Goal: Task Accomplishment & Management: Manage account settings

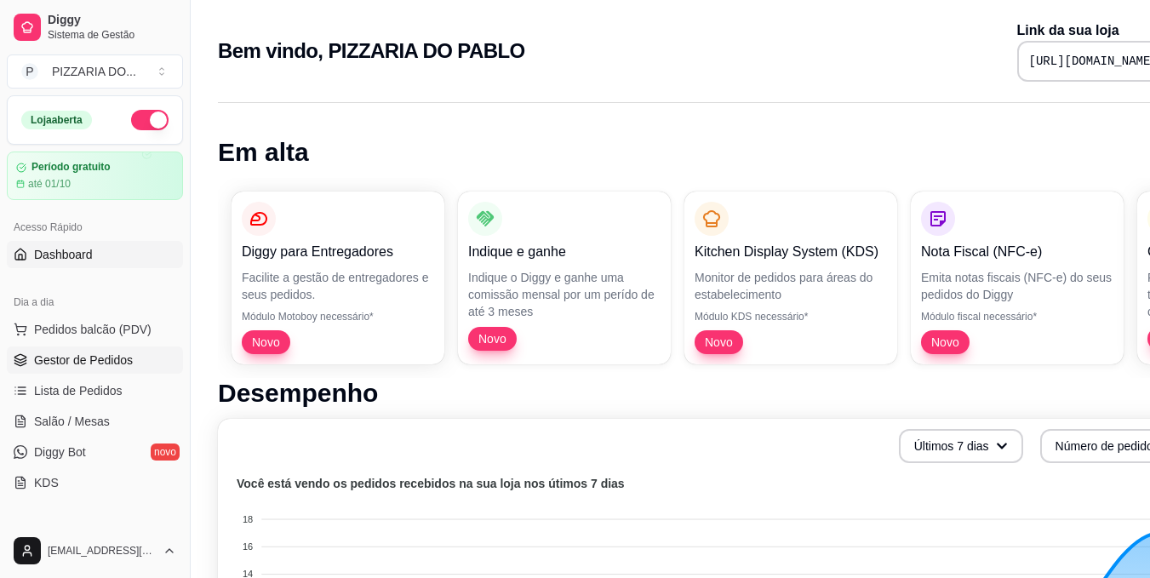
click at [121, 359] on span "Gestor de Pedidos" at bounding box center [83, 360] width 99 height 17
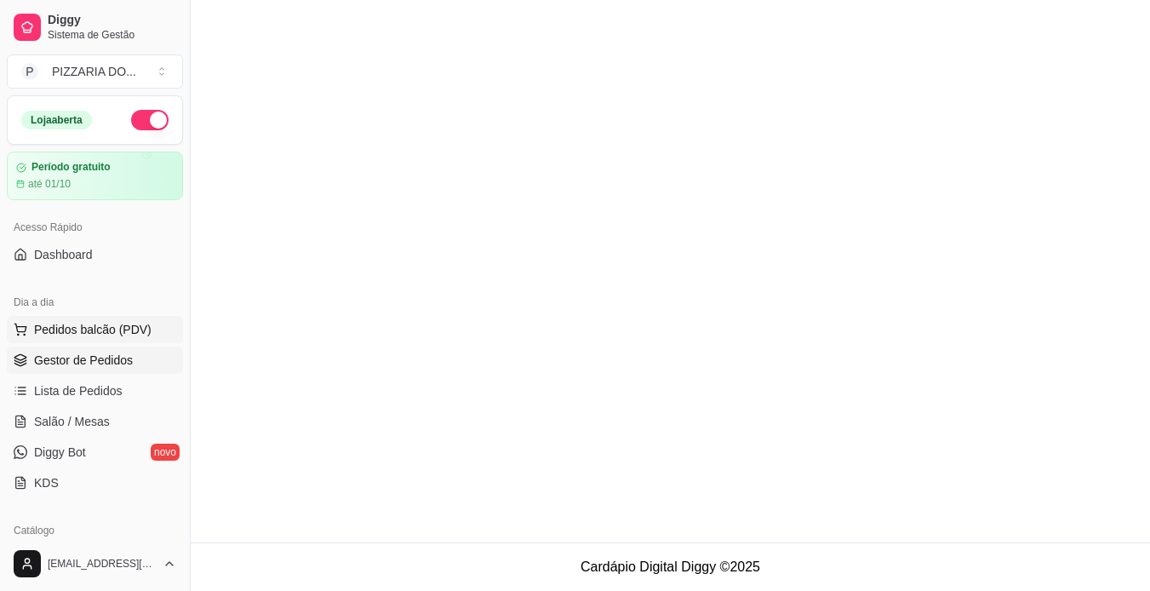
click at [148, 326] on button "Pedidos balcão (PDV)" at bounding box center [95, 329] width 176 height 27
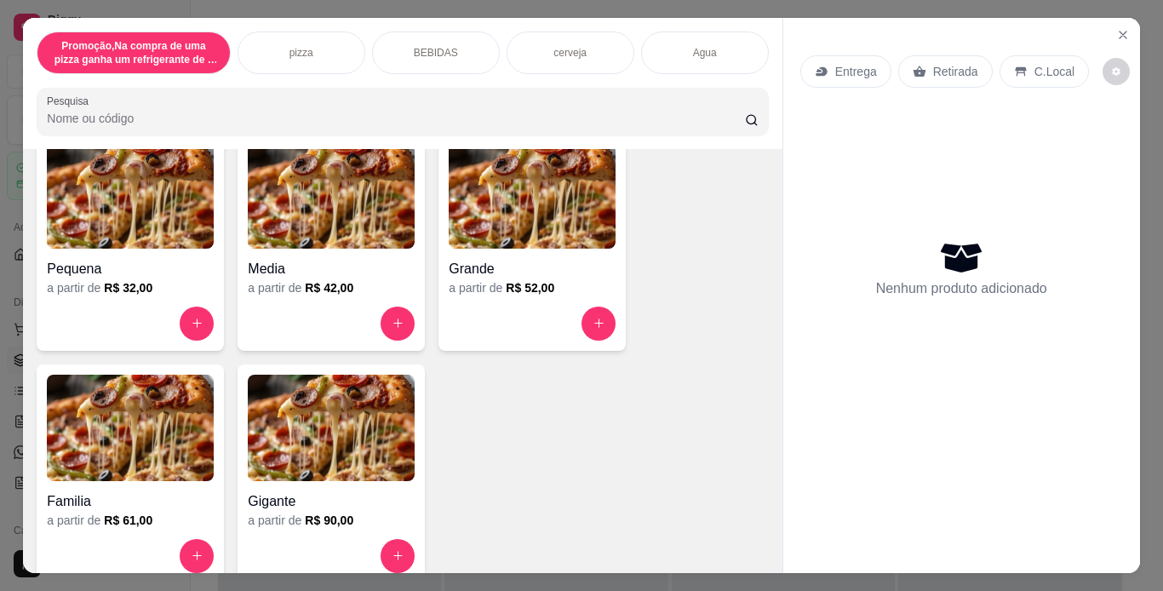
scroll to position [405, 0]
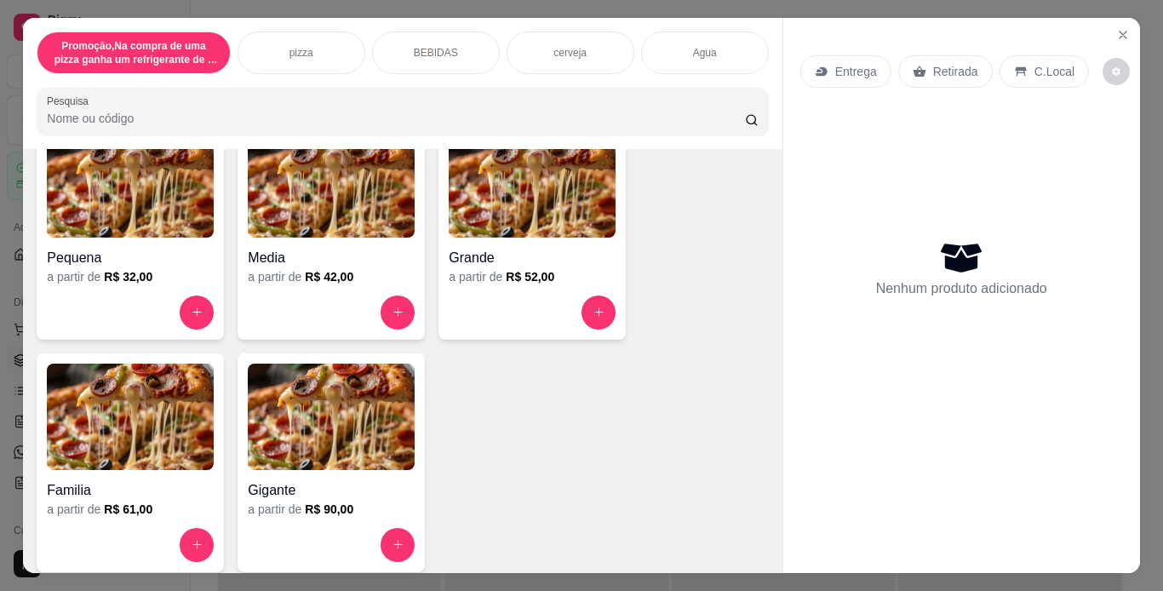
click at [584, 224] on img at bounding box center [532, 184] width 167 height 106
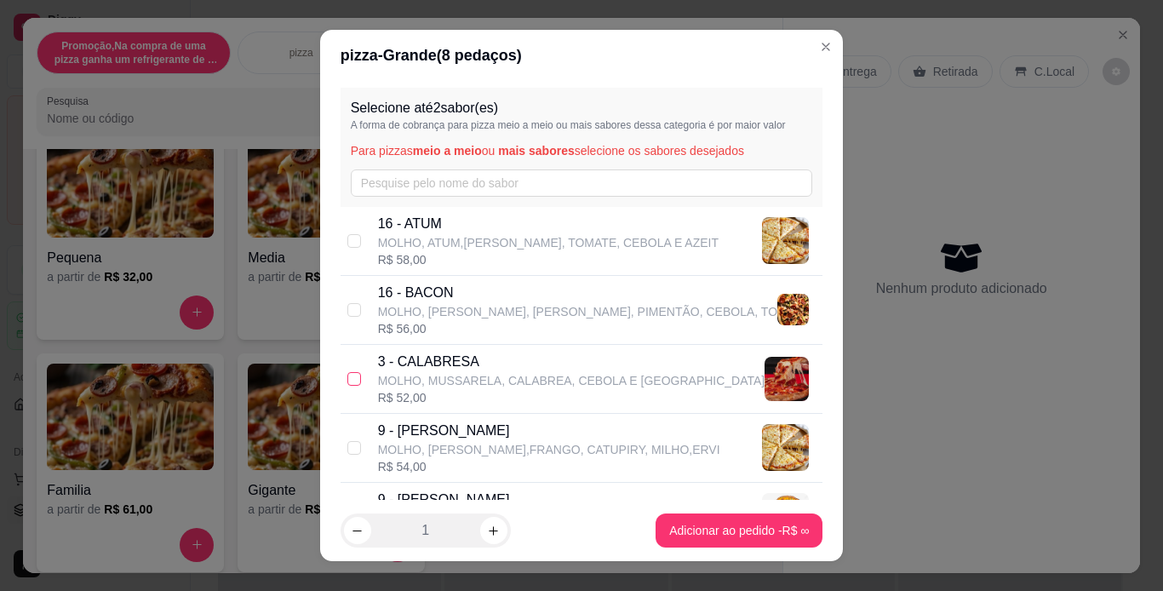
click at [352, 379] on input "checkbox" at bounding box center [354, 379] width 14 height 14
checkbox input "true"
click at [492, 531] on icon "increase-product-quantity" at bounding box center [493, 531] width 13 height 13
click at [349, 446] on input "checkbox" at bounding box center [354, 448] width 14 height 14
checkbox input "true"
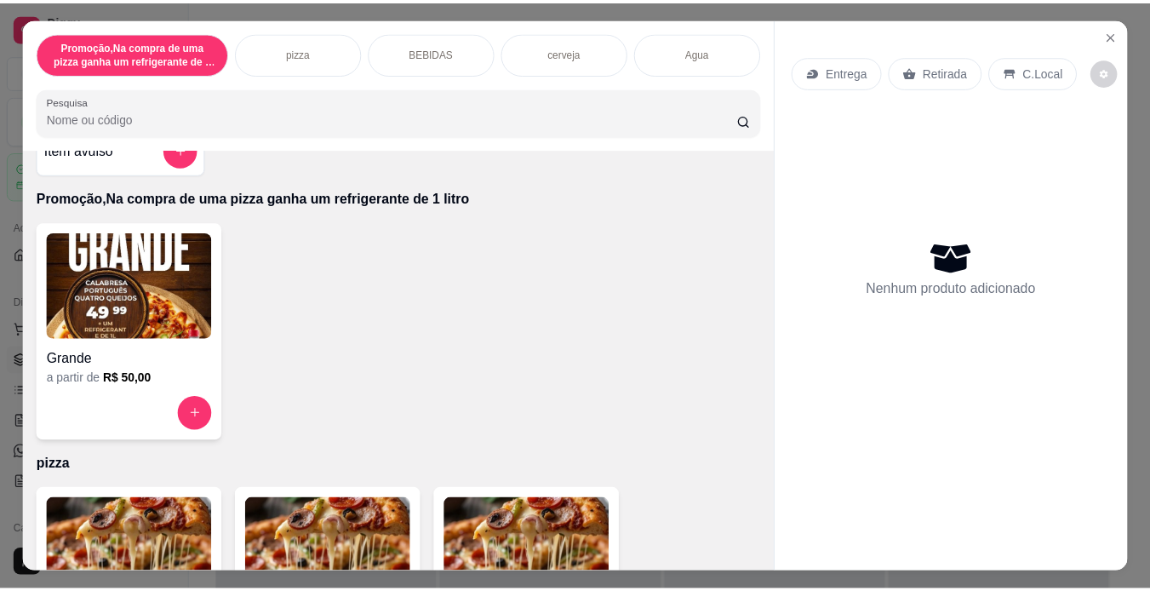
scroll to position [0, 0]
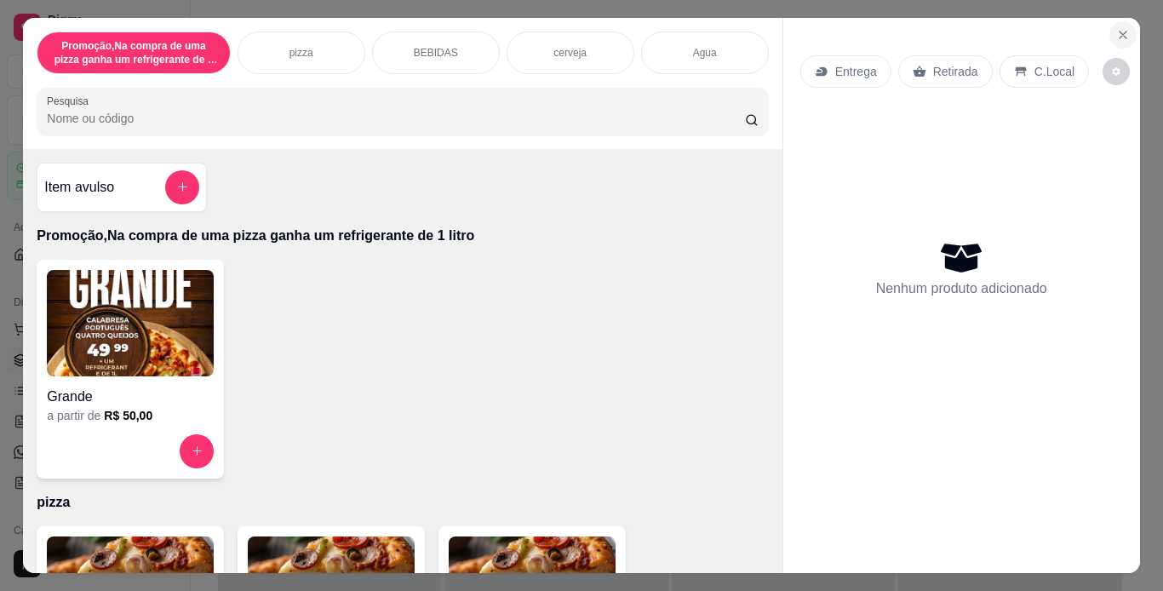
click at [1126, 35] on button "Close" at bounding box center [1123, 34] width 27 height 27
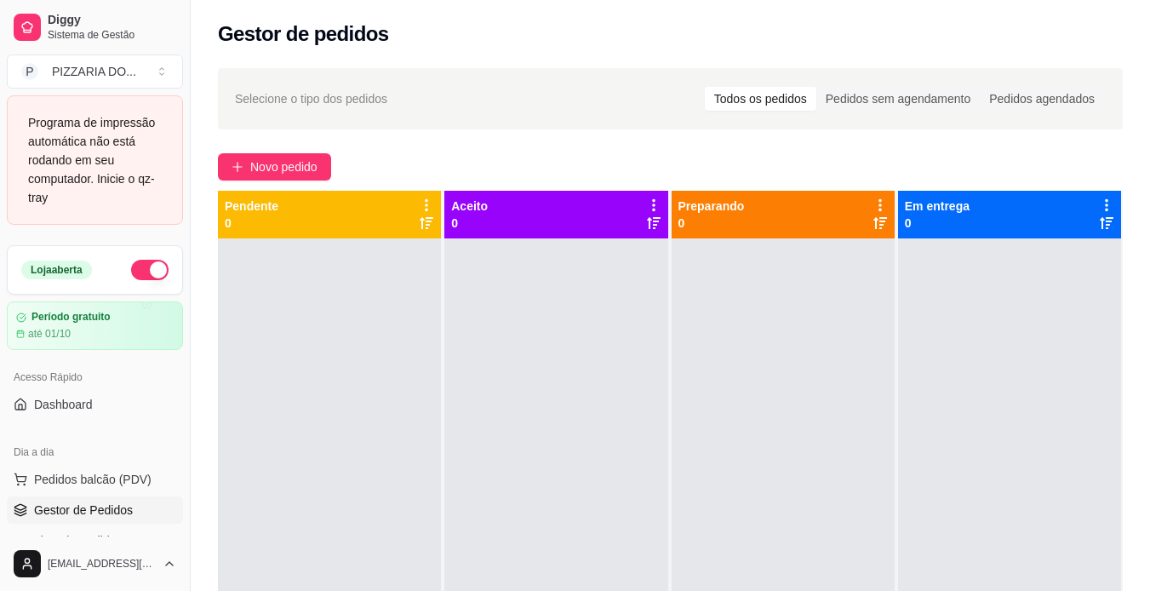
click at [150, 182] on div "Programa de impressão automática não está rodando em seu computador. Inicie o q…" at bounding box center [95, 160] width 134 height 94
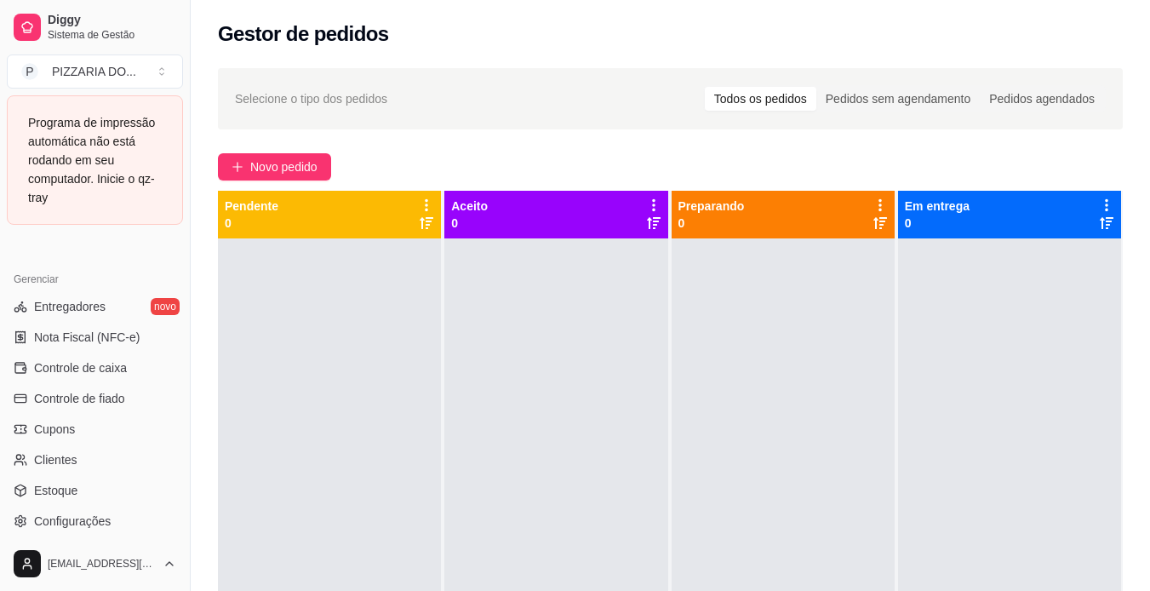
scroll to position [784, 0]
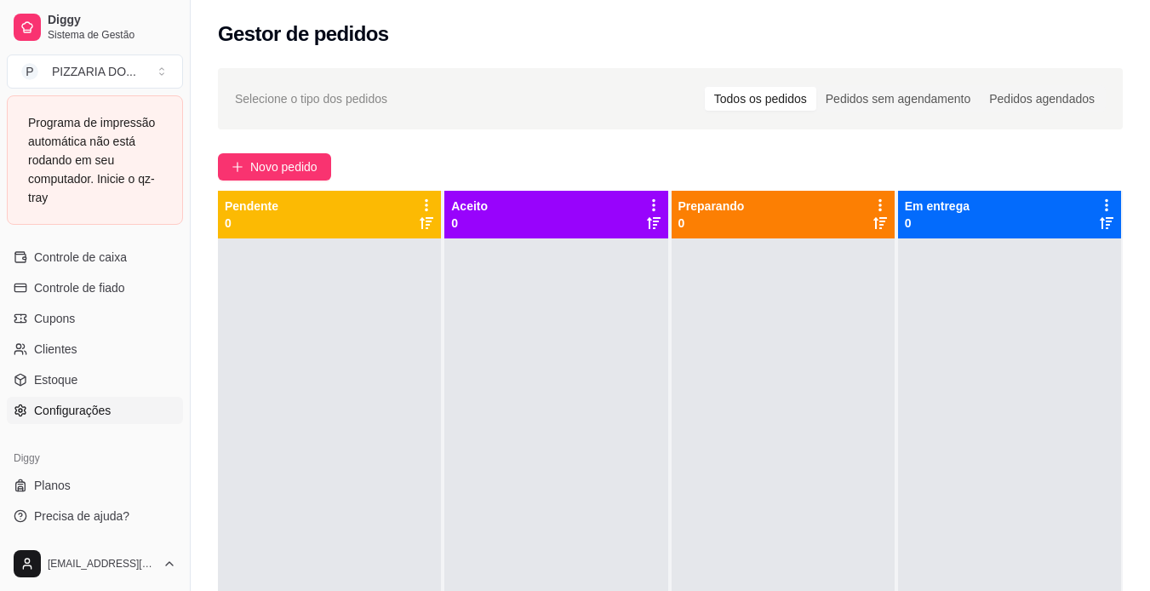
click at [137, 414] on link "Configurações" at bounding box center [95, 410] width 176 height 27
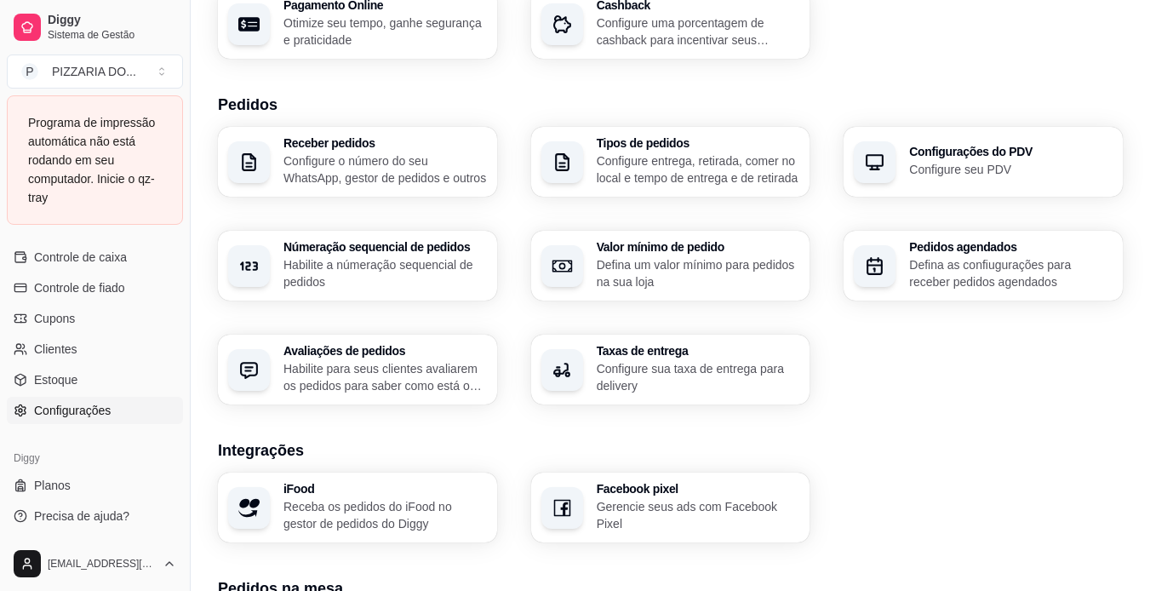
scroll to position [546, 0]
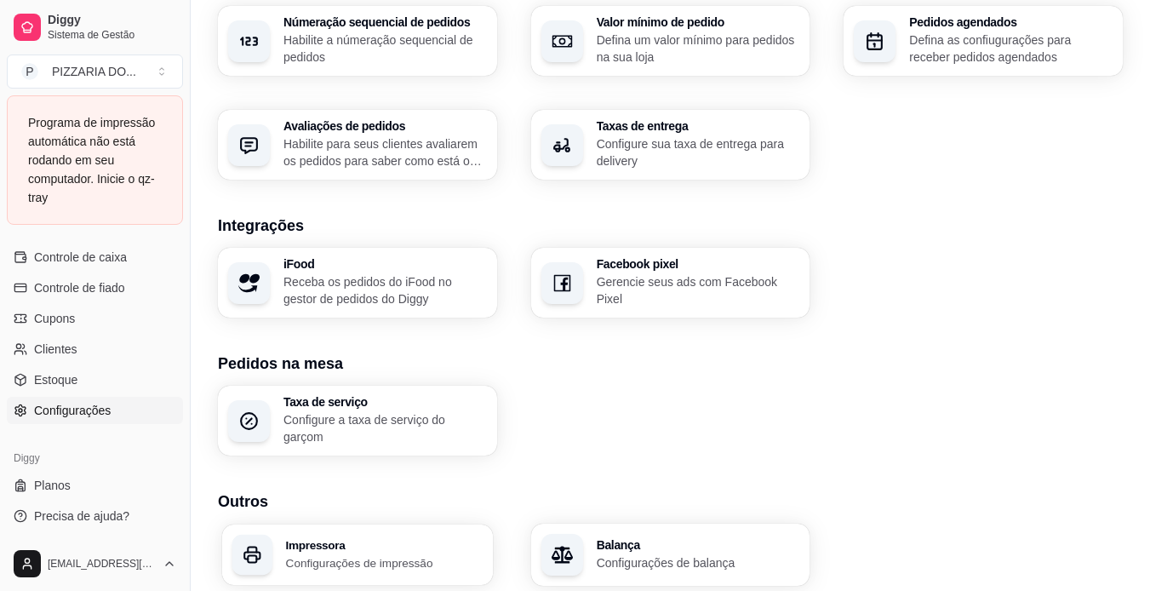
click at [427, 556] on p "Configurações de impressão" at bounding box center [384, 562] width 197 height 16
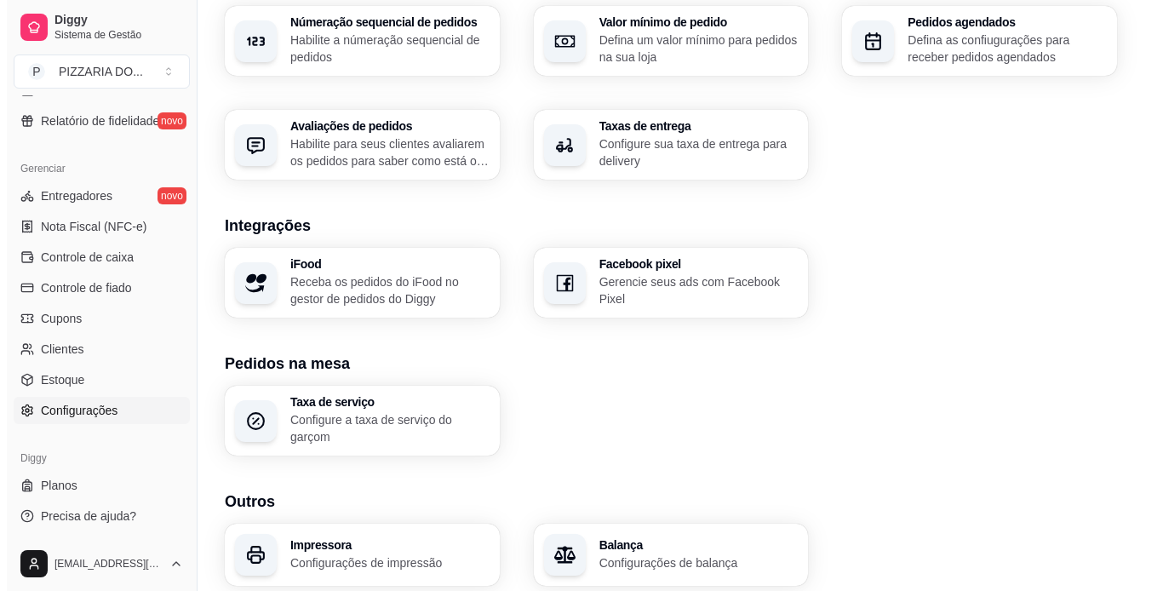
scroll to position [634, 0]
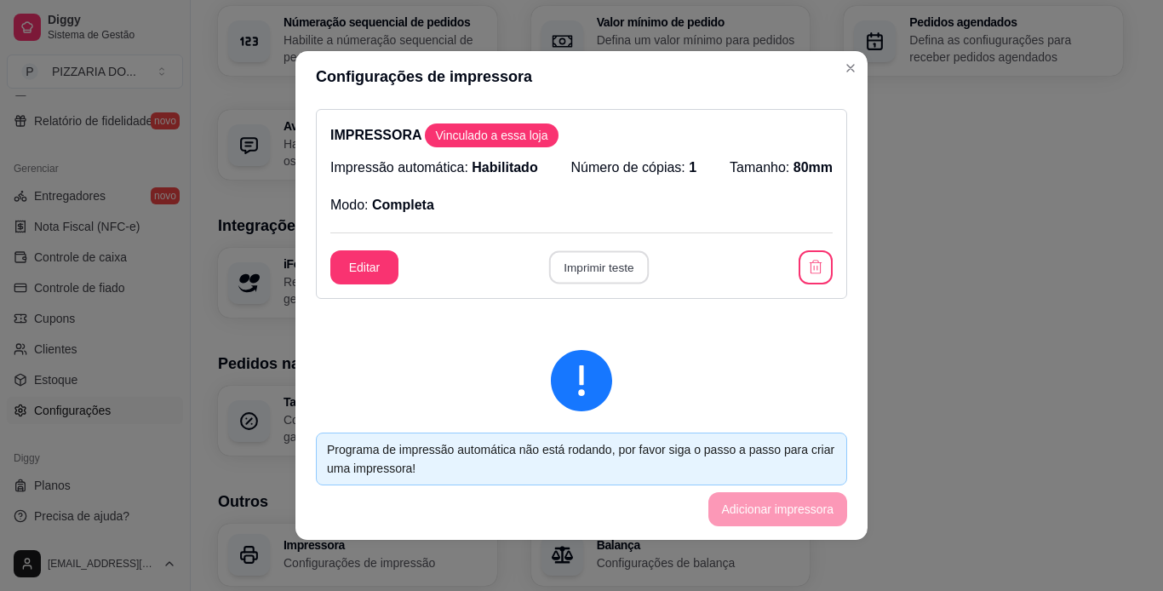
click at [584, 261] on button "Imprimir teste" at bounding box center [598, 267] width 100 height 33
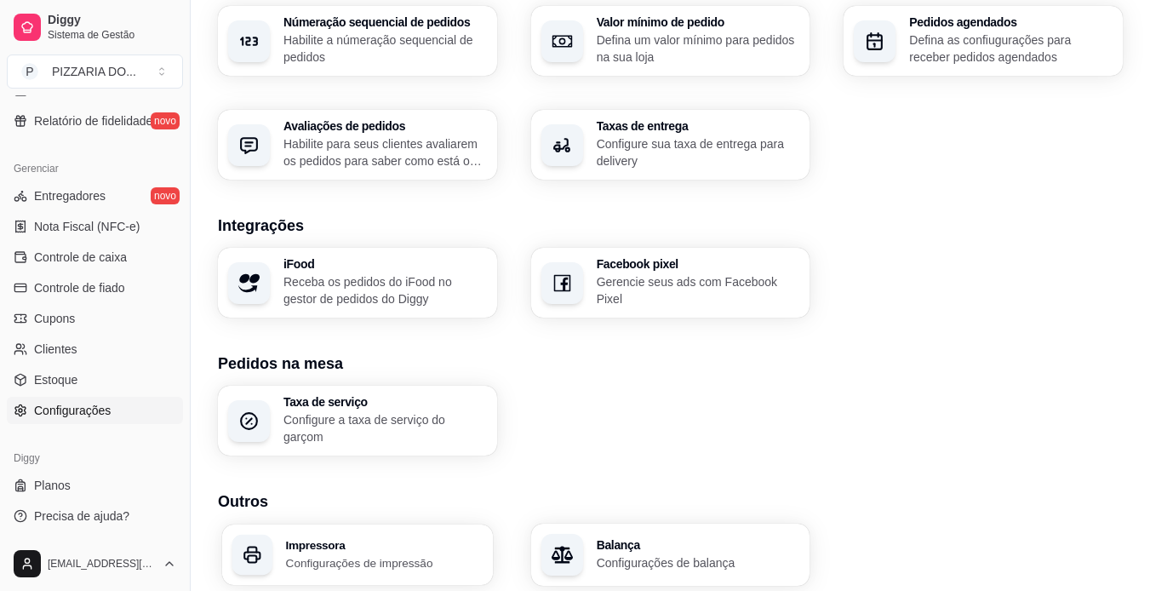
click at [318, 555] on p "Configurações de impressão" at bounding box center [384, 562] width 197 height 16
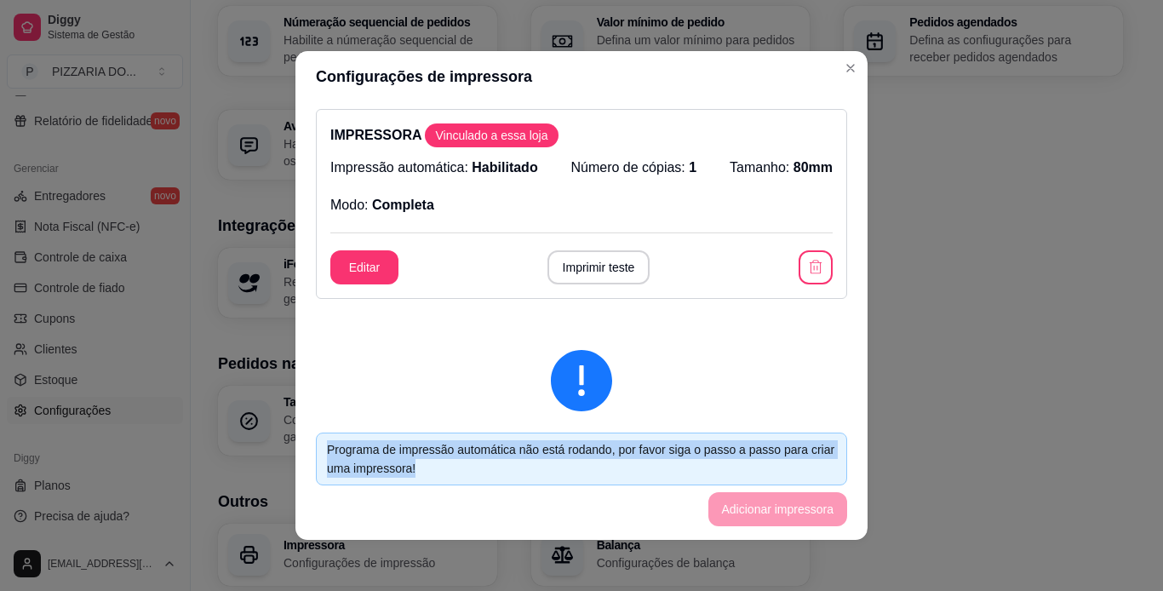
drag, startPoint x: 760, startPoint y: 481, endPoint x: 852, endPoint y: 411, distance: 115.5
click at [852, 411] on section "Configurações de impressora IMPRESSORA Vinculado a essa loja Impressão automáti…" at bounding box center [581, 295] width 572 height 489
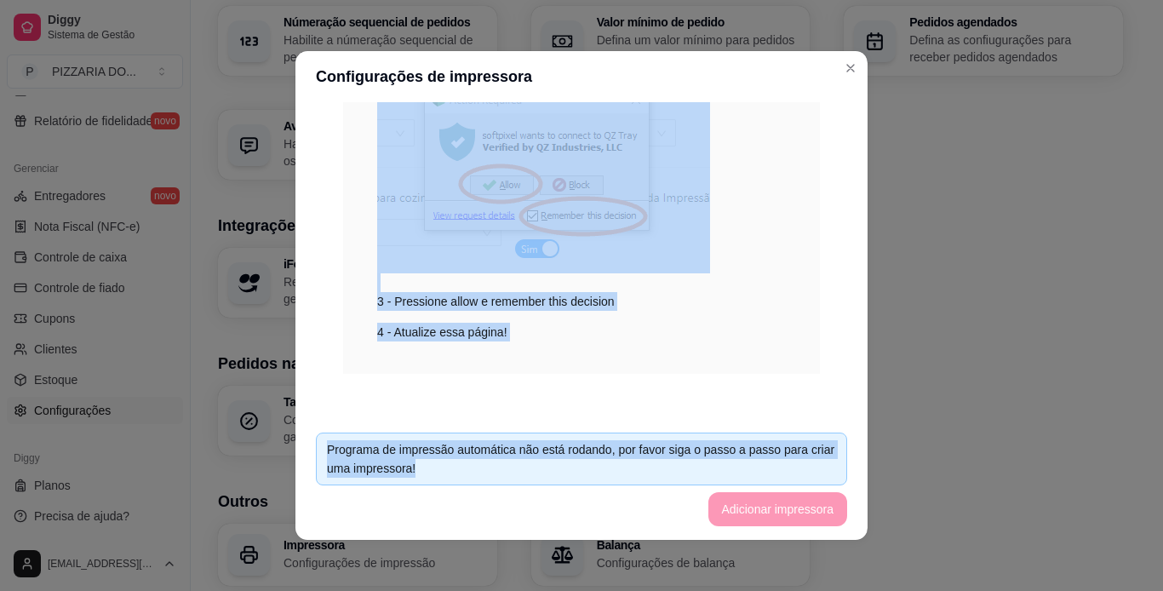
scroll to position [573, 0]
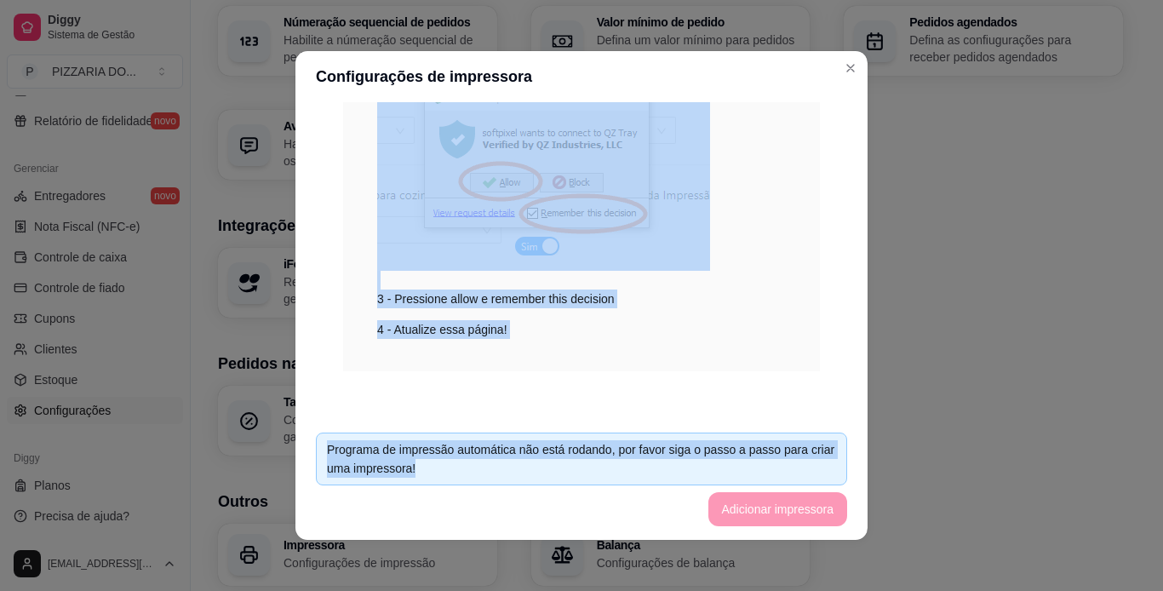
click at [780, 346] on div "Passo a passo: 1 - Baixe e instale o Java > 2 - Baixe e instale o app de impres…" at bounding box center [581, 151] width 477 height 439
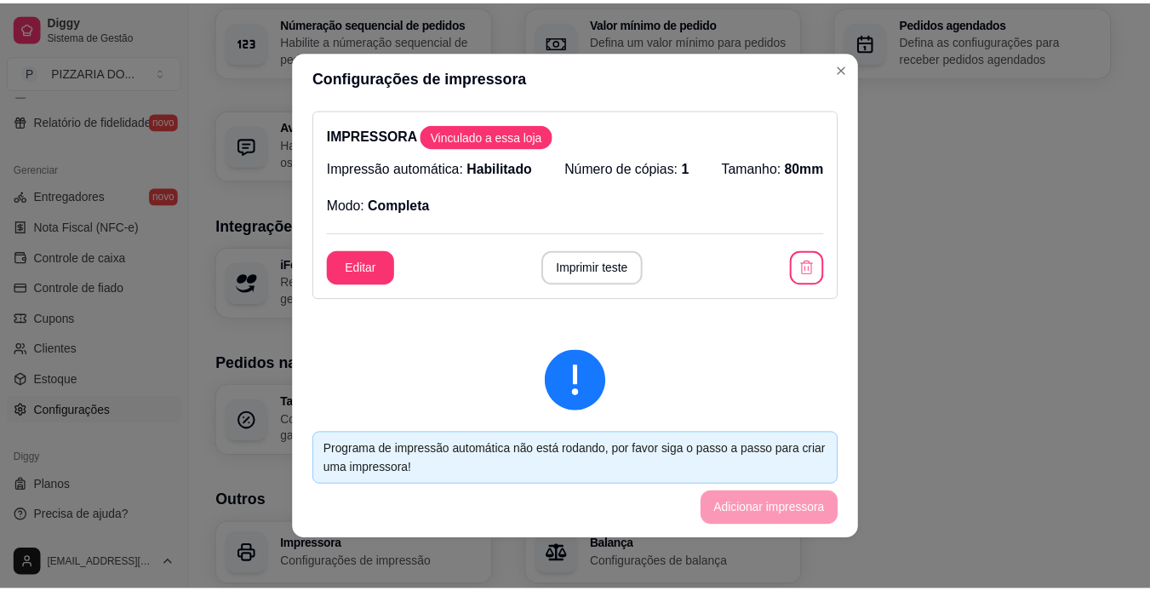
scroll to position [784, 0]
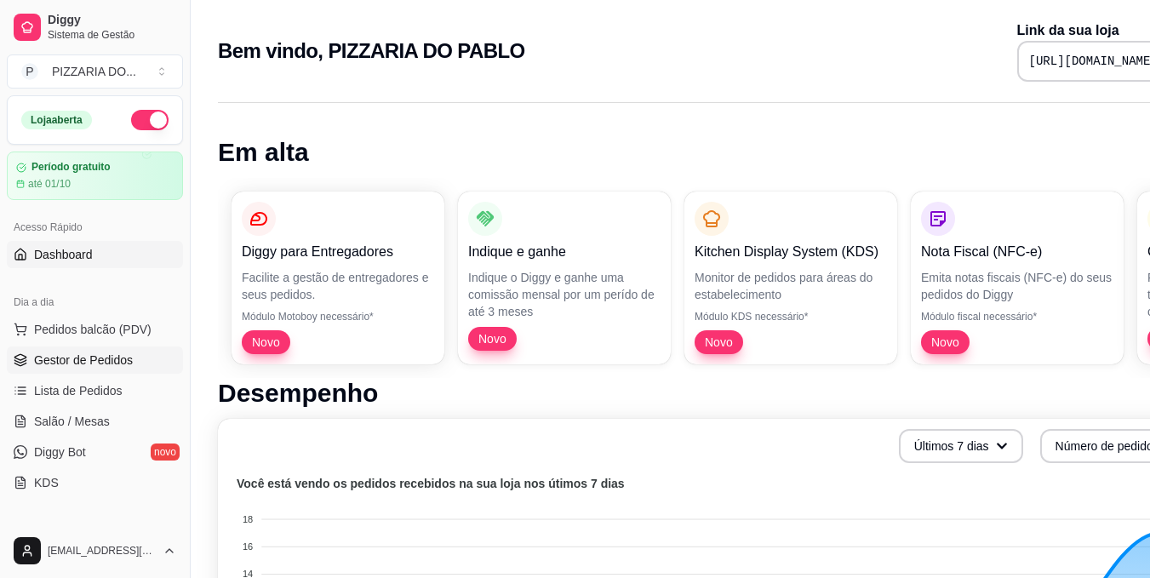
click at [162, 350] on link "Gestor de Pedidos" at bounding box center [95, 360] width 176 height 27
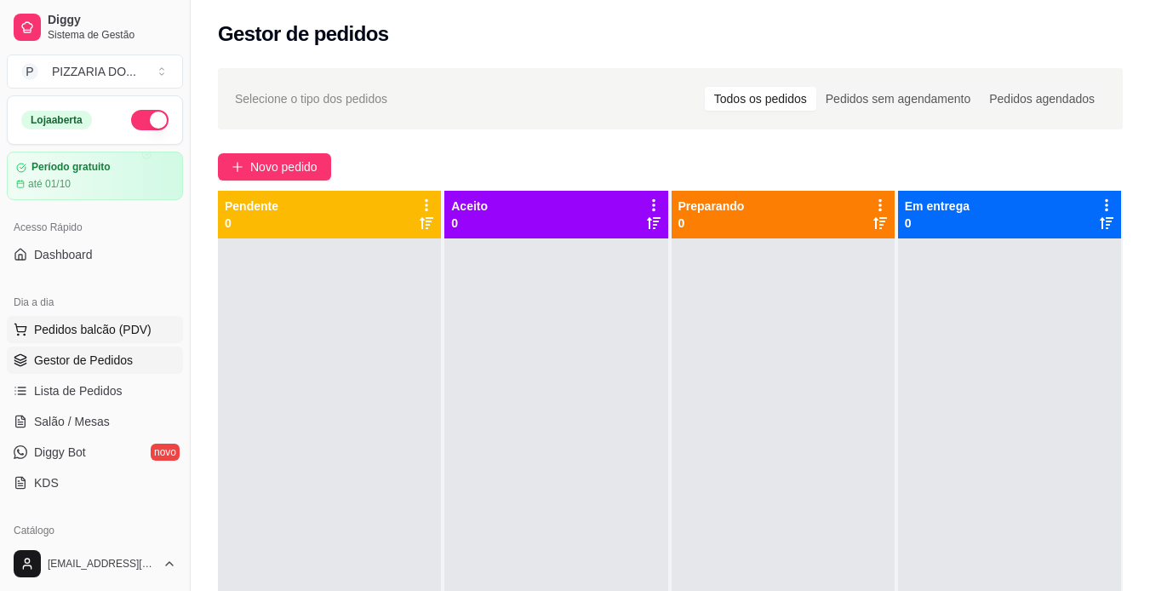
click at [116, 328] on span "Pedidos balcão (PDV)" at bounding box center [93, 329] width 118 height 17
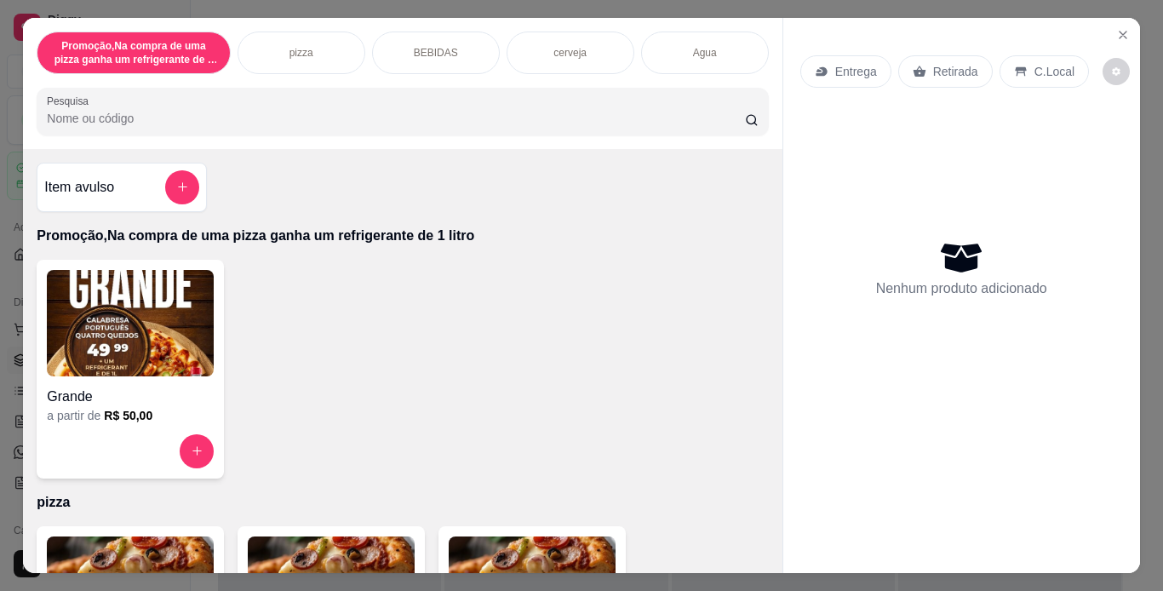
click at [118, 364] on img at bounding box center [130, 323] width 167 height 106
click at [1122, 28] on icon "Close" at bounding box center [1123, 35] width 14 height 14
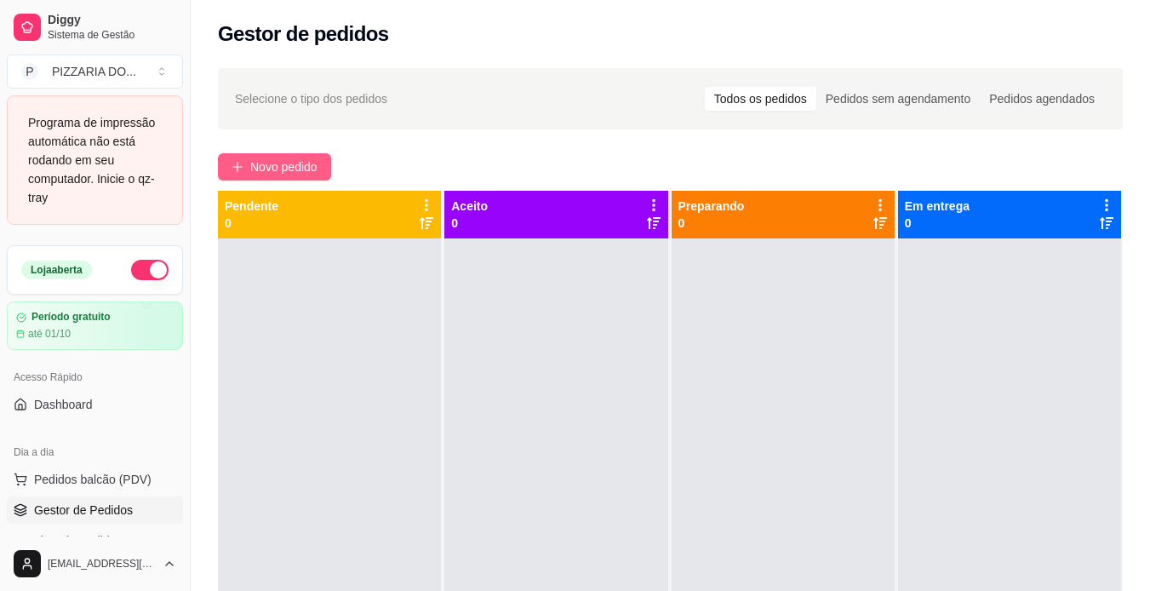
click at [309, 161] on span "Novo pedido" at bounding box center [283, 167] width 67 height 19
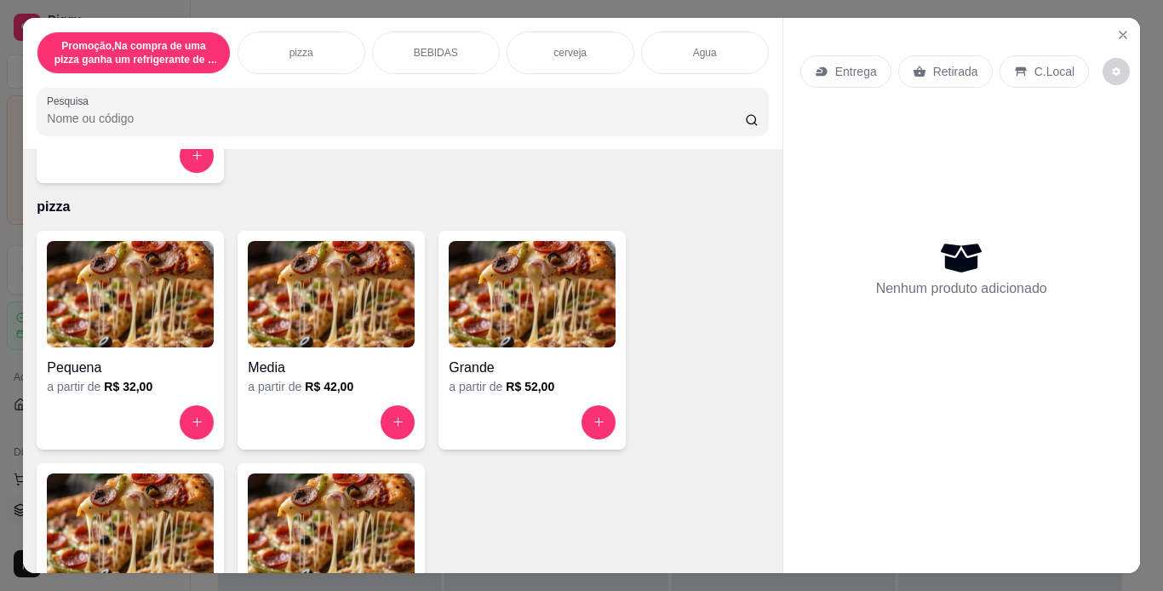
scroll to position [316, 0]
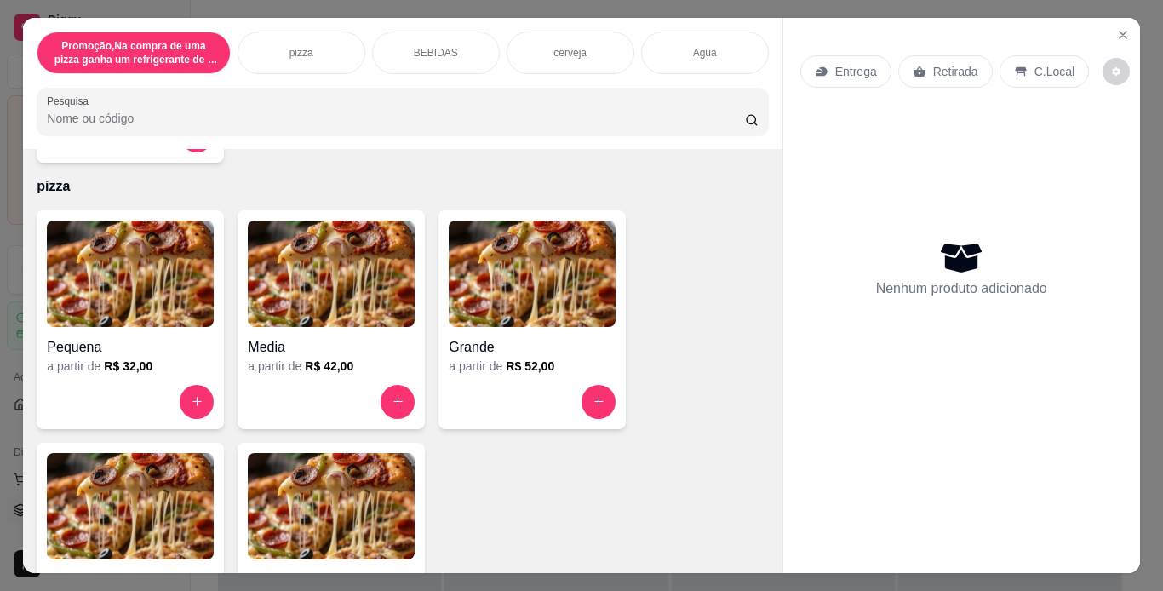
click at [543, 274] on img at bounding box center [532, 274] width 167 height 106
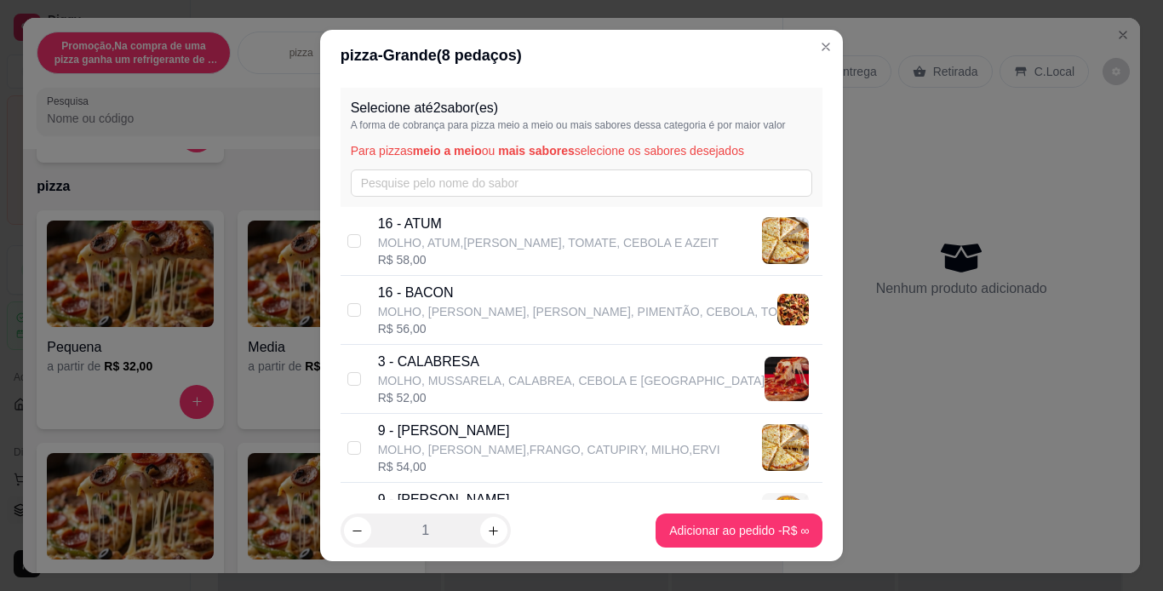
click at [356, 377] on div "3 - CALABRESA MOLHO, [GEOGRAPHIC_DATA], CALABREA, CEBOLA E AZEITONA R$ 52,00" at bounding box center [582, 379] width 483 height 69
checkbox input "true"
click at [348, 448] on input "checkbox" at bounding box center [354, 448] width 14 height 14
checkbox input "true"
click at [487, 527] on icon "increase-product-quantity" at bounding box center [493, 531] width 13 height 13
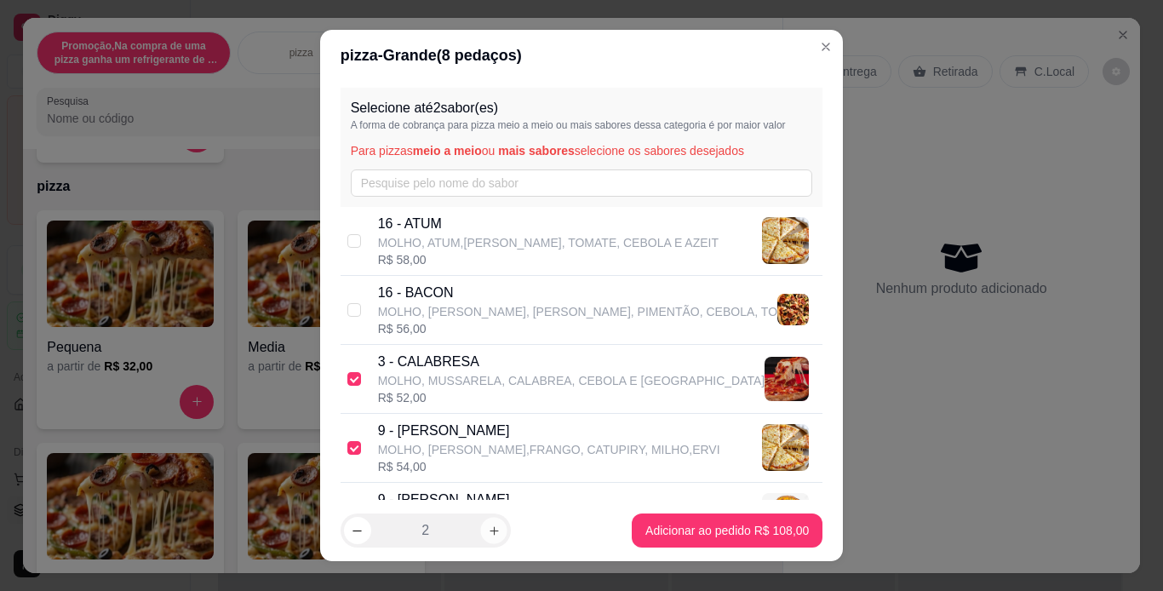
click at [489, 533] on icon "increase-product-quantity" at bounding box center [493, 531] width 13 height 13
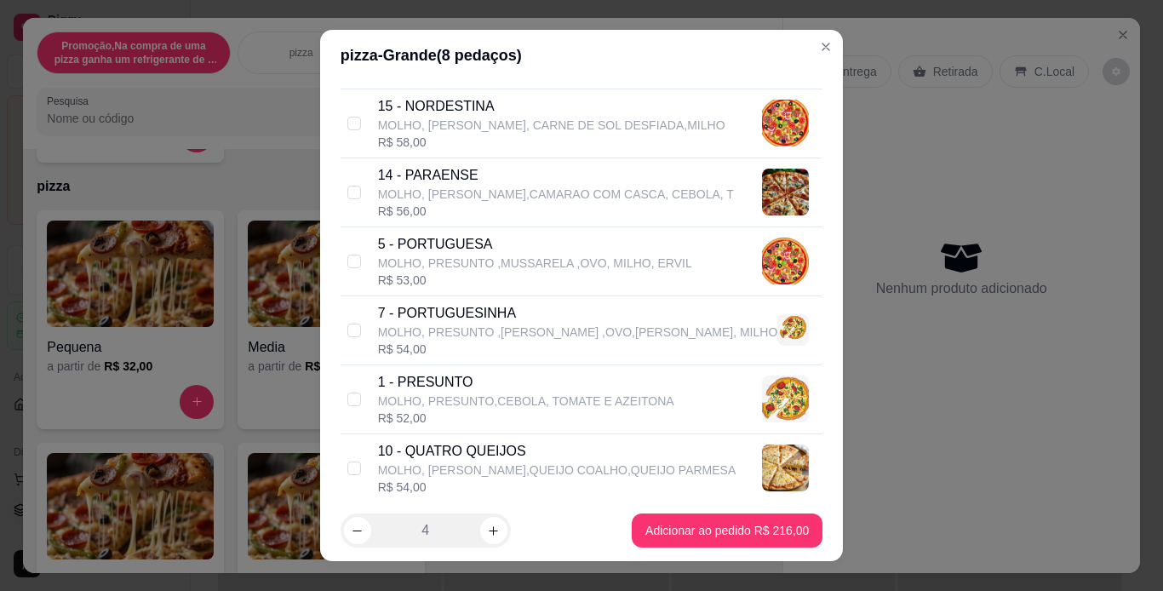
scroll to position [1290, 0]
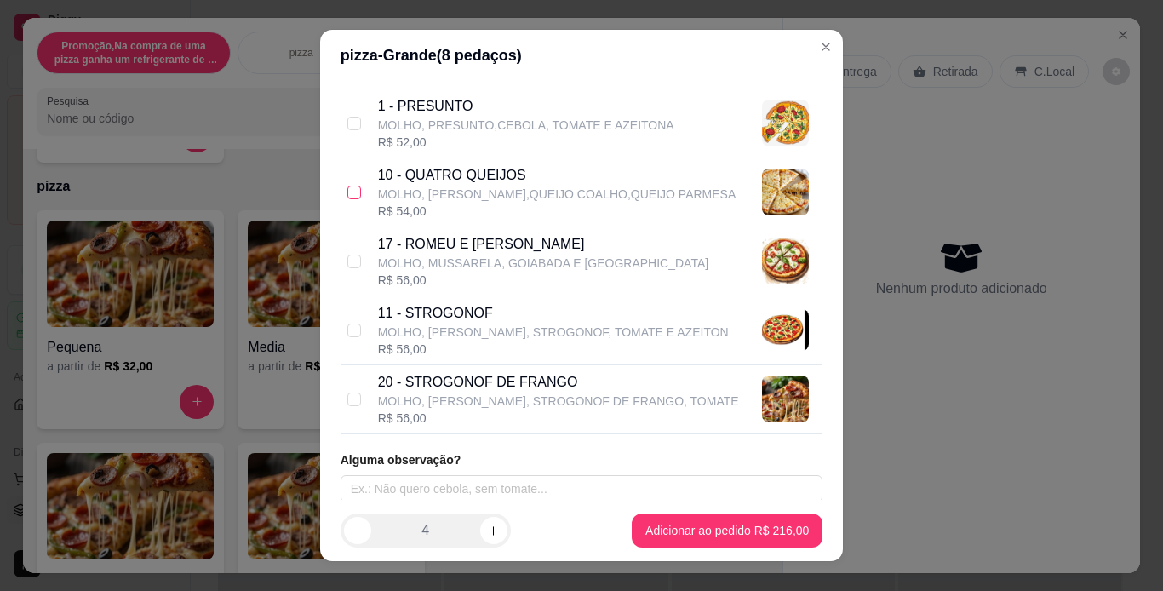
click at [348, 196] on input "checkbox" at bounding box center [354, 193] width 14 height 14
checkbox input "true"
checkbox input "false"
click at [495, 531] on button "increase-product-quantity" at bounding box center [493, 531] width 26 height 26
click at [495, 531] on button "increase-product-quantity" at bounding box center [493, 530] width 27 height 27
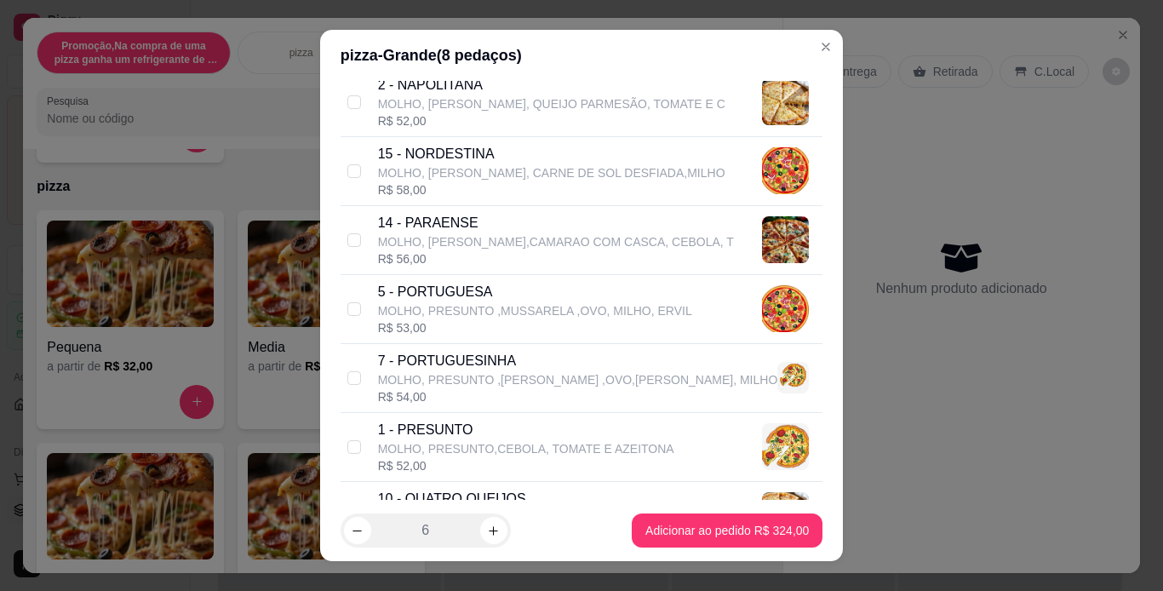
scroll to position [959, 0]
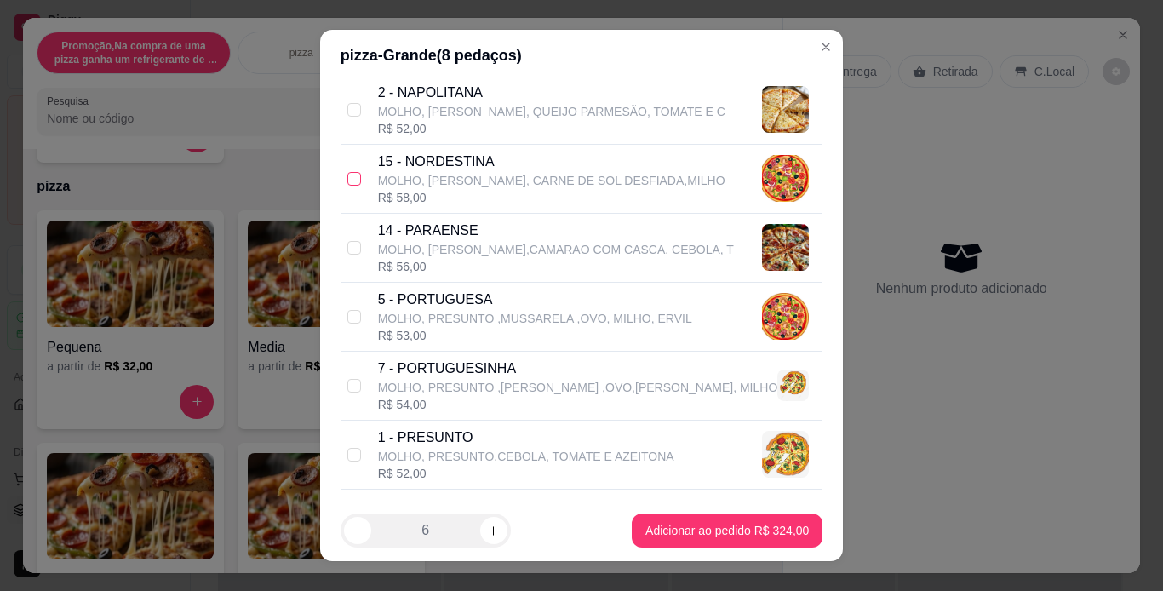
click at [350, 173] on input "checkbox" at bounding box center [354, 179] width 14 height 14
checkbox input "true"
checkbox input "false"
click at [490, 530] on icon "increase-product-quantity" at bounding box center [493, 531] width 13 height 13
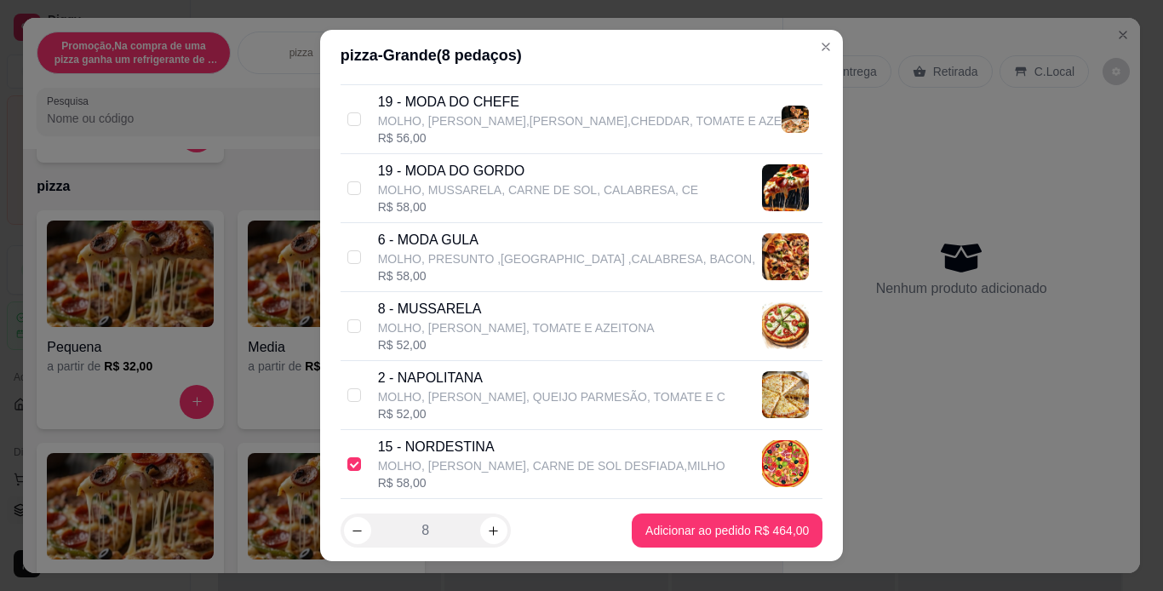
scroll to position [652, 0]
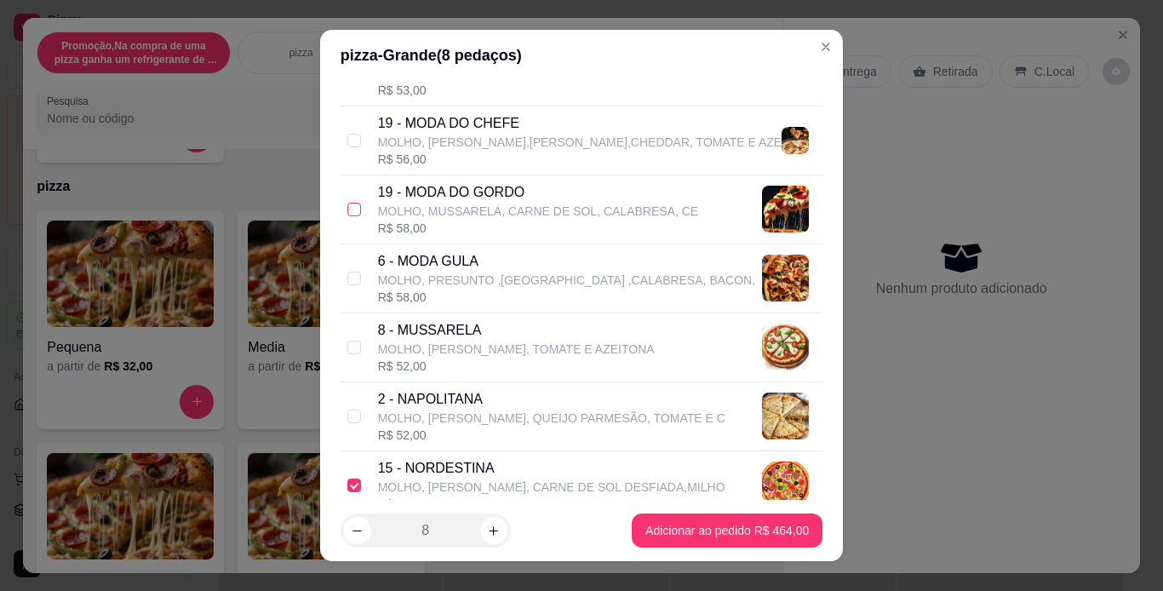
click at [347, 212] on input "checkbox" at bounding box center [354, 210] width 14 height 14
checkbox input "true"
checkbox input "false"
click at [492, 532] on icon "increase-product-quantity" at bounding box center [493, 531] width 13 height 13
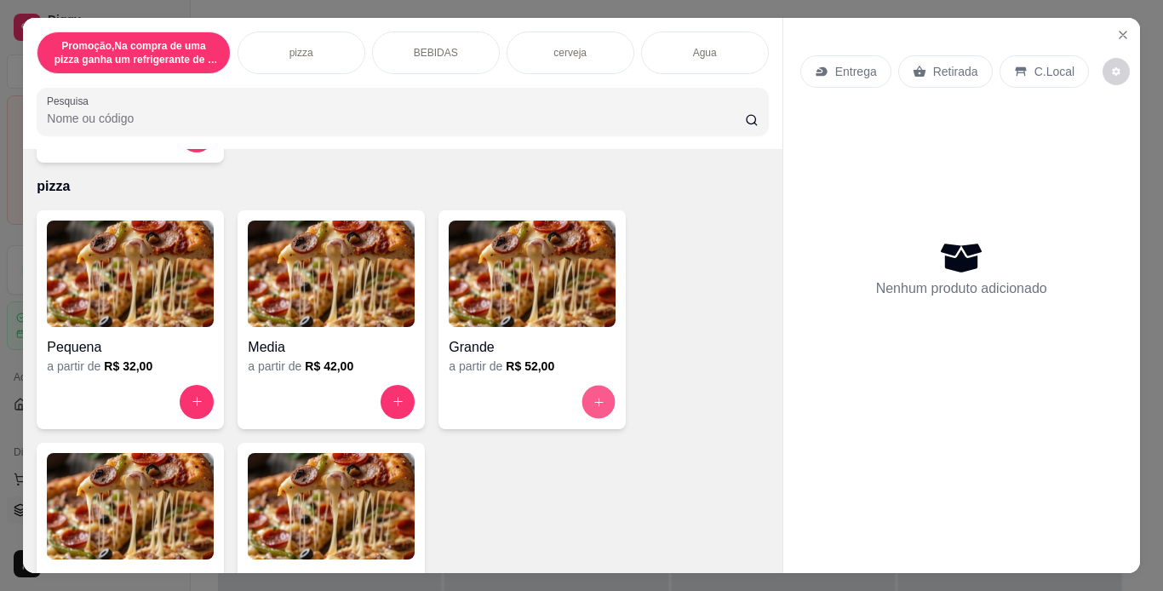
click at [593, 399] on icon "increase-product-quantity" at bounding box center [599, 402] width 13 height 13
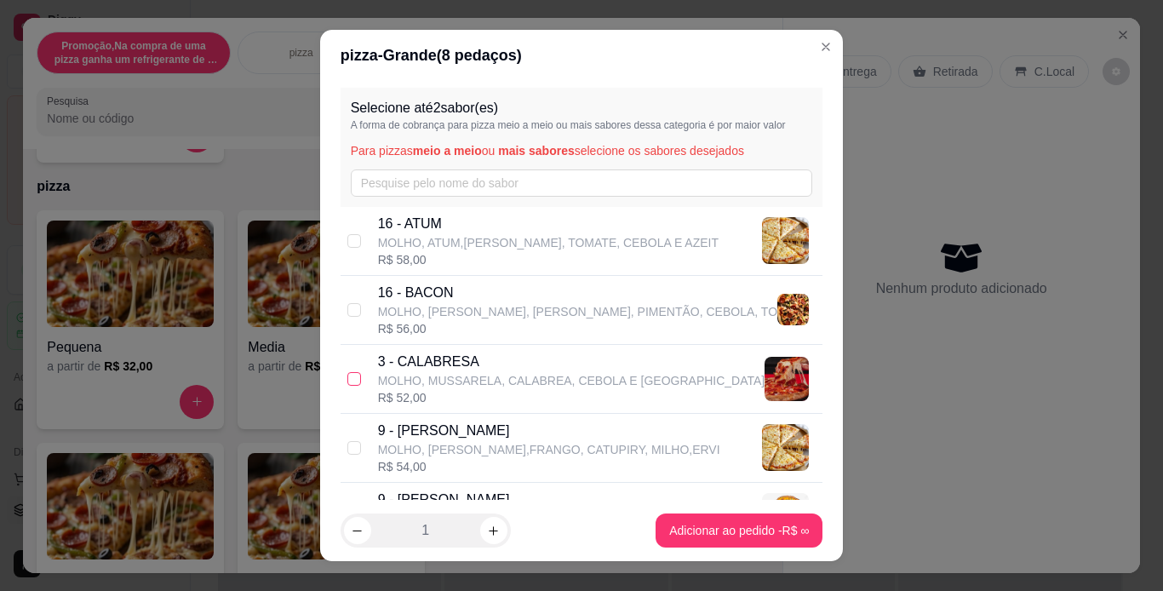
click at [349, 382] on input "checkbox" at bounding box center [354, 379] width 14 height 14
checkbox input "true"
click at [487, 529] on icon "increase-product-quantity" at bounding box center [493, 531] width 13 height 13
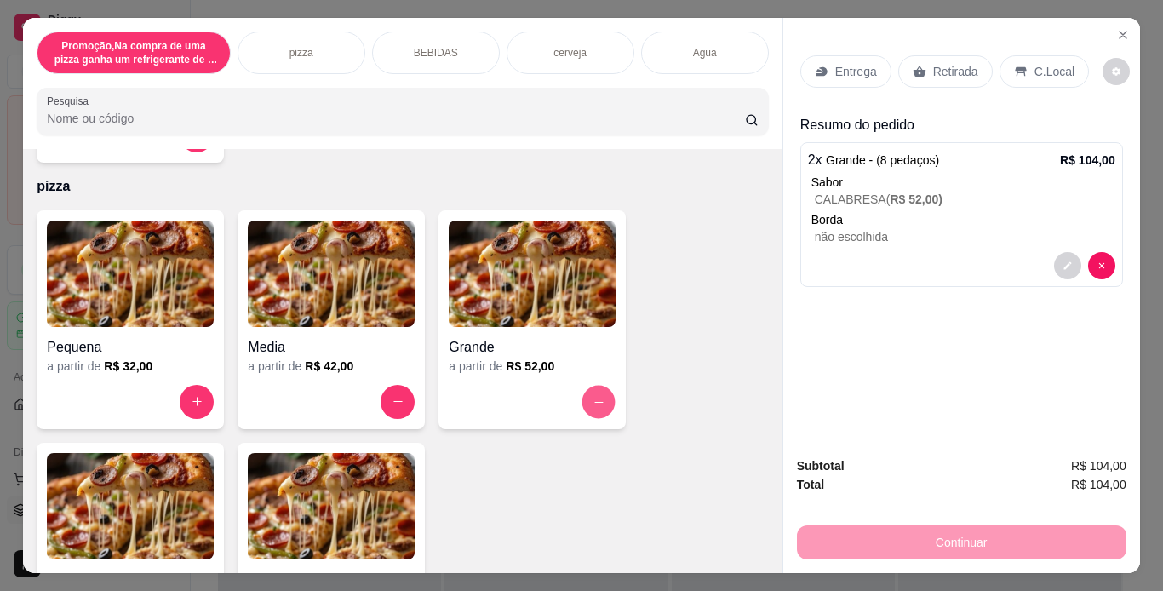
click at [593, 396] on icon "increase-product-quantity" at bounding box center [599, 402] width 13 height 13
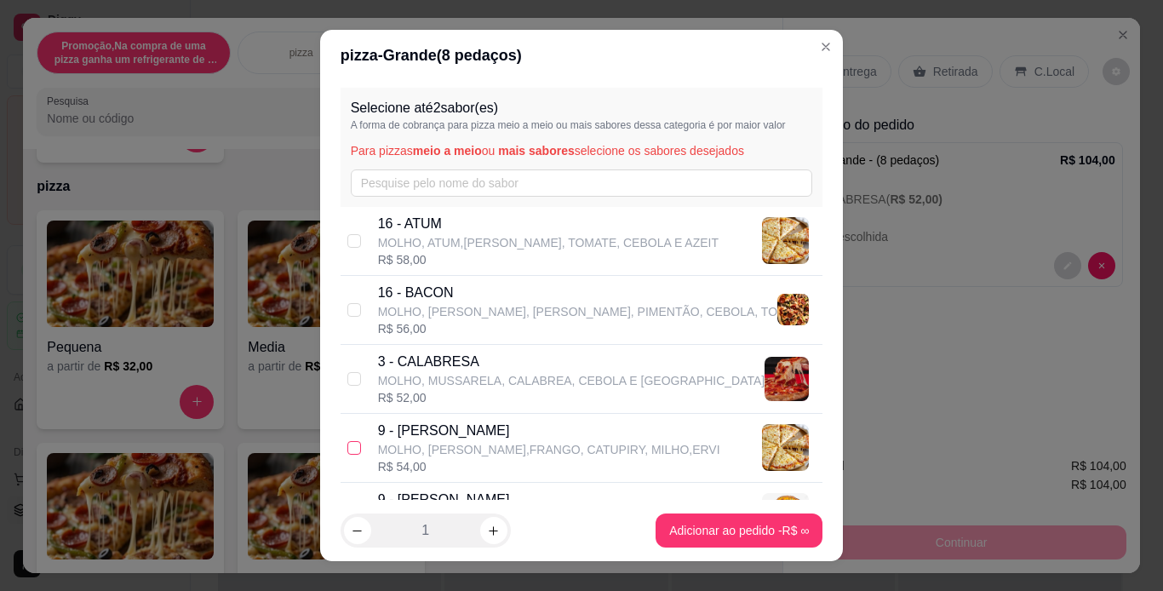
click at [354, 445] on input "checkbox" at bounding box center [354, 448] width 14 height 14
checkbox input "true"
click at [492, 533] on icon "increase-product-quantity" at bounding box center [493, 531] width 13 height 13
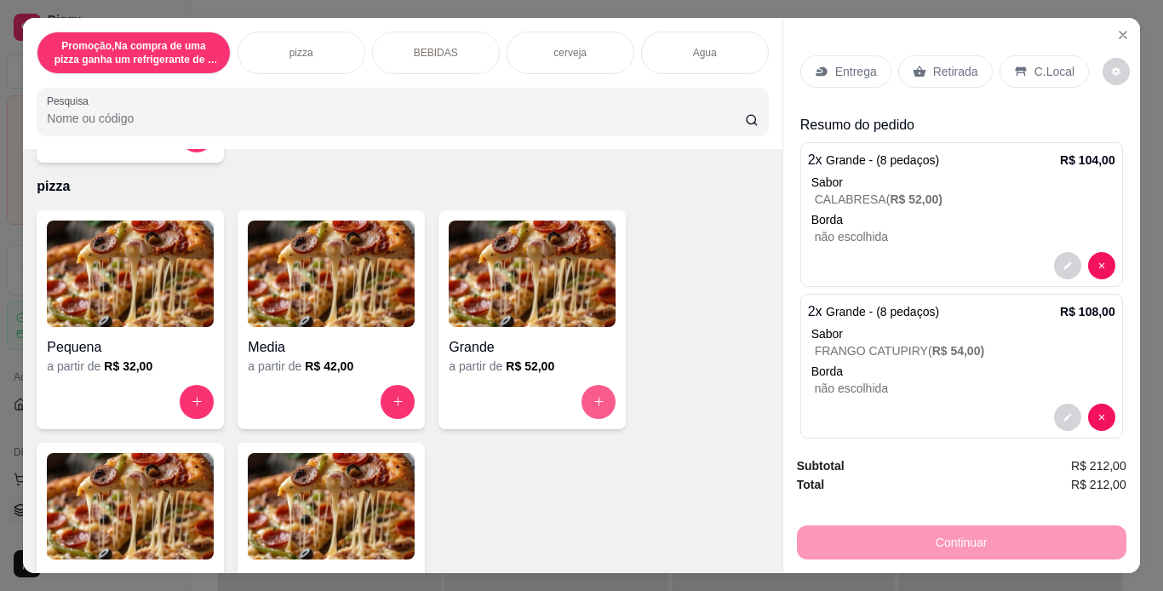
click at [602, 402] on button "increase-product-quantity" at bounding box center [599, 402] width 34 height 34
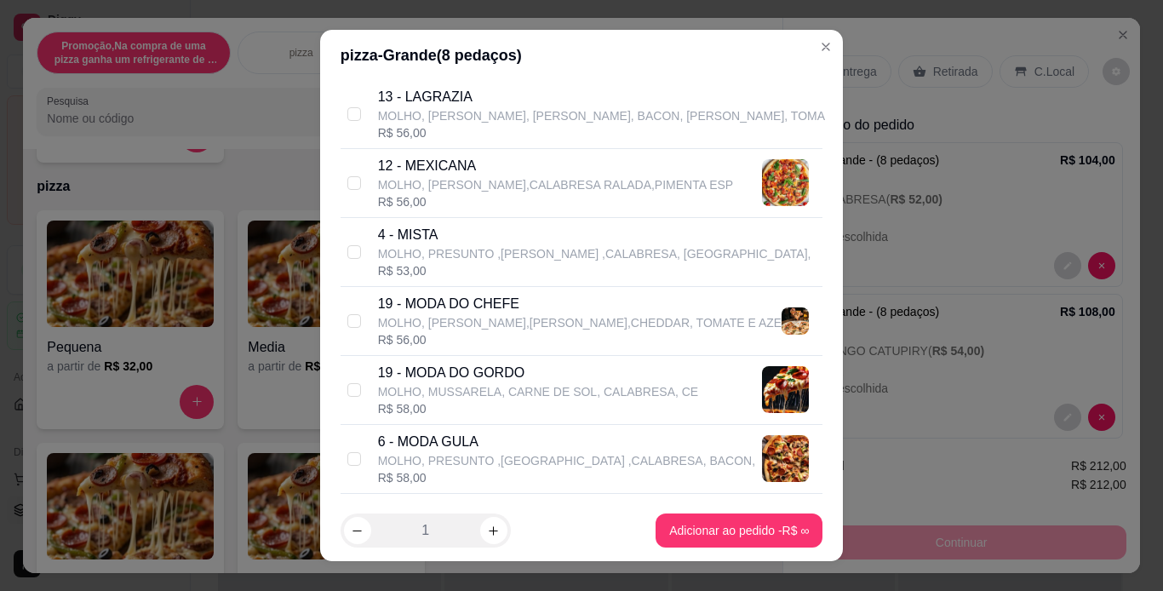
scroll to position [477, 0]
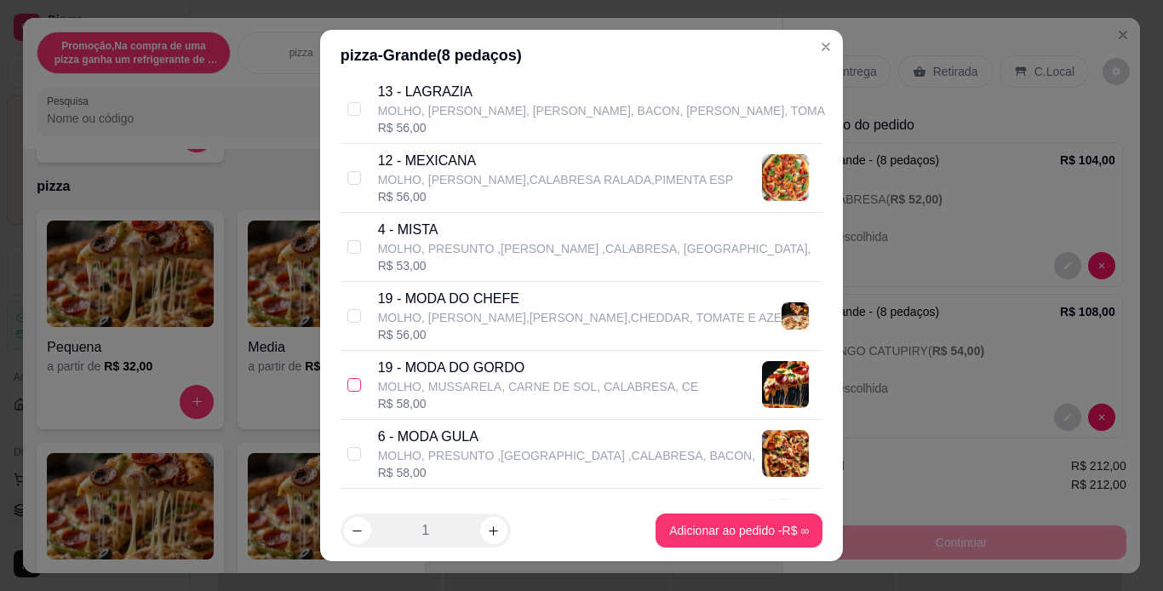
click at [352, 380] on input "checkbox" at bounding box center [354, 385] width 14 height 14
checkbox input "true"
click at [497, 533] on button "increase-product-quantity" at bounding box center [493, 531] width 26 height 26
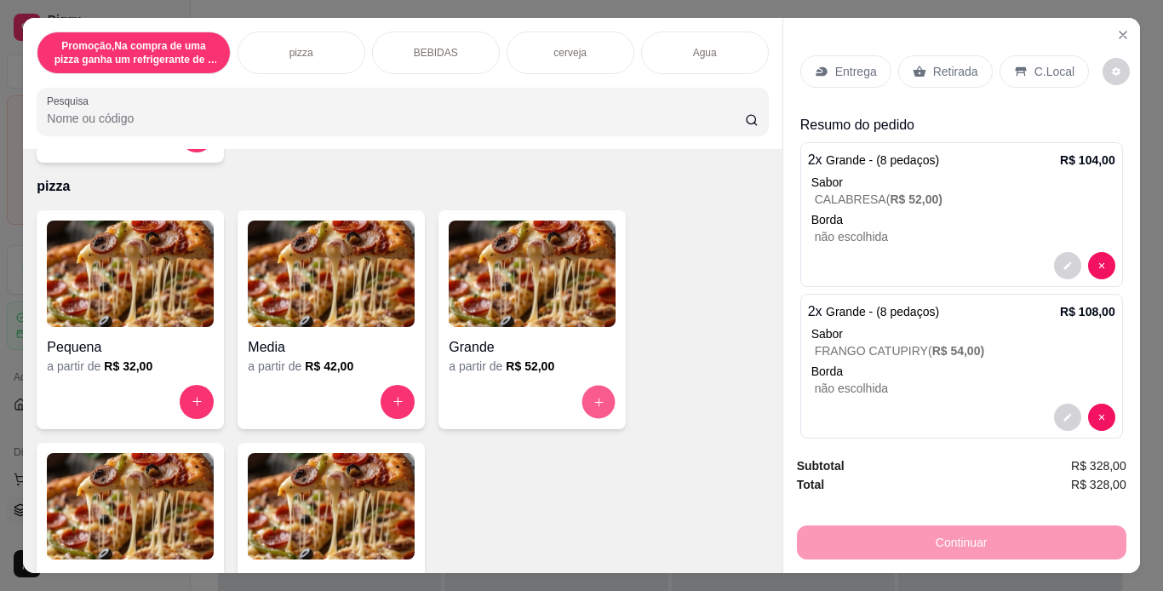
click at [607, 400] on button "increase-product-quantity" at bounding box center [598, 401] width 33 height 33
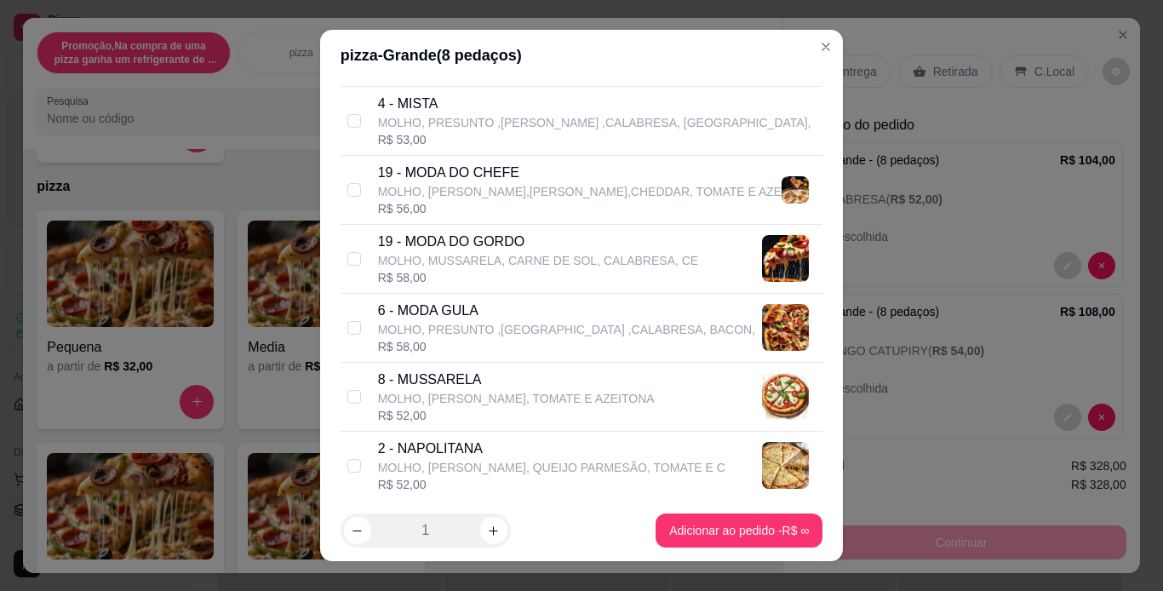
scroll to position [613, 0]
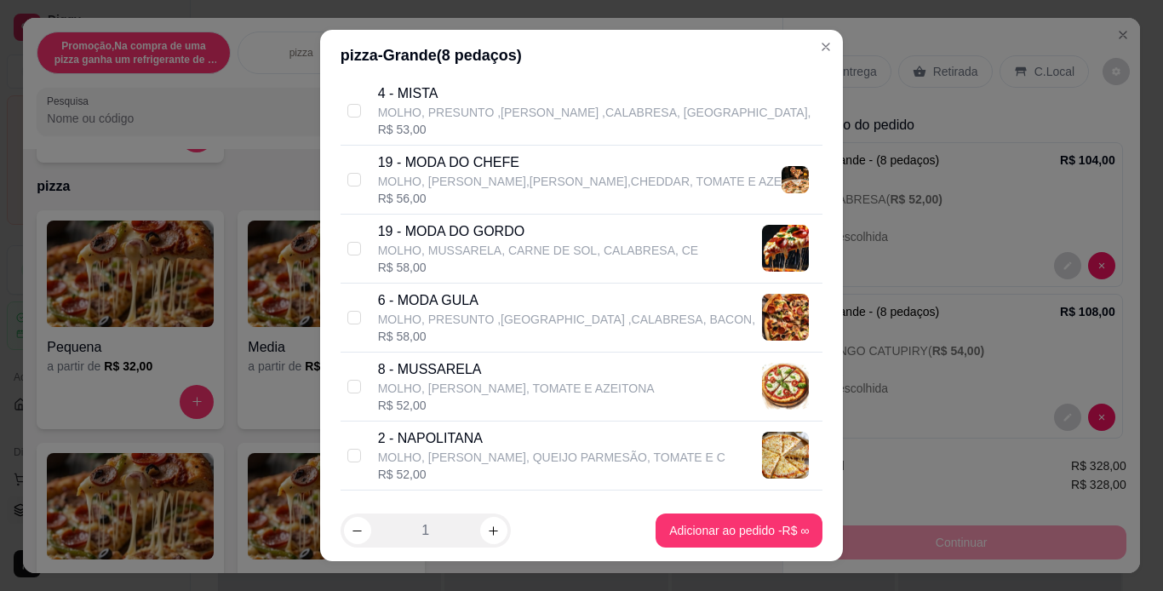
click at [810, 81] on div "Selecione até 2 sabor(es) A forma de cobrança para pizza meio a meio ou mais sa…" at bounding box center [582, 291] width 524 height 420
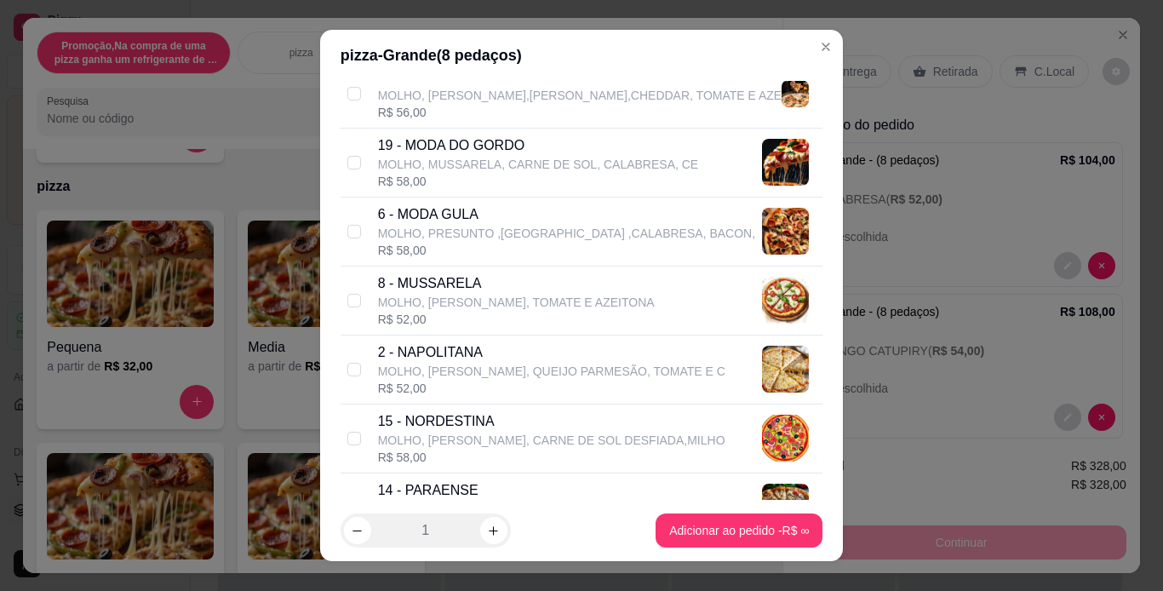
scroll to position [715, 0]
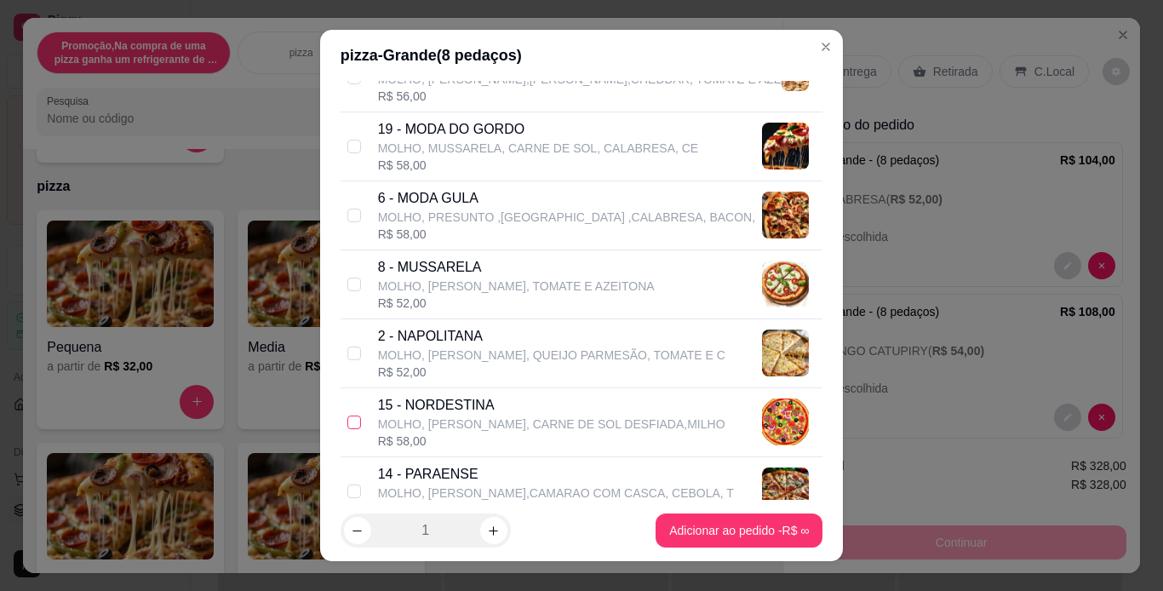
click at [352, 416] on input "checkbox" at bounding box center [354, 423] width 14 height 14
checkbox input "true"
click at [488, 525] on icon "increase-product-quantity" at bounding box center [493, 531] width 13 height 13
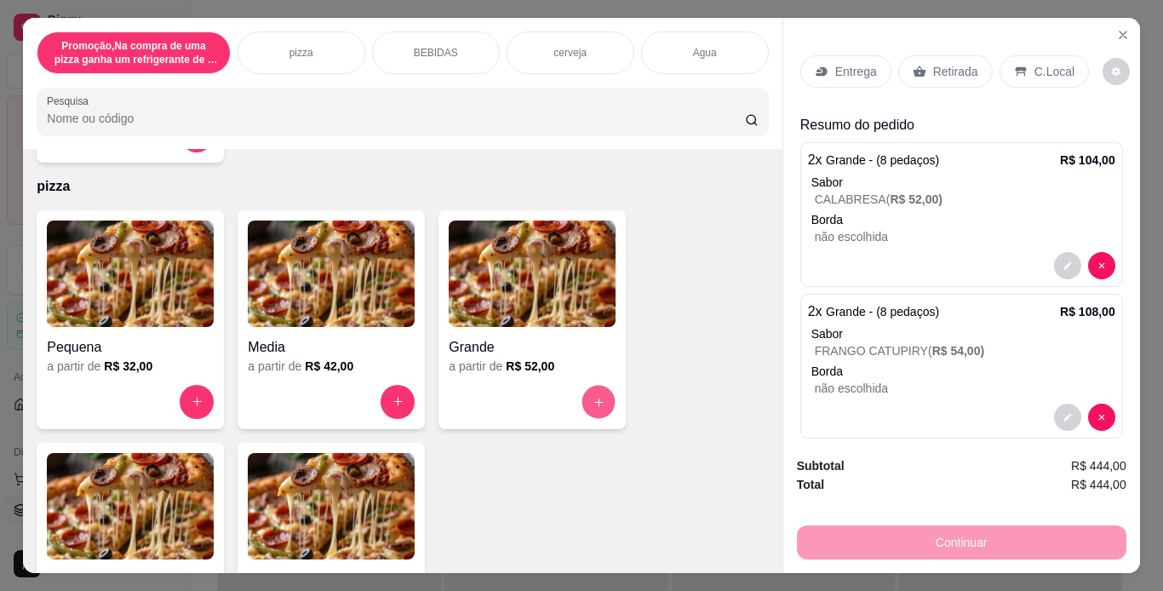
click at [600, 391] on button "increase-product-quantity" at bounding box center [598, 401] width 33 height 33
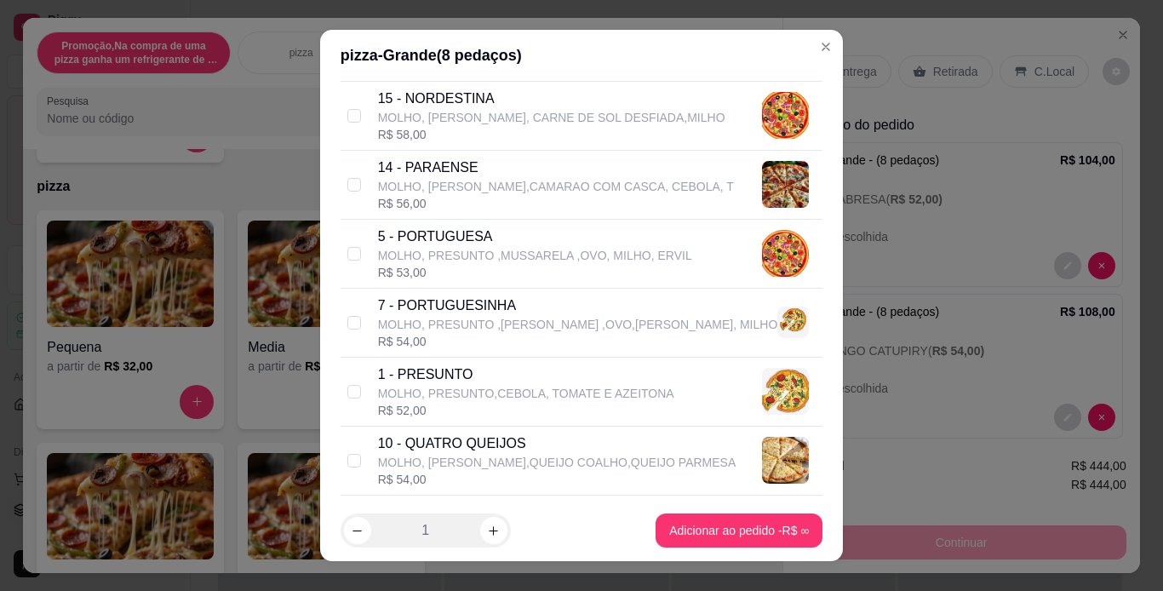
scroll to position [1056, 0]
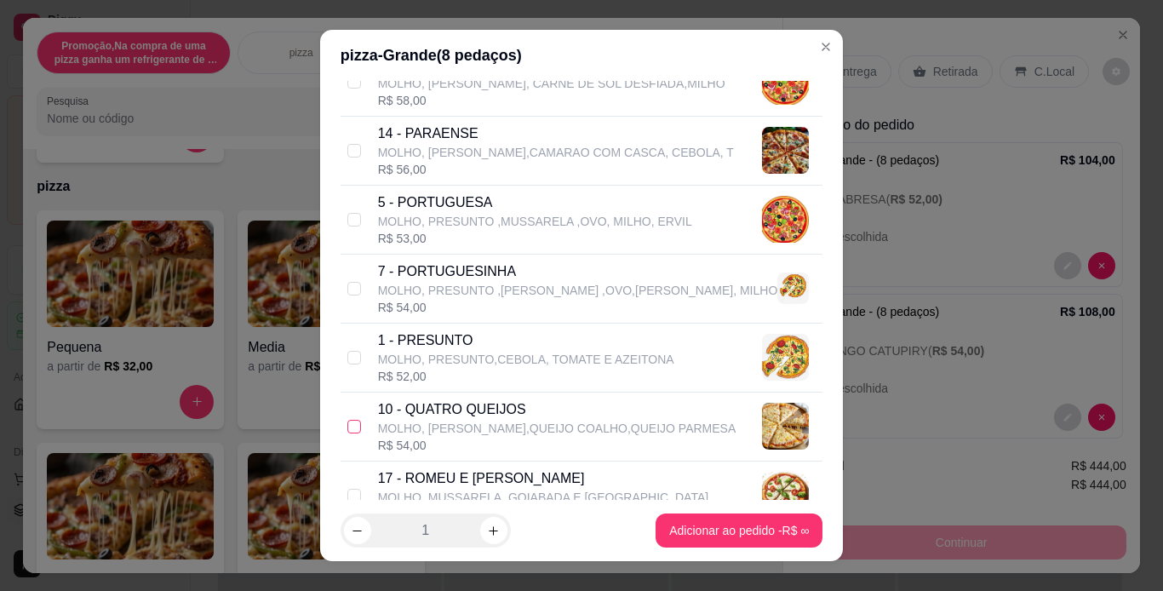
click at [347, 422] on input "checkbox" at bounding box center [354, 427] width 14 height 14
checkbox input "true"
click at [494, 533] on button "increase-product-quantity" at bounding box center [493, 530] width 27 height 27
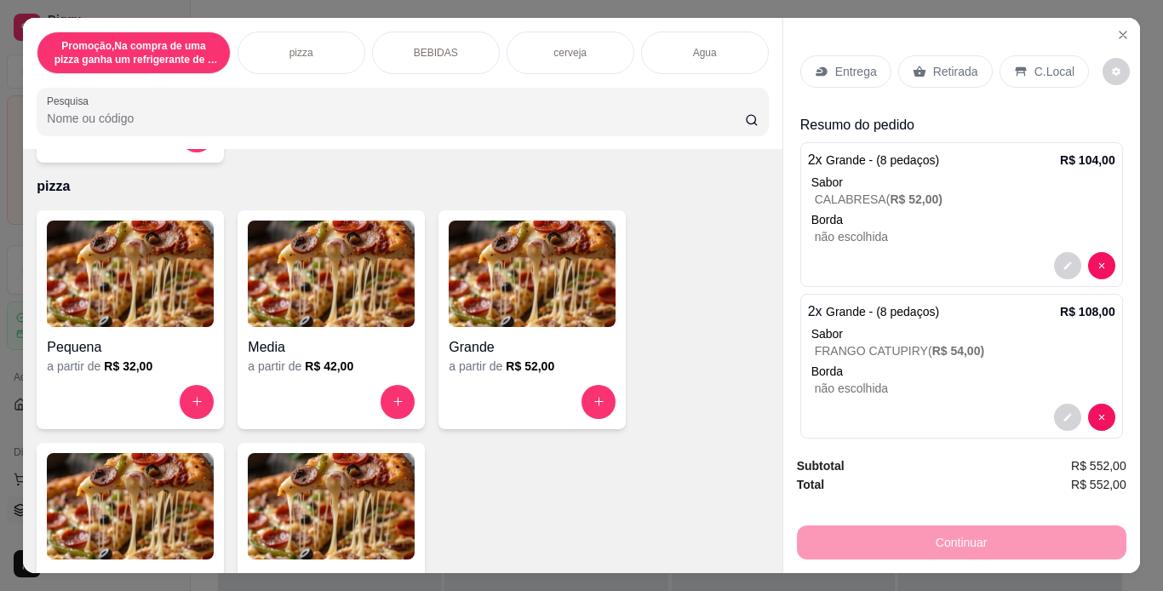
click at [1035, 63] on p "C.Local" at bounding box center [1055, 71] width 40 height 17
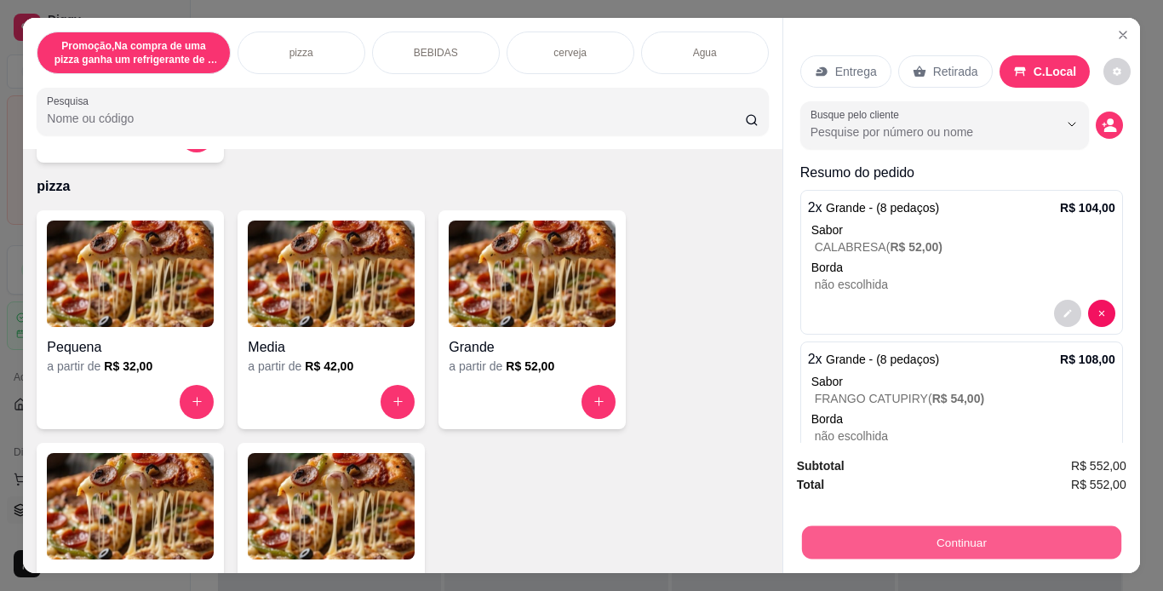
click at [1019, 538] on button "Continuar" at bounding box center [960, 542] width 319 height 33
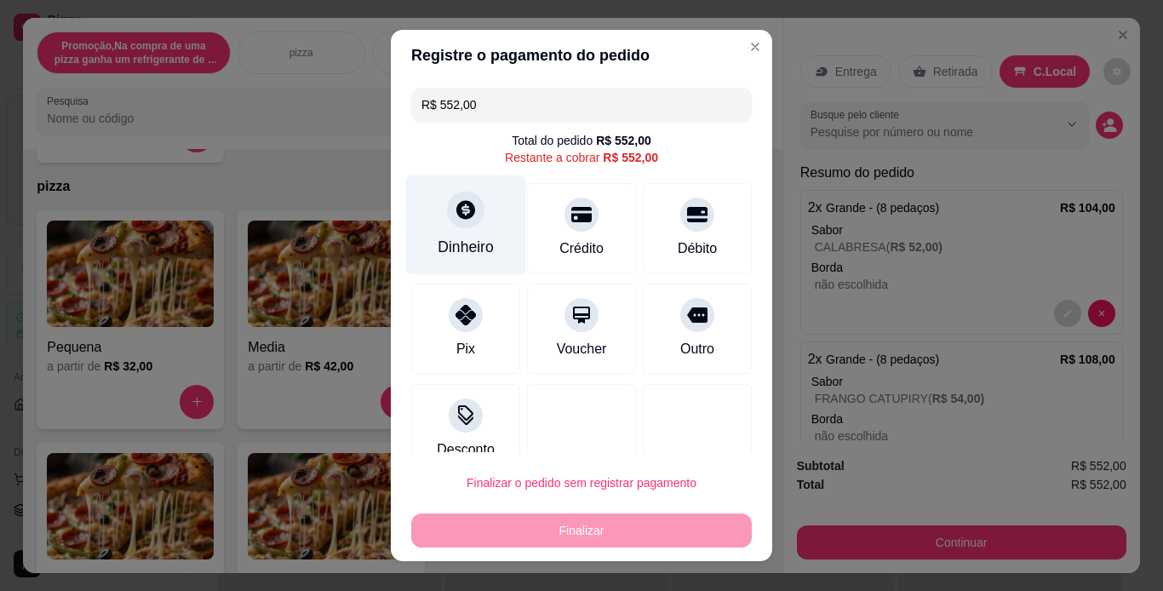
click at [488, 244] on div "Dinheiro" at bounding box center [466, 225] width 120 height 100
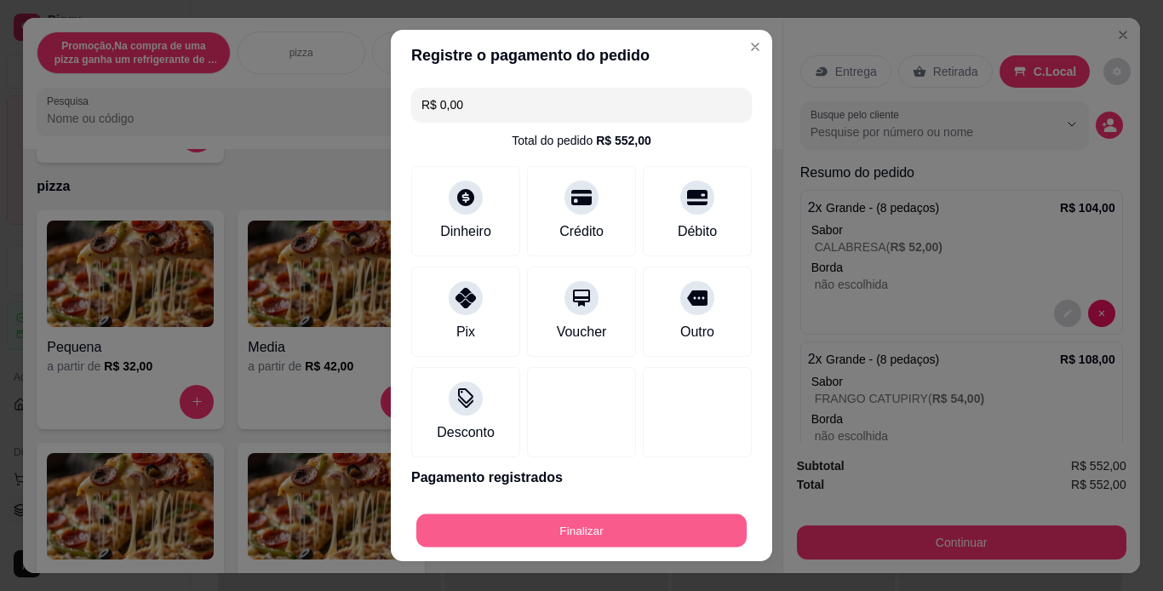
click at [622, 533] on button "Finalizar" at bounding box center [581, 530] width 330 height 33
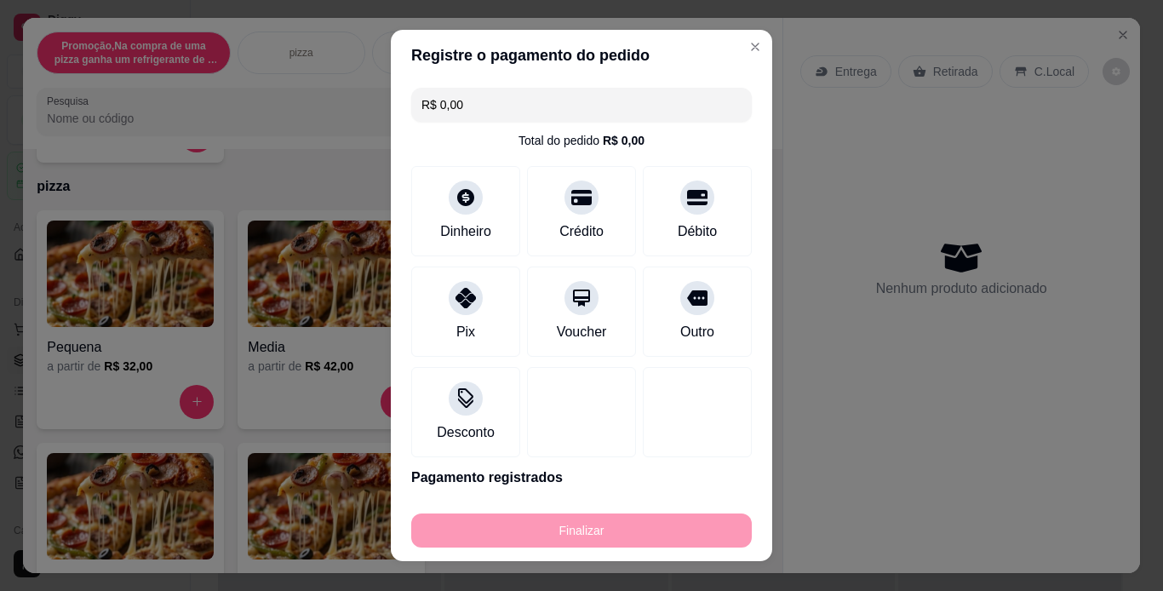
type input "-R$ 552,00"
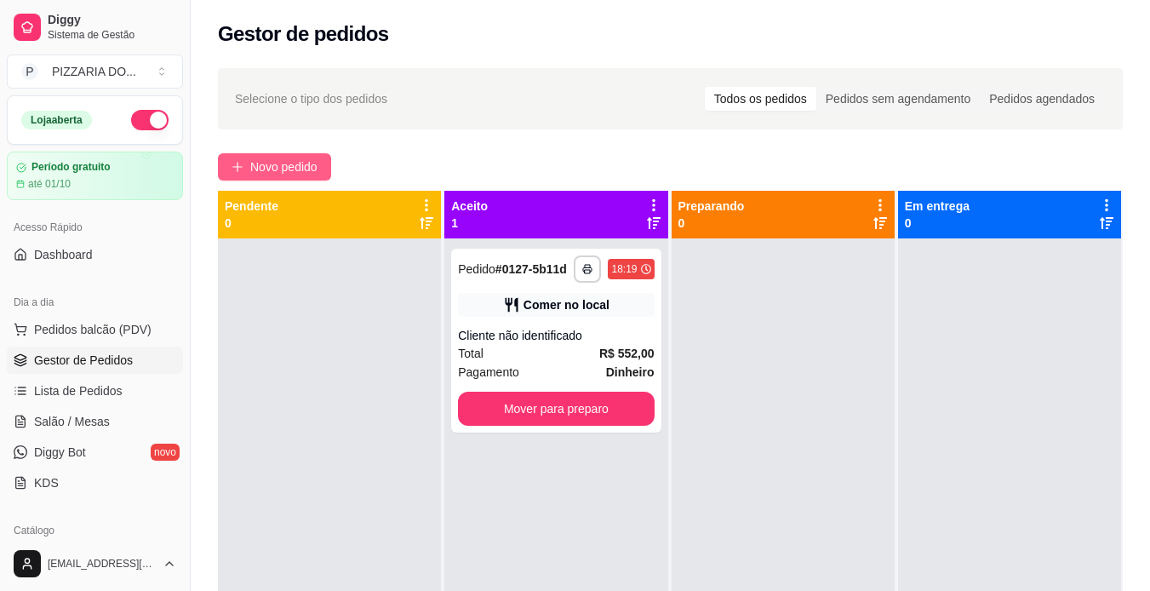
click at [300, 168] on span "Novo pedido" at bounding box center [283, 167] width 67 height 19
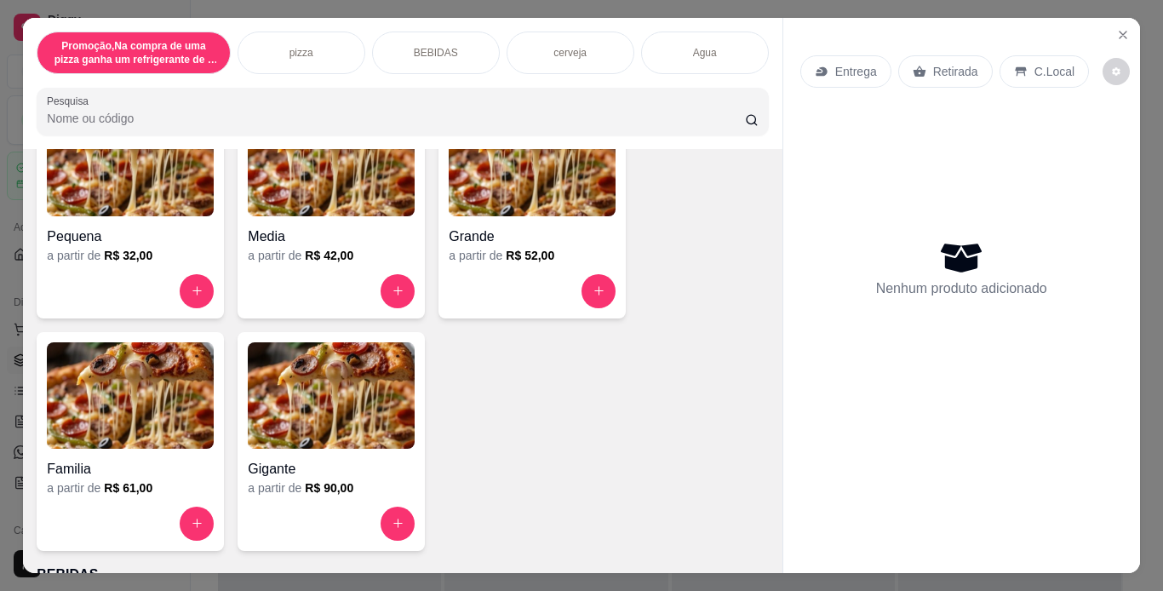
scroll to position [390, 0]
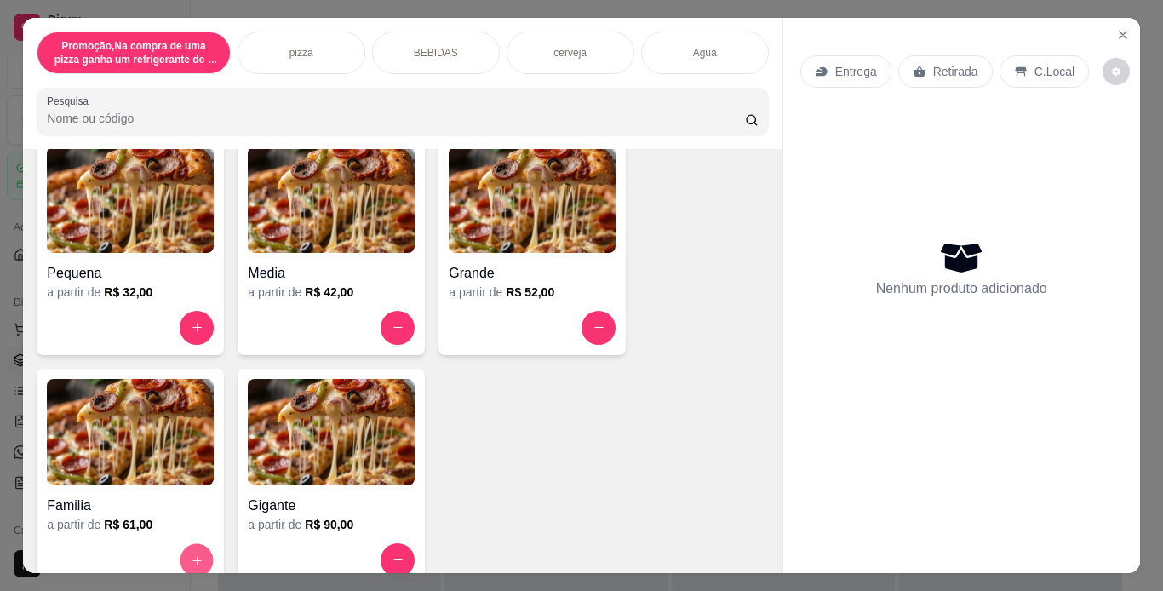
click at [197, 543] on button "increase-product-quantity" at bounding box center [197, 559] width 33 height 33
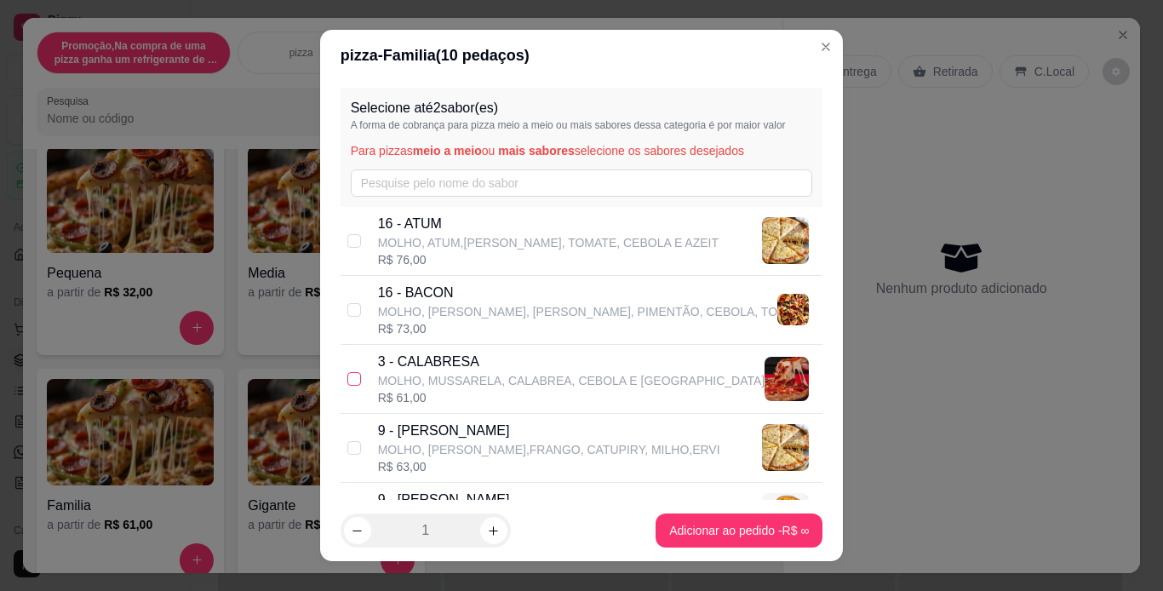
click at [347, 376] on input "checkbox" at bounding box center [354, 379] width 14 height 14
checkbox input "true"
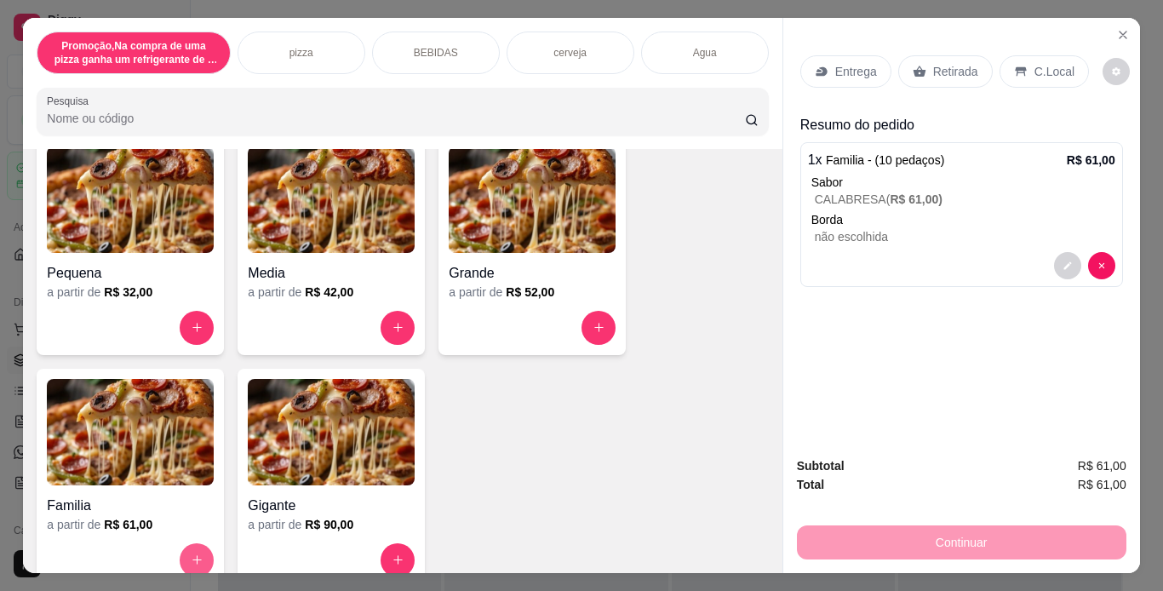
click at [191, 554] on icon "increase-product-quantity" at bounding box center [197, 560] width 13 height 13
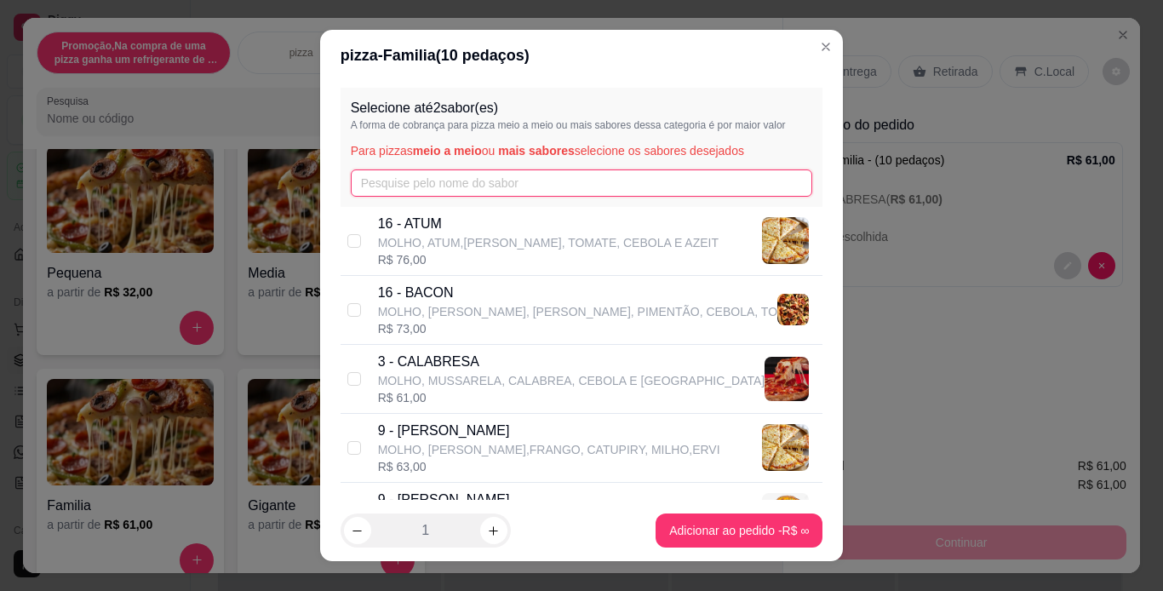
click at [545, 192] on input "text" at bounding box center [582, 182] width 462 height 27
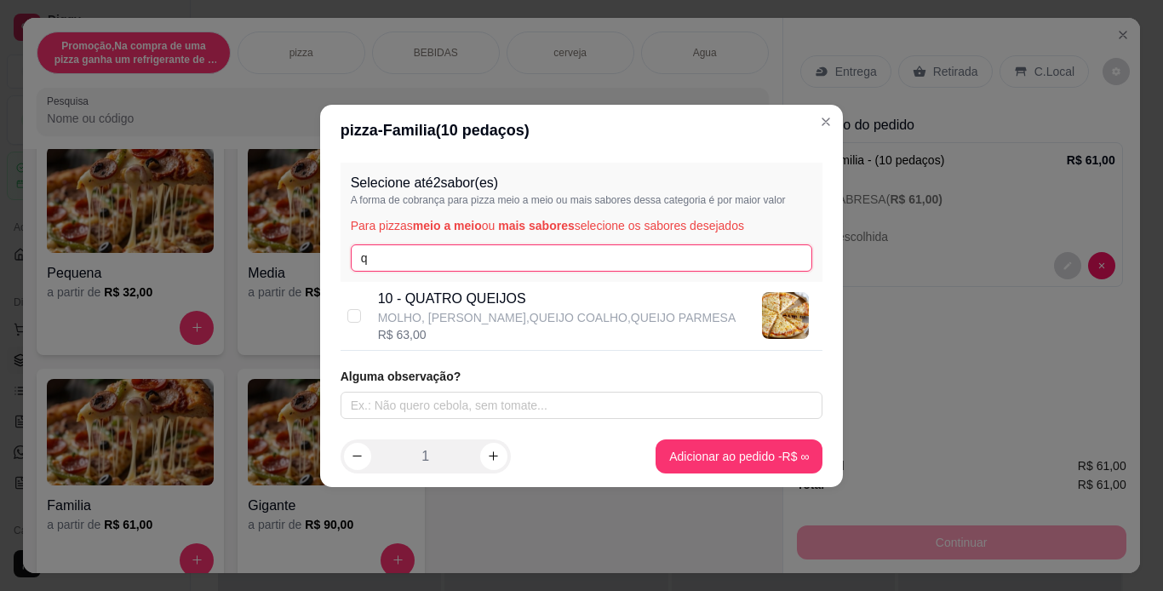
type input "q"
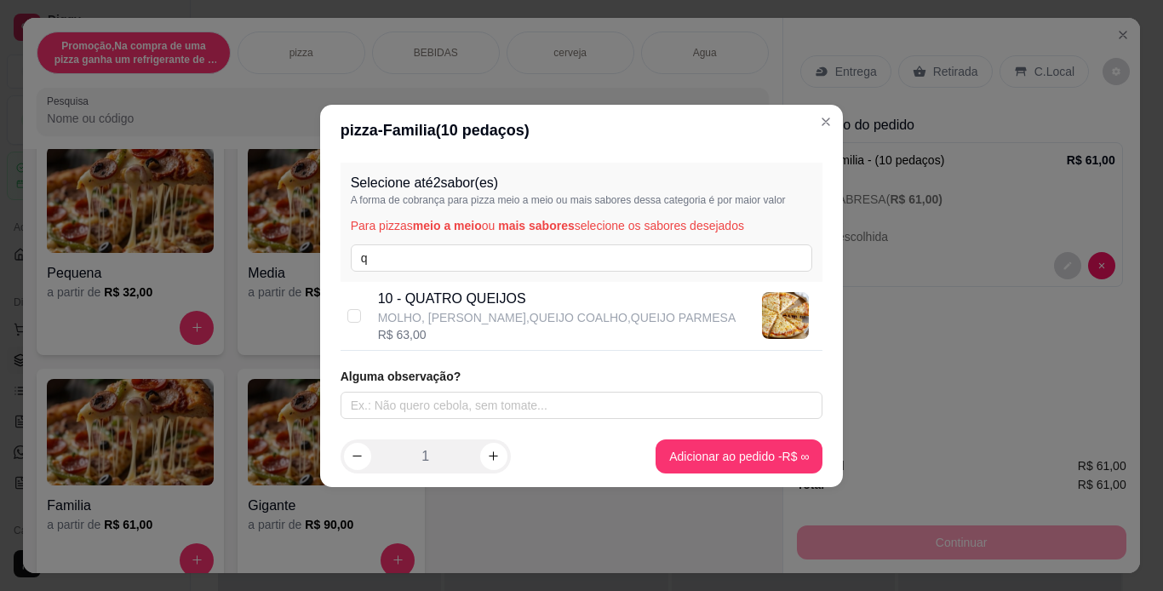
click at [364, 316] on div "10 - QUATRO QUEIJOS MOLHO, [PERSON_NAME],QUEIJO COALHO,QUEIJO PARMESA R$ 63,00" at bounding box center [582, 316] width 483 height 69
checkbox input "true"
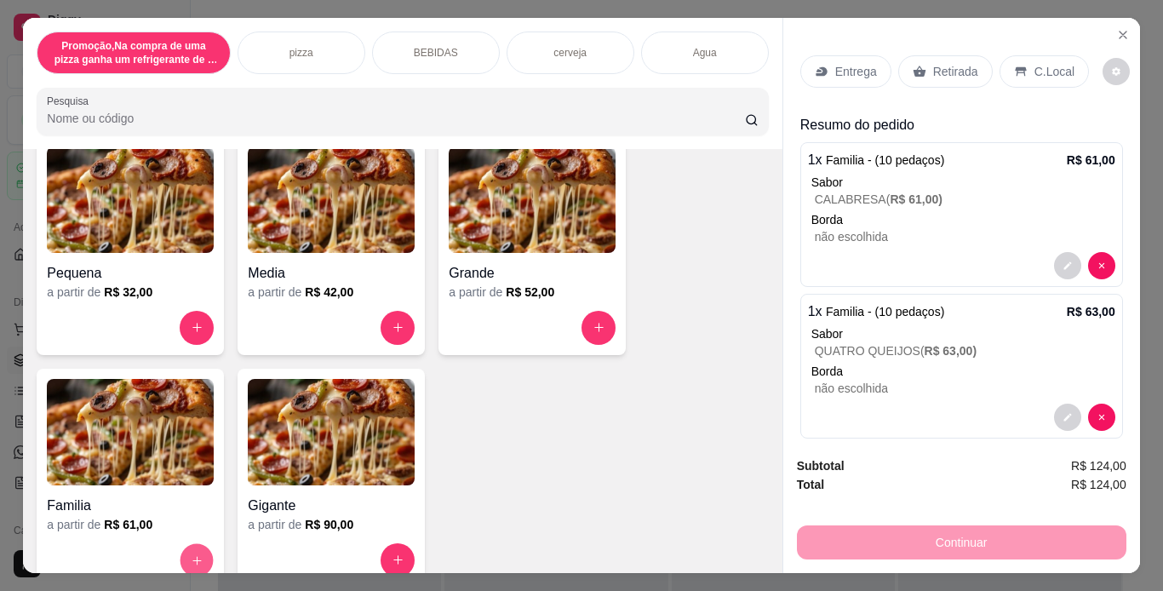
click at [191, 554] on icon "increase-product-quantity" at bounding box center [197, 560] width 13 height 13
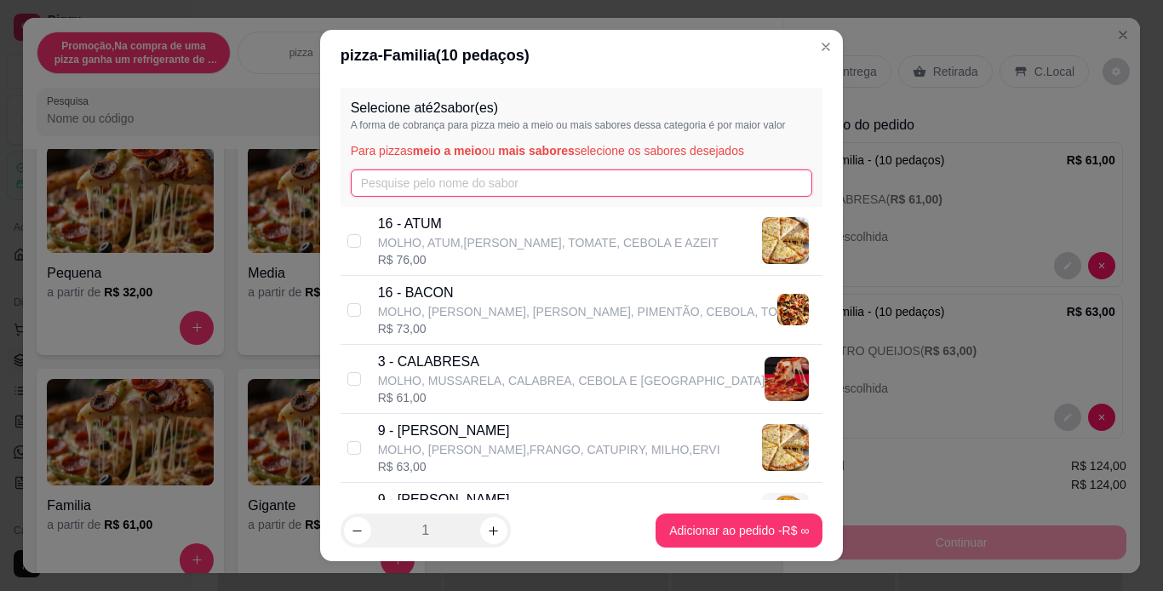
click at [429, 186] on input "text" at bounding box center [582, 182] width 462 height 27
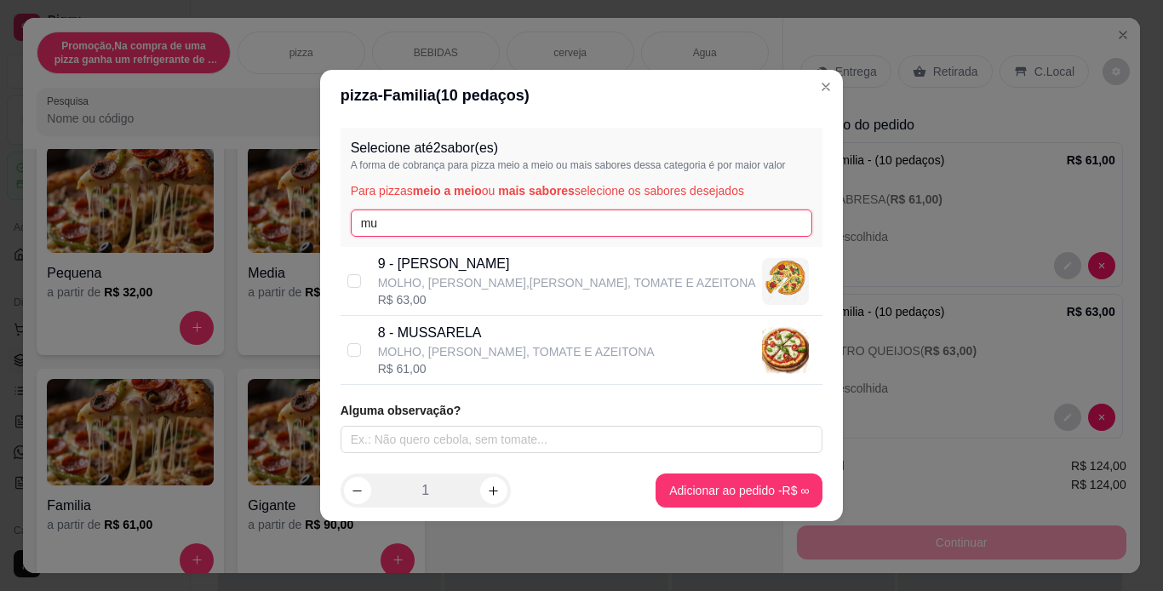
type input "mu"
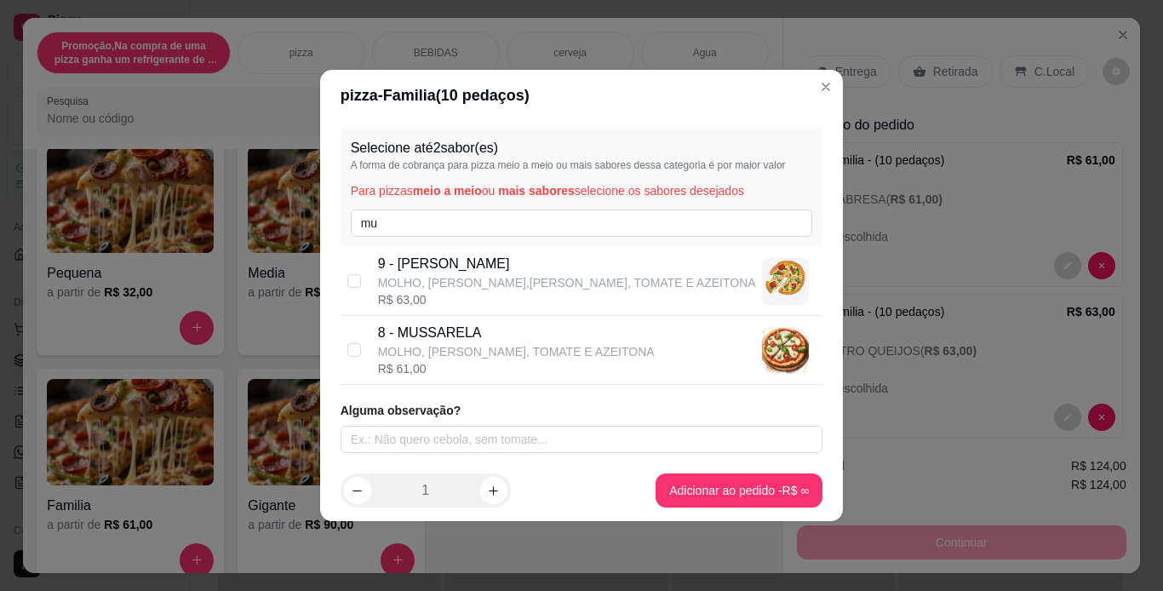
click at [412, 349] on p "MOLHO, [PERSON_NAME], TOMATE E AZEITONA" at bounding box center [516, 351] width 277 height 17
checkbox input "true"
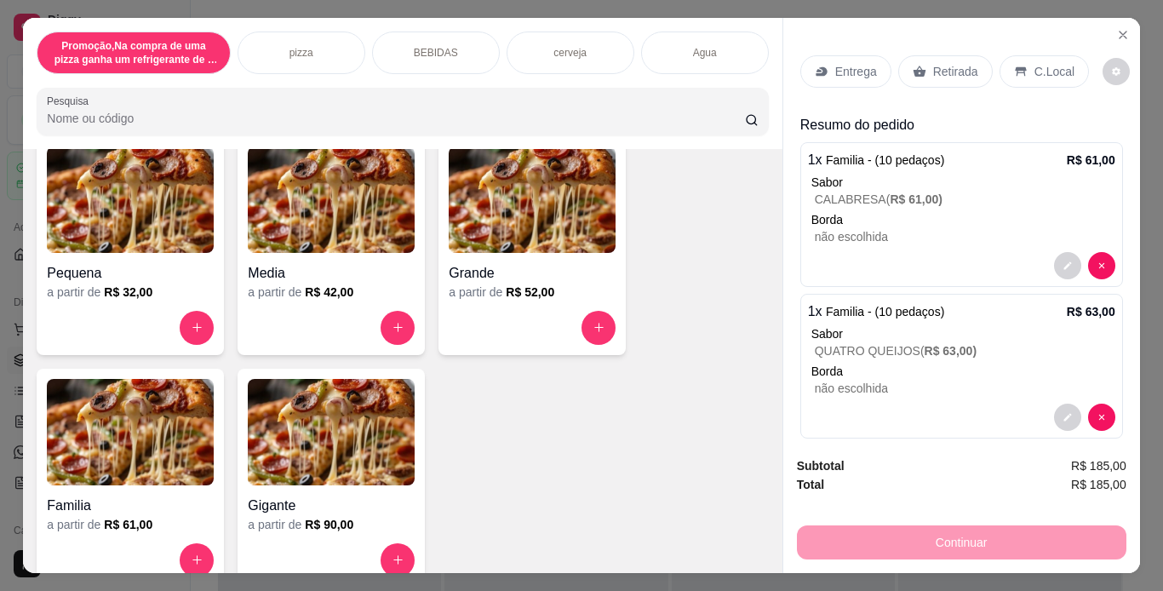
click at [964, 69] on p "Retirada" at bounding box center [955, 71] width 45 height 17
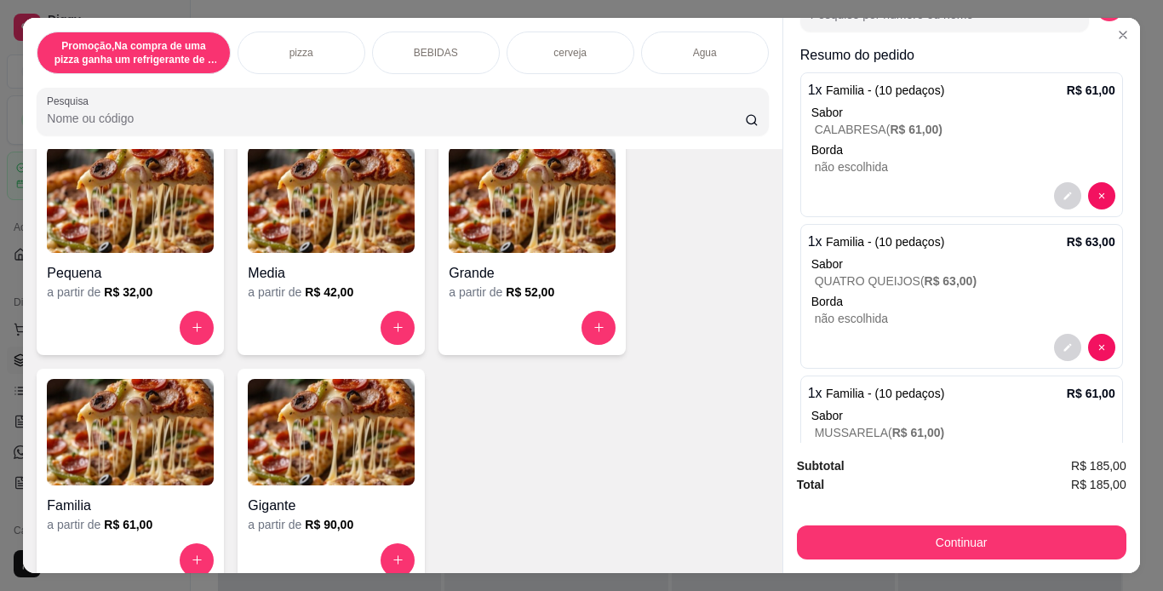
scroll to position [218, 0]
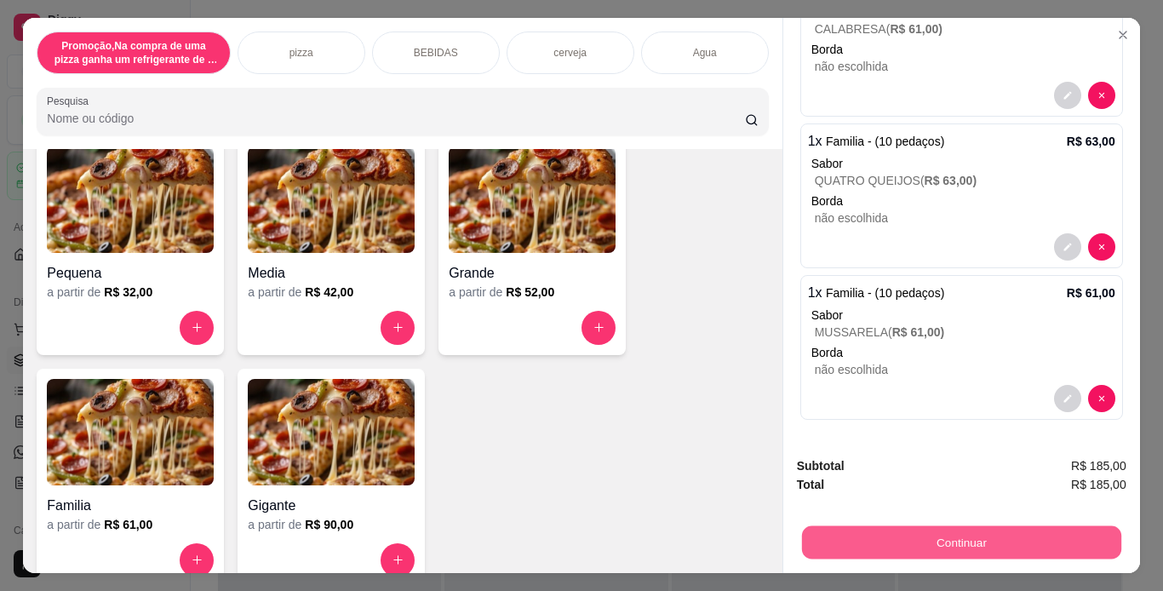
click at [1007, 541] on button "Continuar" at bounding box center [960, 542] width 319 height 33
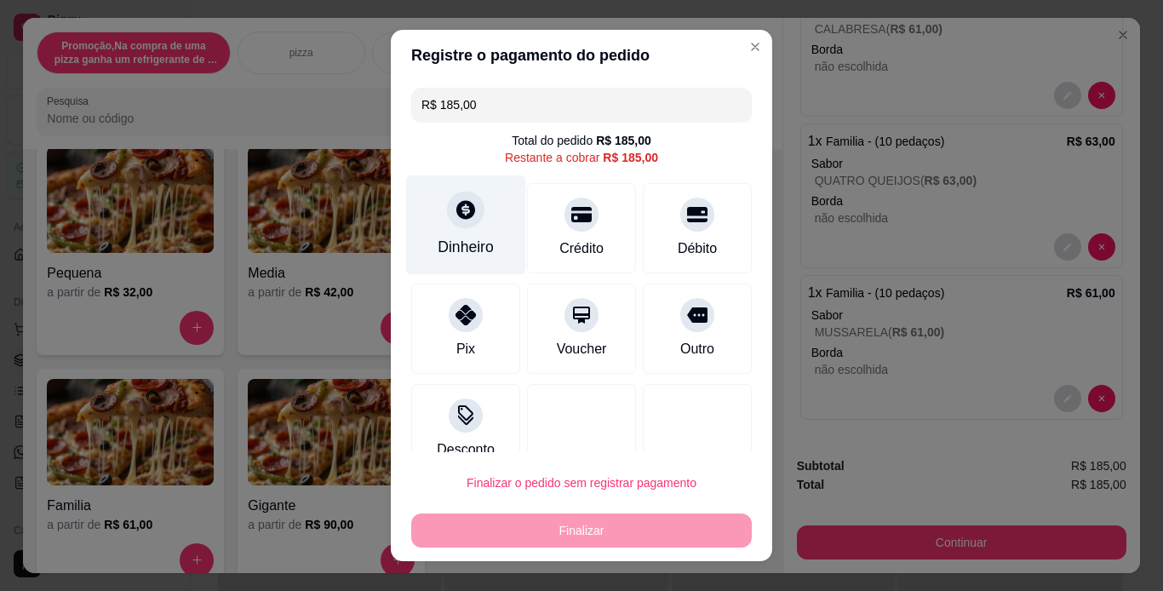
click at [456, 233] on div "Dinheiro" at bounding box center [466, 225] width 120 height 100
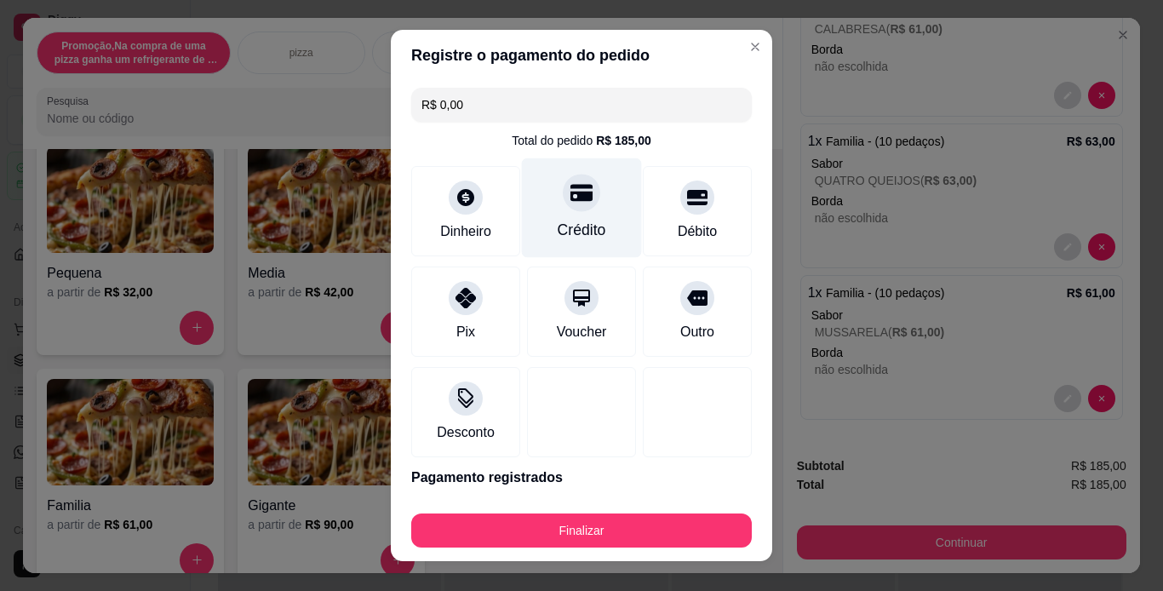
click at [594, 222] on div "Crédito" at bounding box center [582, 208] width 120 height 100
click at [574, 215] on div "Crédito" at bounding box center [582, 208] width 120 height 100
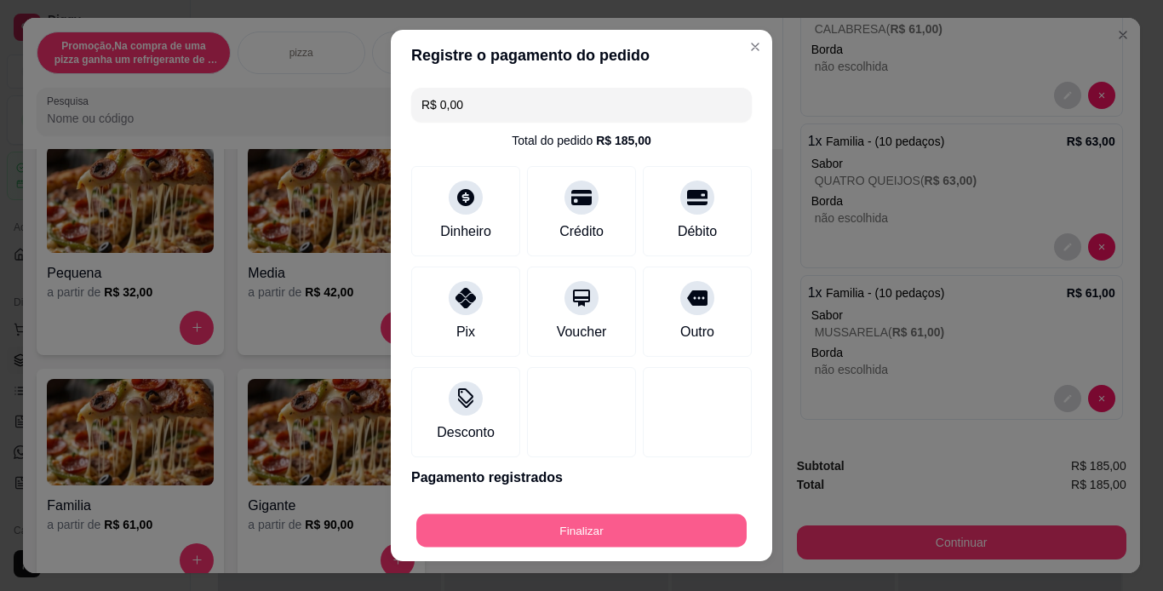
click at [632, 531] on button "Finalizar" at bounding box center [581, 530] width 330 height 33
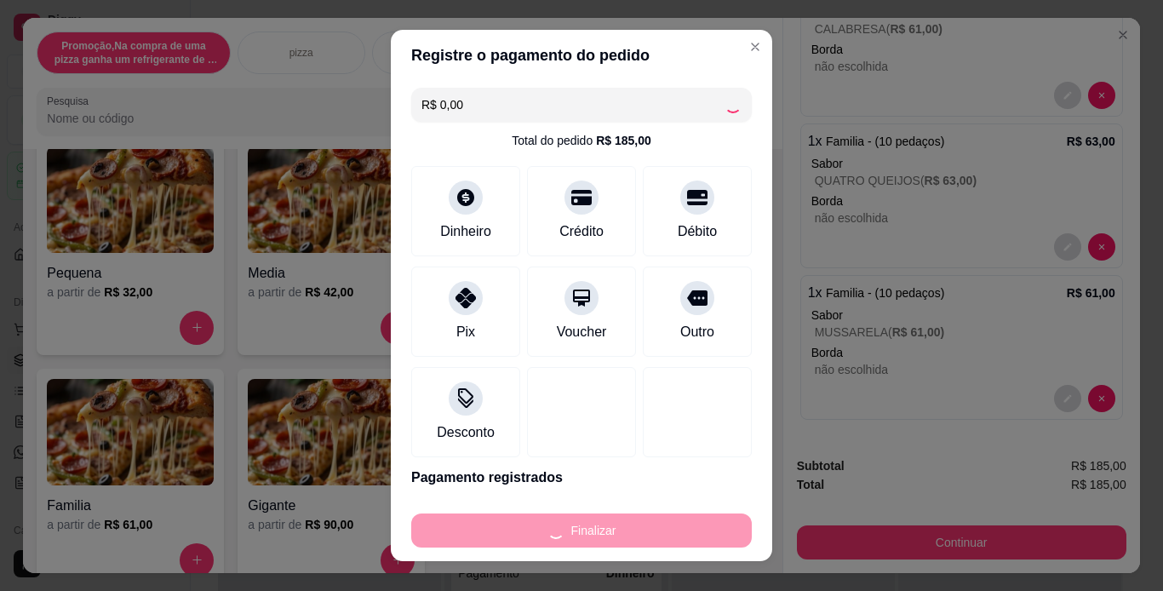
type input "-R$ 185,00"
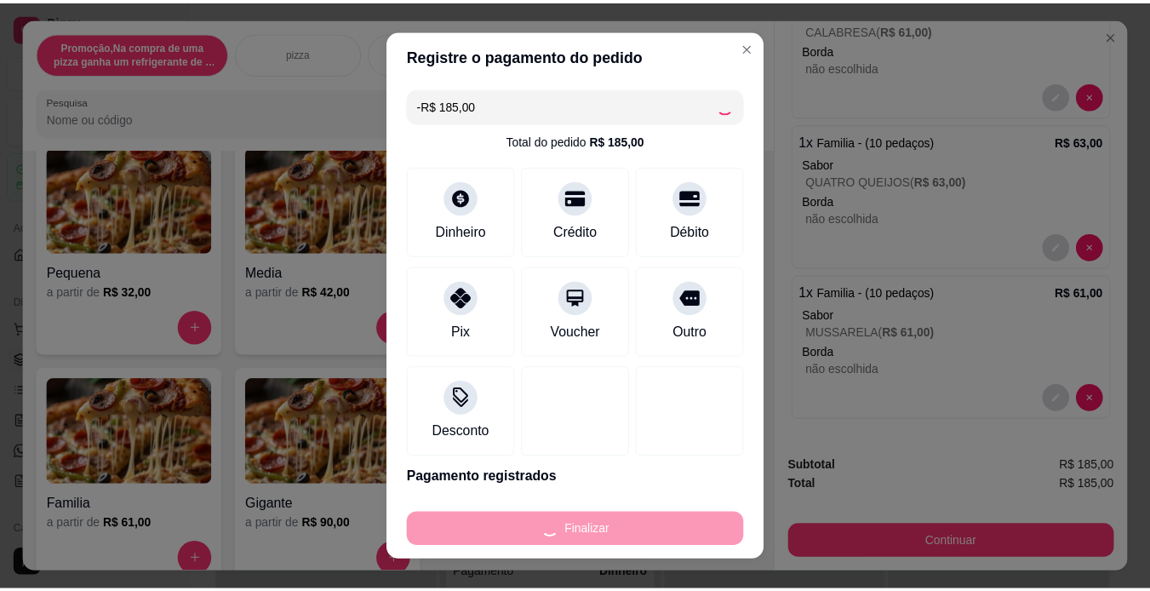
scroll to position [0, 0]
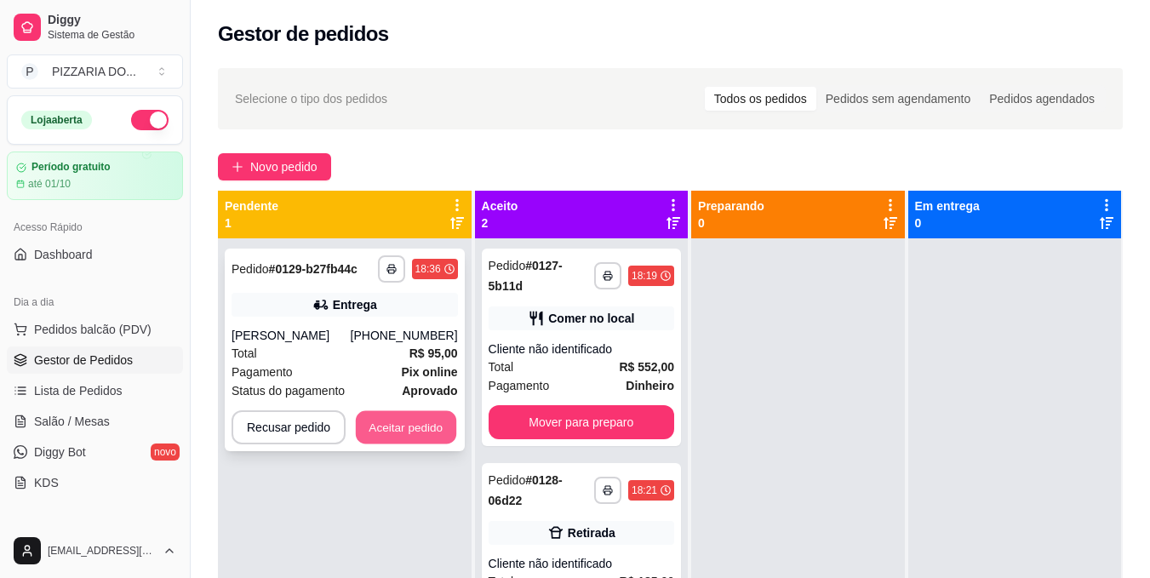
click at [370, 445] on button "Aceitar pedido" at bounding box center [406, 427] width 100 height 33
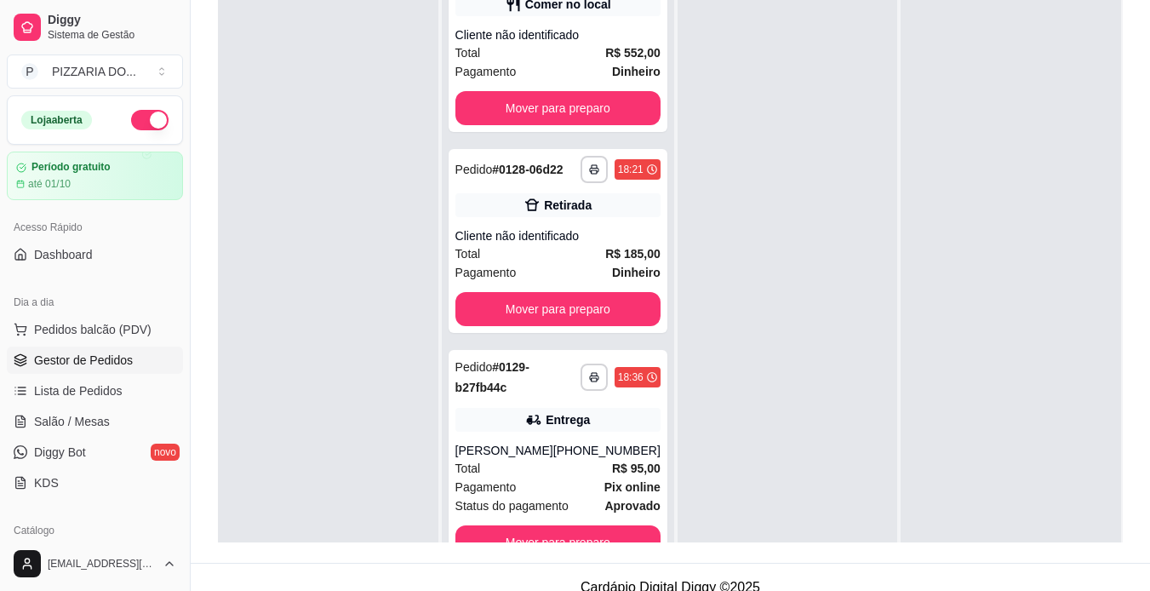
scroll to position [106, 0]
click at [592, 532] on button "Mover para preparo" at bounding box center [557, 542] width 199 height 33
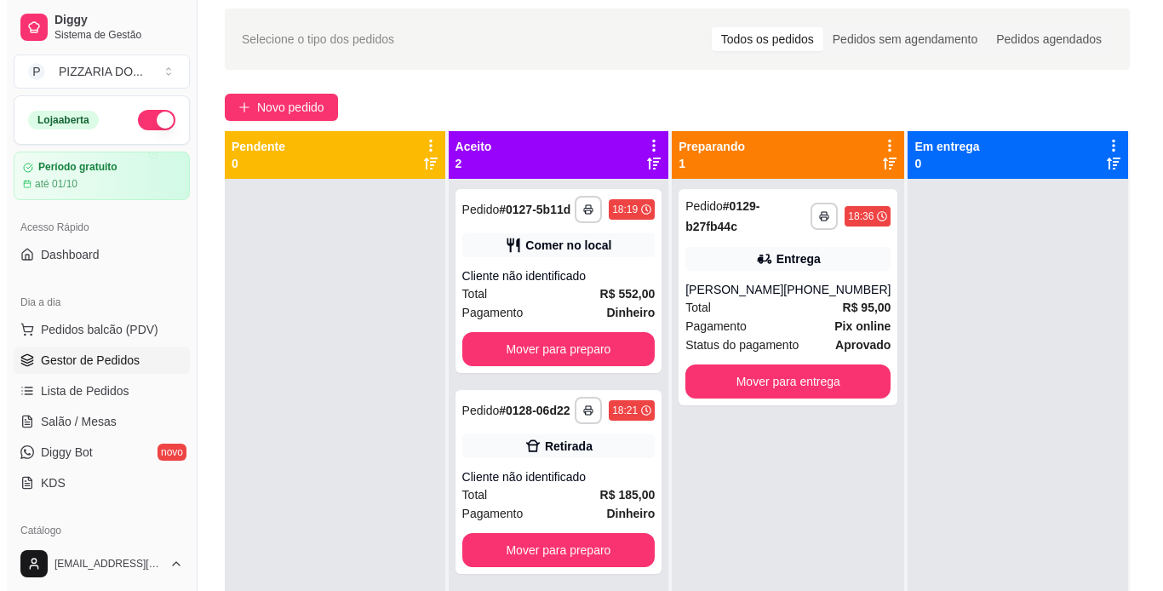
scroll to position [75, 0]
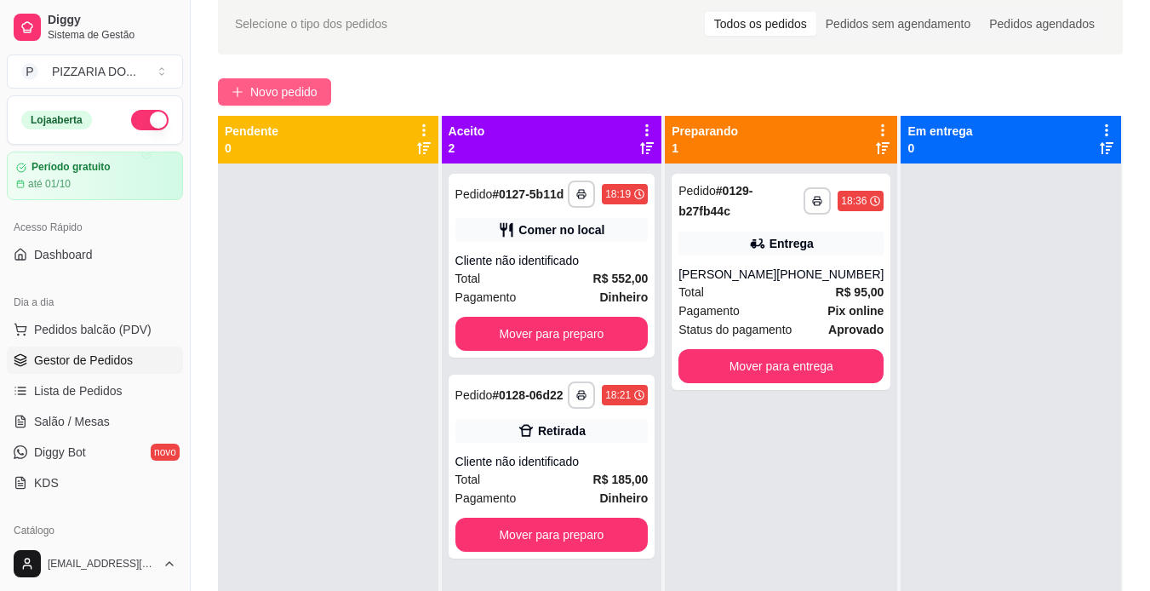
click at [320, 88] on button "Novo pedido" at bounding box center [274, 91] width 113 height 27
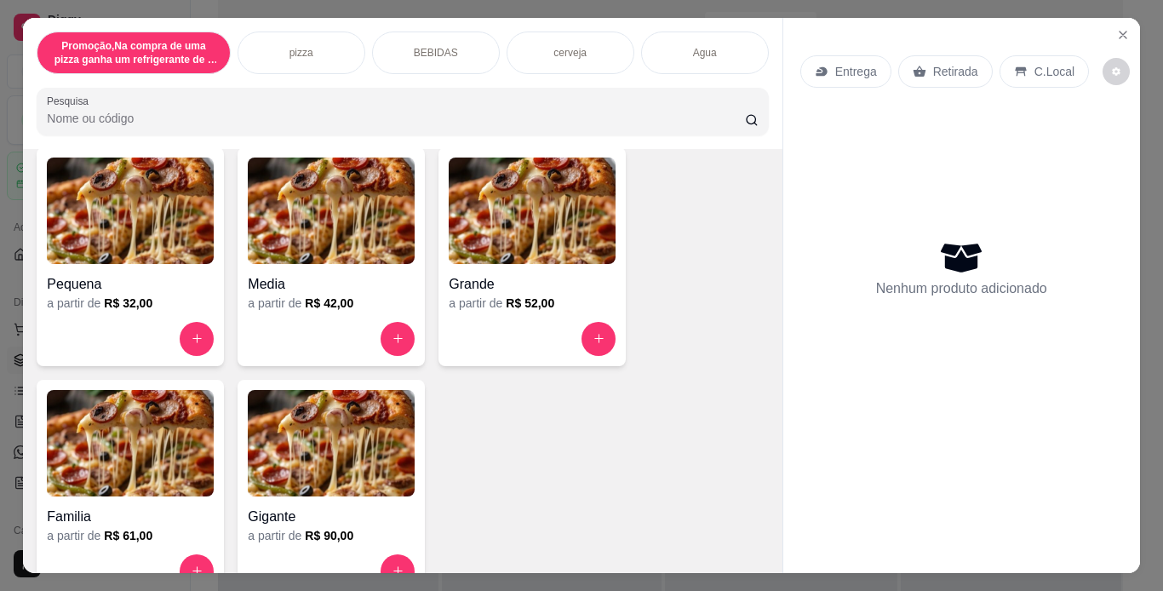
scroll to position [406, 0]
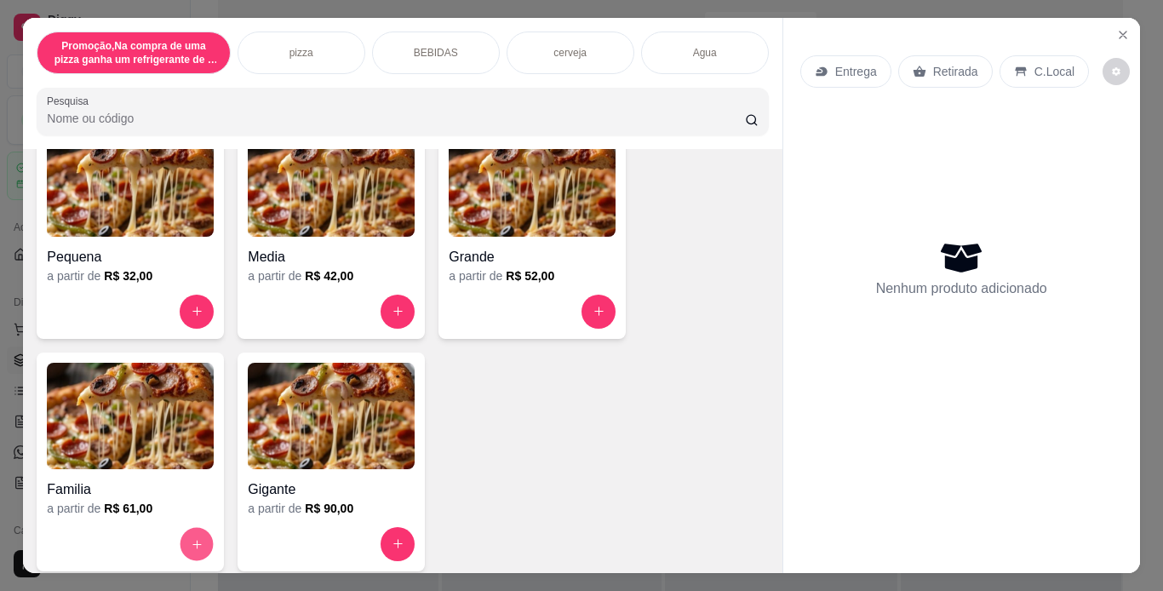
click at [182, 534] on button "increase-product-quantity" at bounding box center [197, 543] width 33 height 33
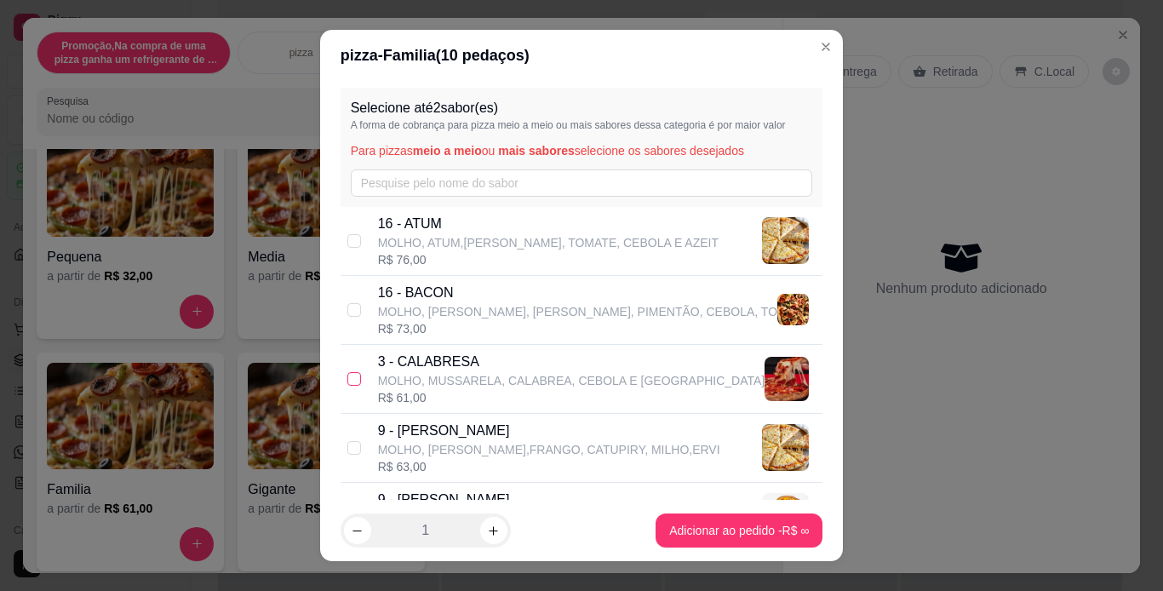
click at [354, 382] on input "checkbox" at bounding box center [354, 379] width 14 height 14
checkbox input "true"
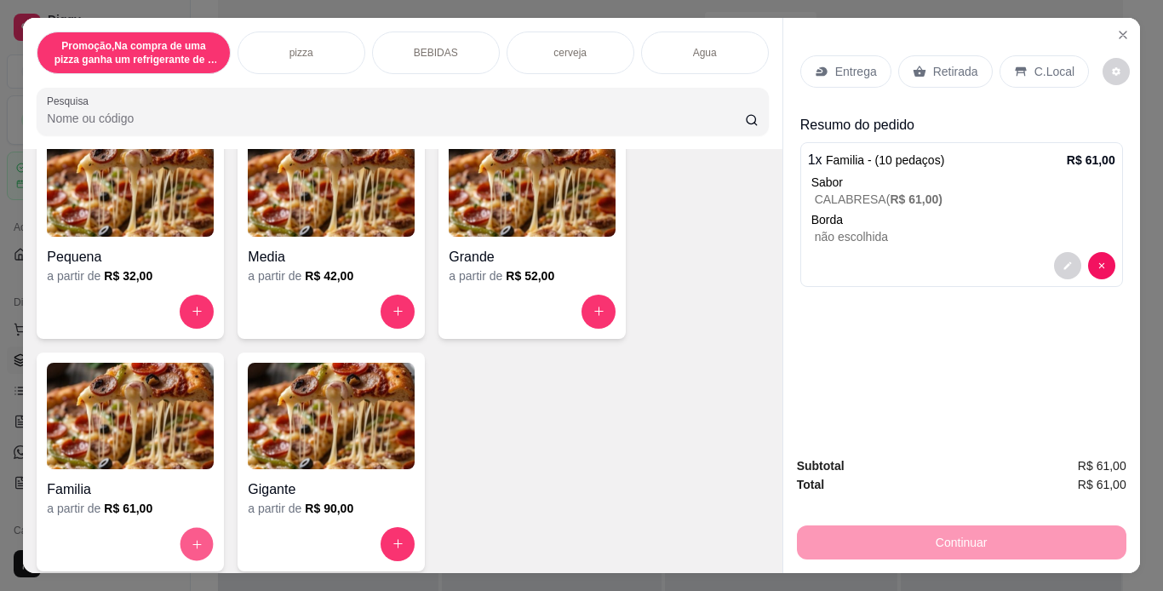
click at [192, 539] on icon "increase-product-quantity" at bounding box center [197, 544] width 13 height 13
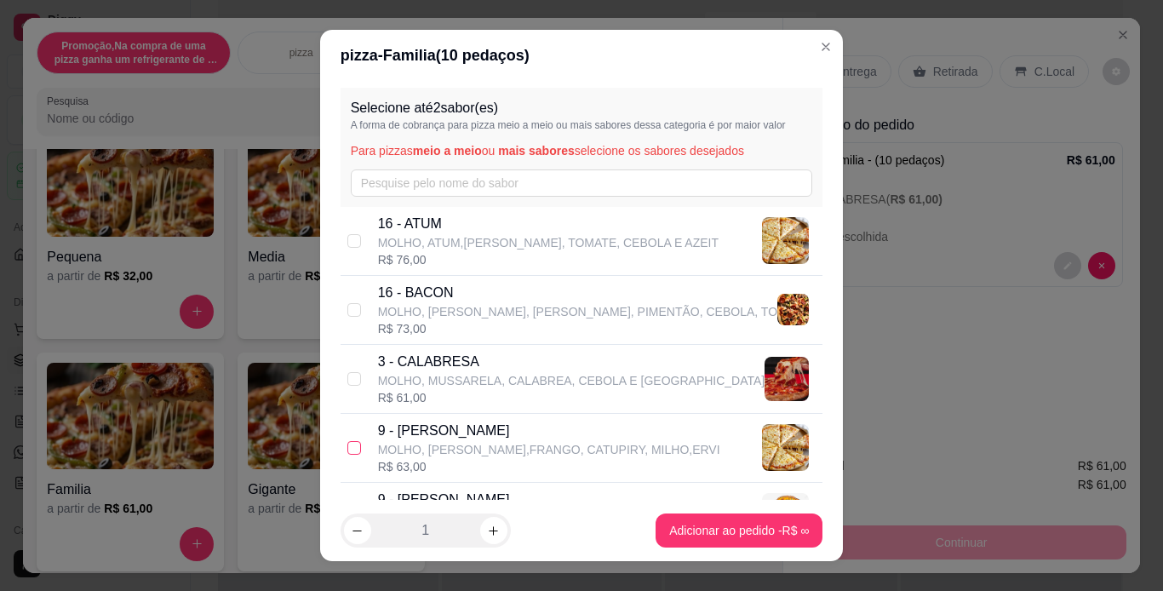
click at [348, 445] on input "checkbox" at bounding box center [354, 448] width 14 height 14
checkbox input "true"
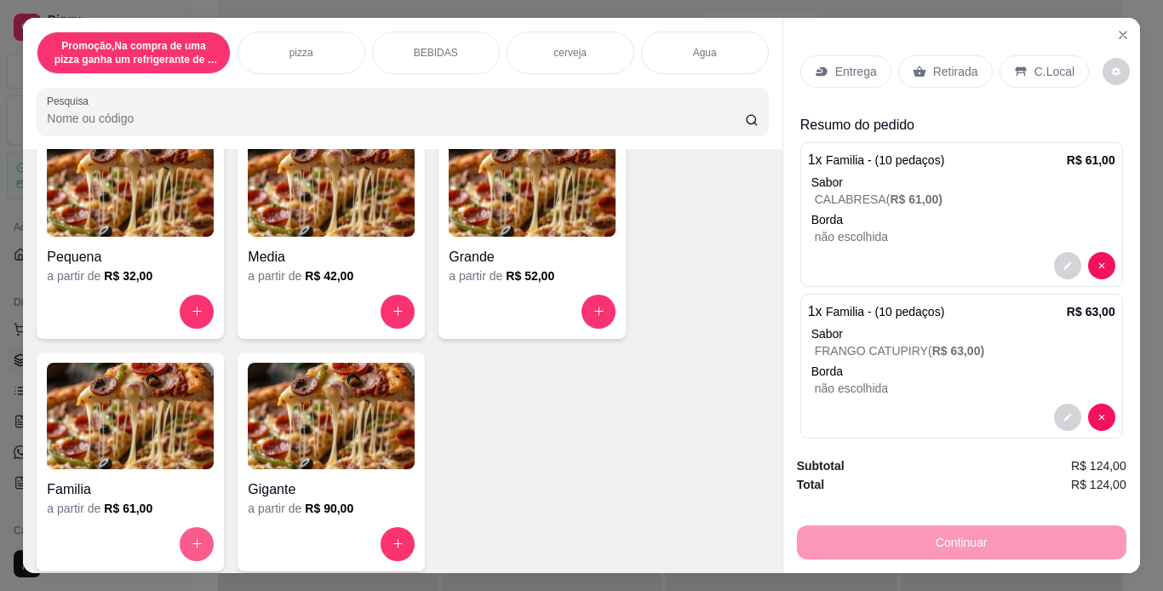
click at [202, 529] on button "increase-product-quantity" at bounding box center [197, 544] width 34 height 34
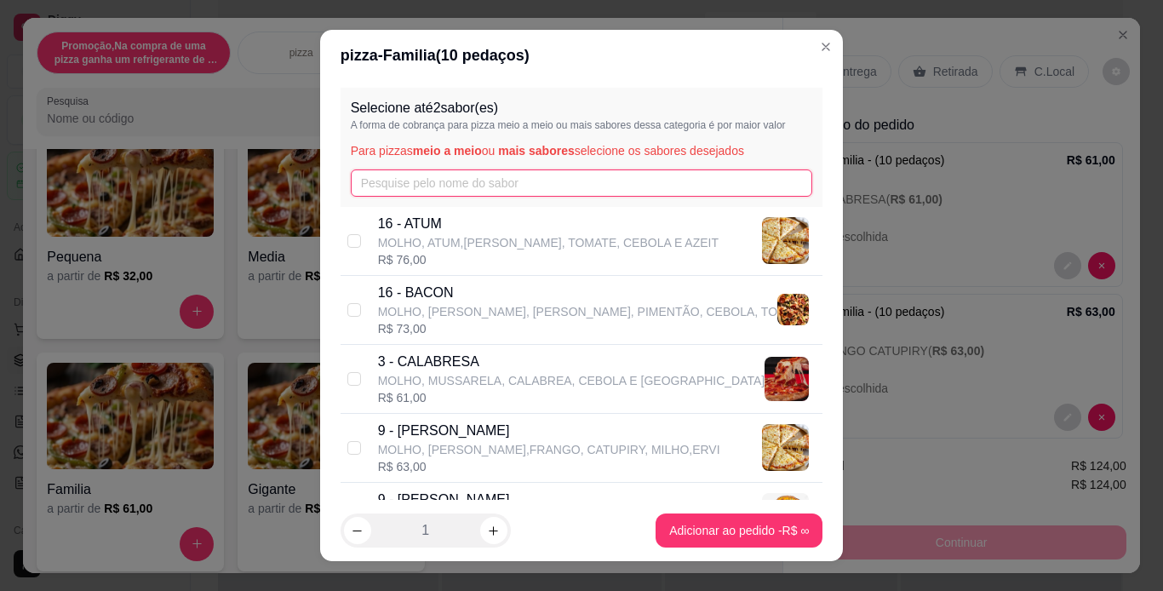
click at [468, 186] on input "text" at bounding box center [582, 182] width 462 height 27
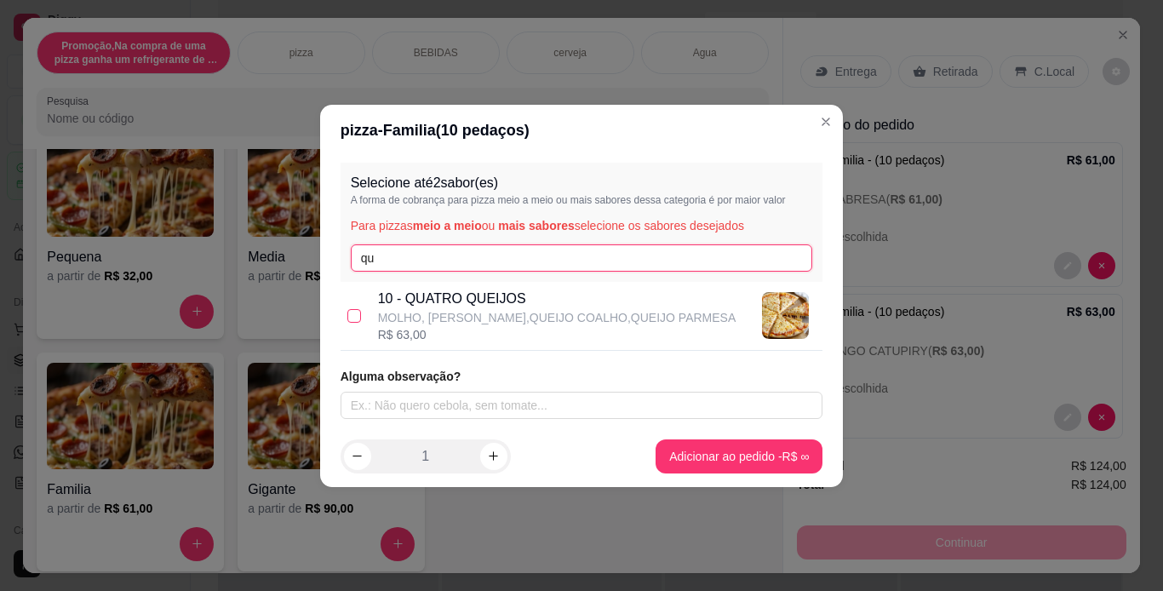
type input "qu"
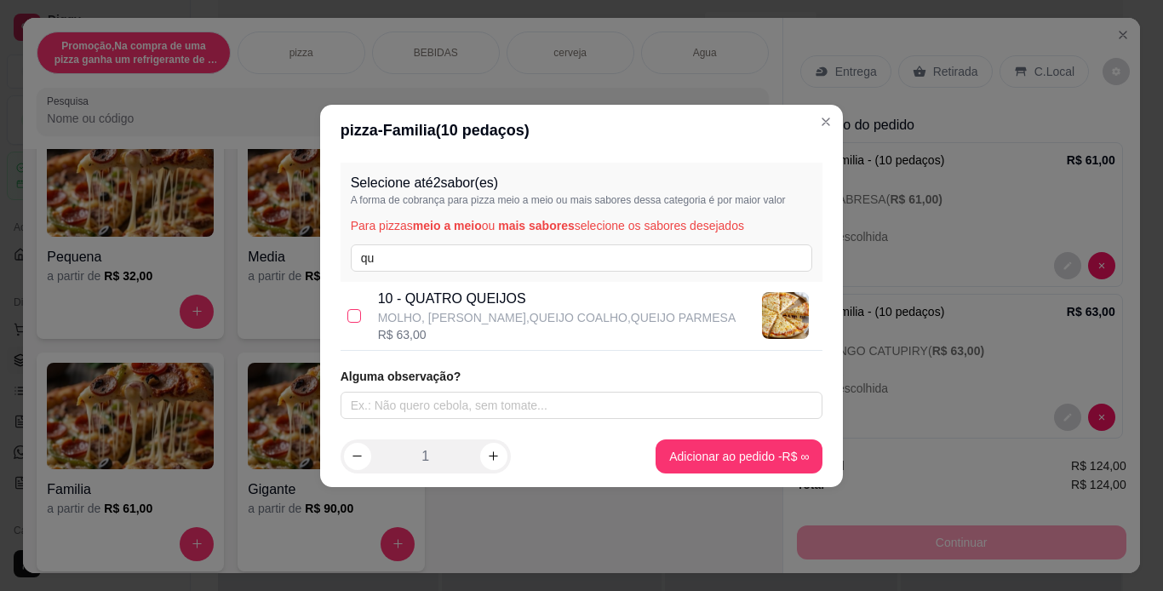
click at [355, 318] on input "checkbox" at bounding box center [354, 316] width 14 height 14
checkbox input "true"
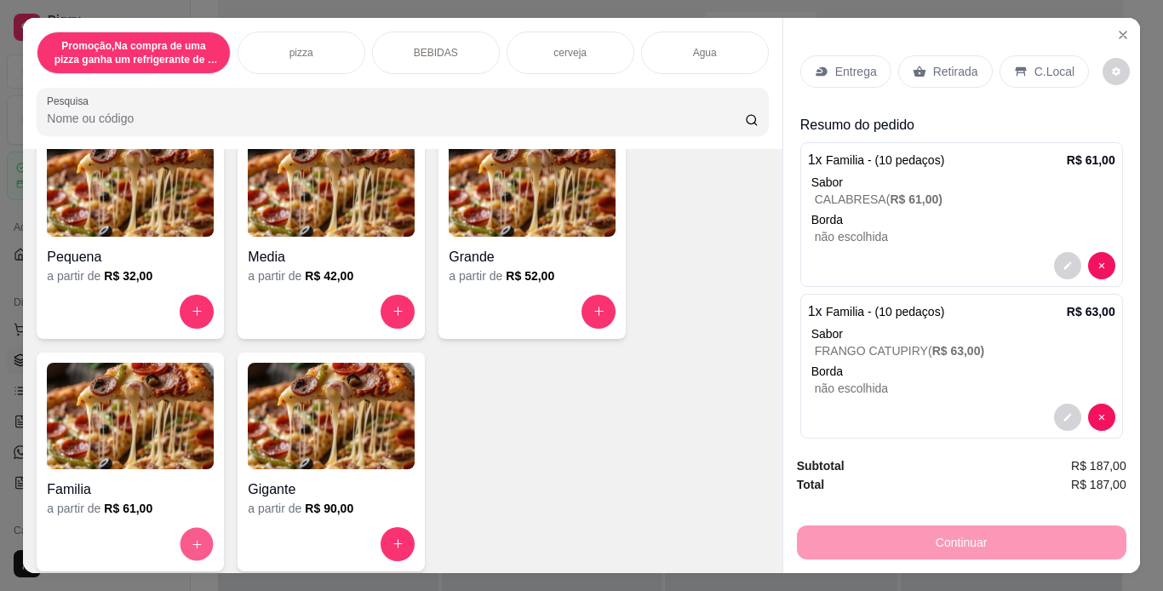
click at [202, 537] on button "increase-product-quantity" at bounding box center [197, 543] width 33 height 33
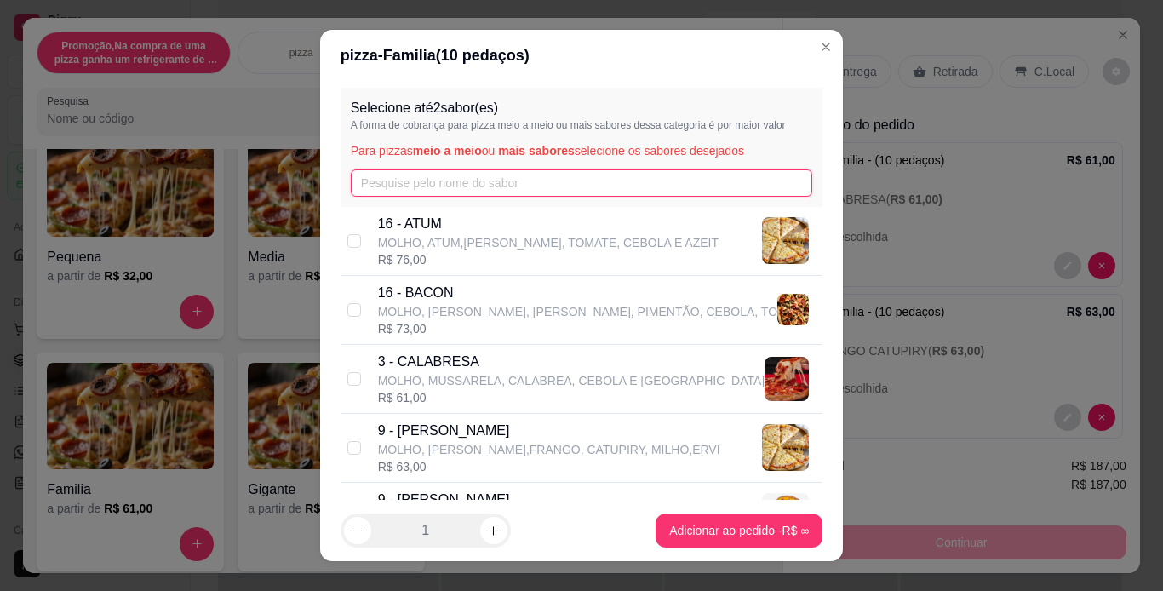
click at [471, 175] on input "text" at bounding box center [582, 182] width 462 height 27
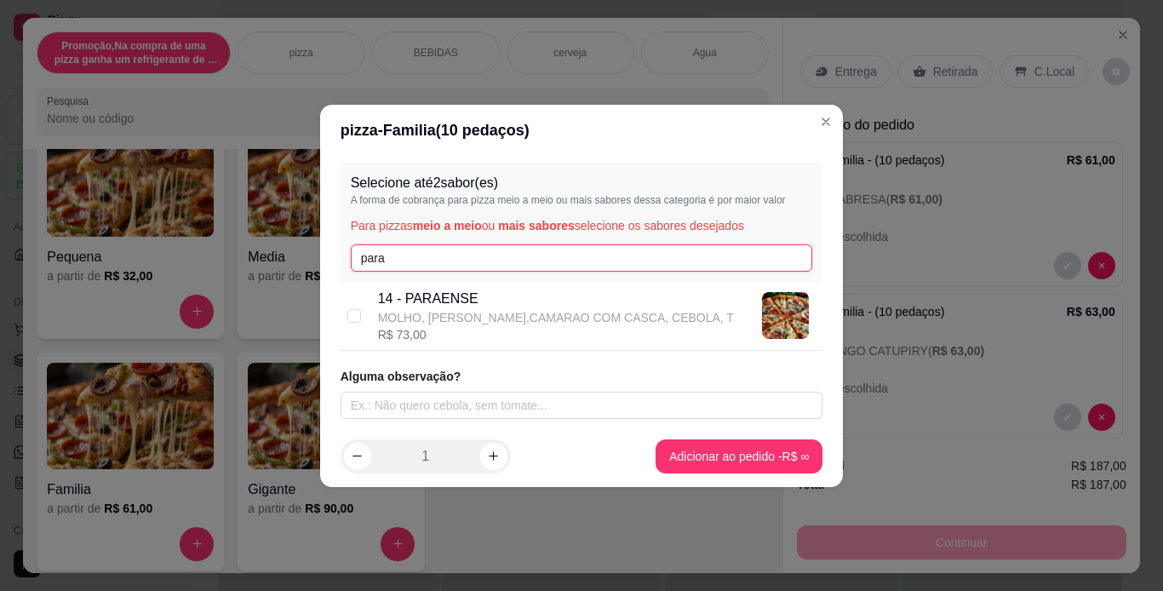
type input "para"
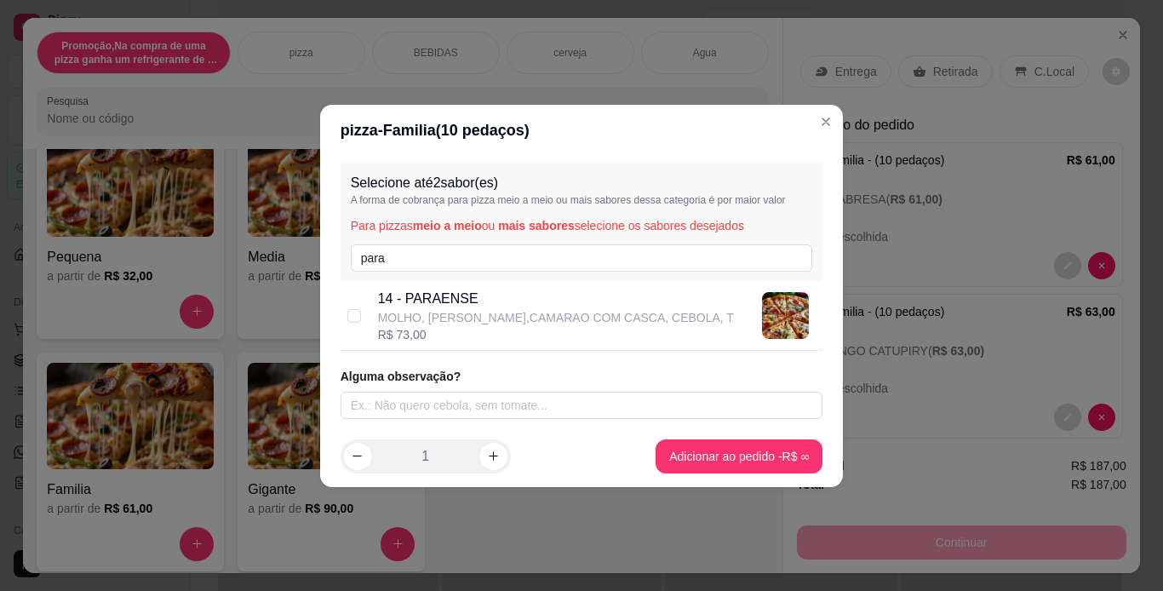
click at [484, 295] on p "14 - PARAENSE" at bounding box center [556, 299] width 356 height 20
checkbox input "true"
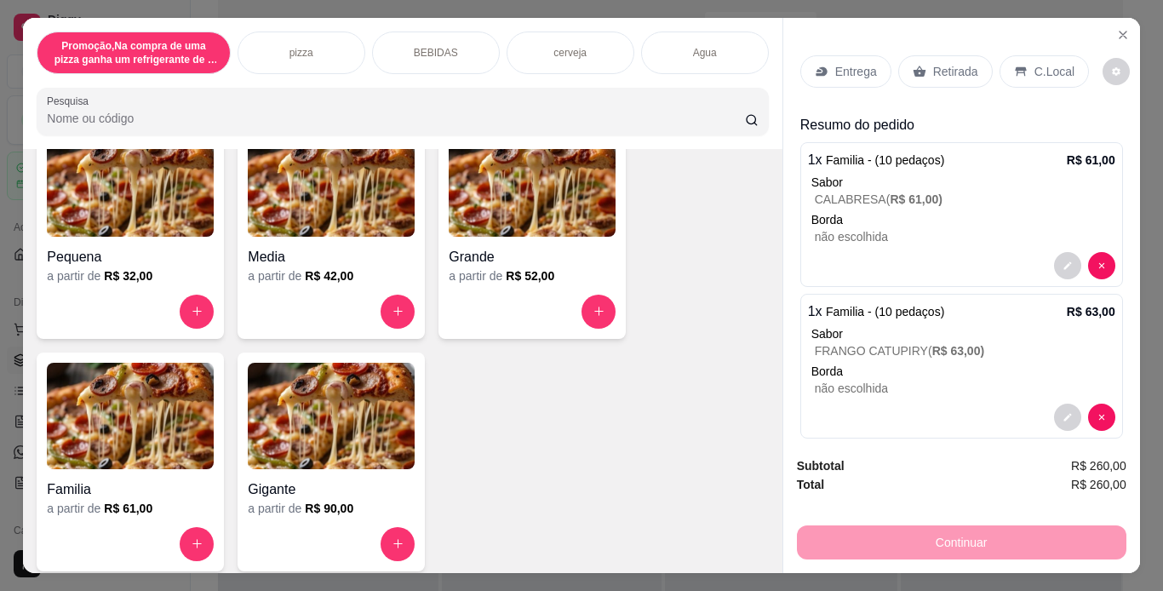
click at [840, 63] on p "Entrega" at bounding box center [856, 71] width 42 height 17
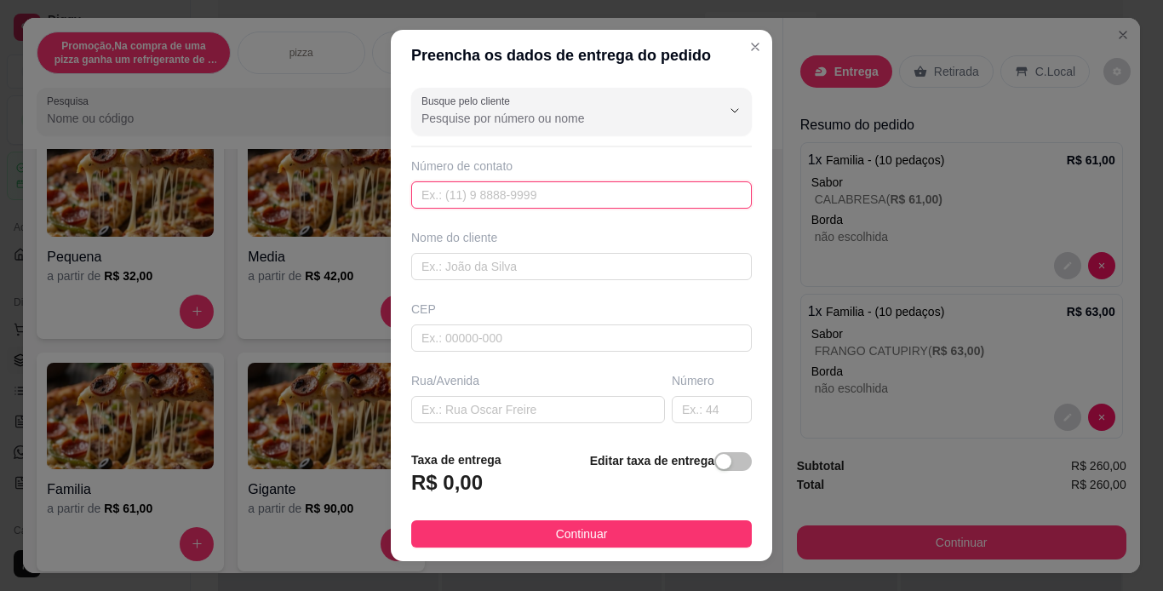
click at [576, 201] on input "text" at bounding box center [581, 194] width 341 height 27
type input "[PHONE_NUMBER]"
click at [546, 270] on input "text" at bounding box center [581, 266] width 341 height 27
type input "[PERSON_NAME]"
click at [531, 346] on input "text" at bounding box center [581, 337] width 341 height 27
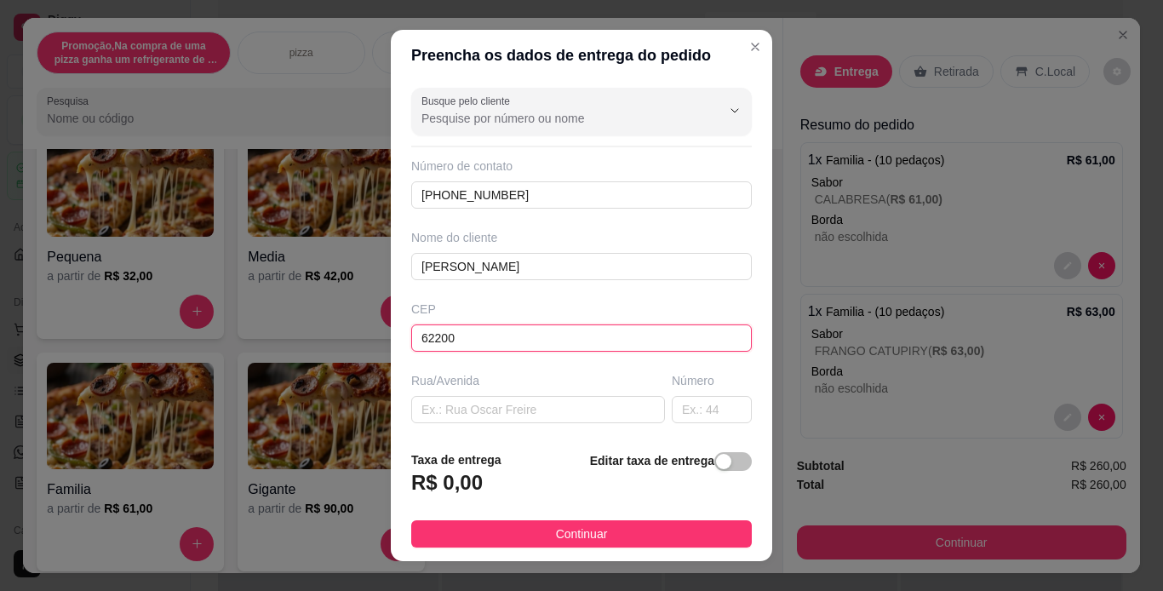
click at [422, 342] on input "62200" at bounding box center [581, 337] width 341 height 27
click at [479, 341] on input "682200" at bounding box center [581, 337] width 341 height 27
type input "68220000"
type input "[GEOGRAPHIC_DATA]"
type input "68220000"
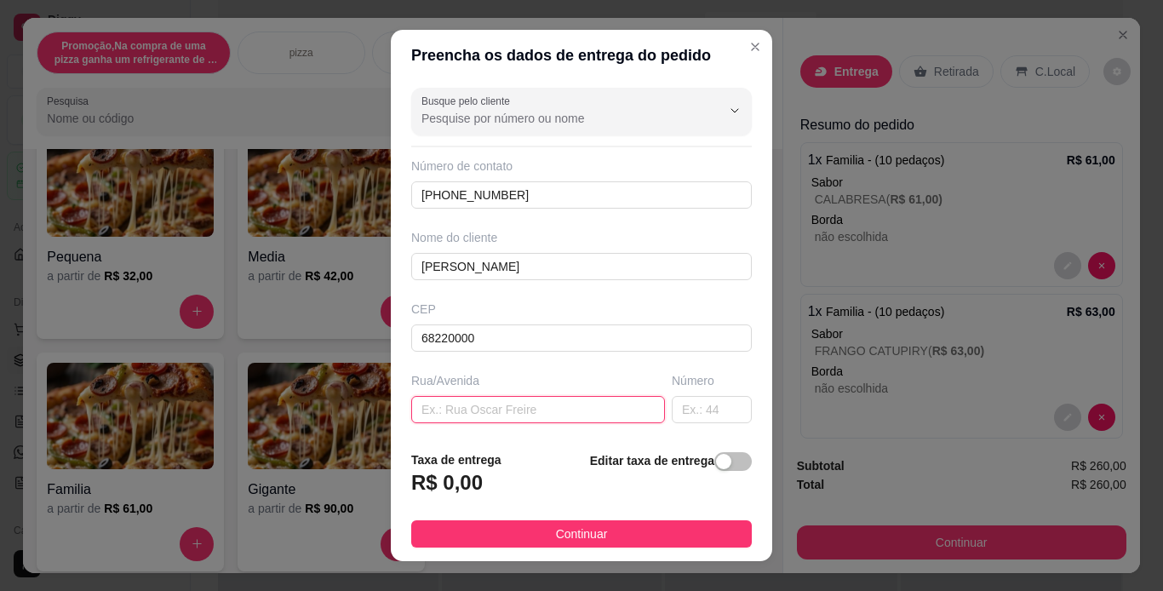
click at [522, 416] on input "text" at bounding box center [538, 409] width 254 height 27
type input "praça da matriz"
click at [716, 456] on span "button" at bounding box center [732, 461] width 37 height 19
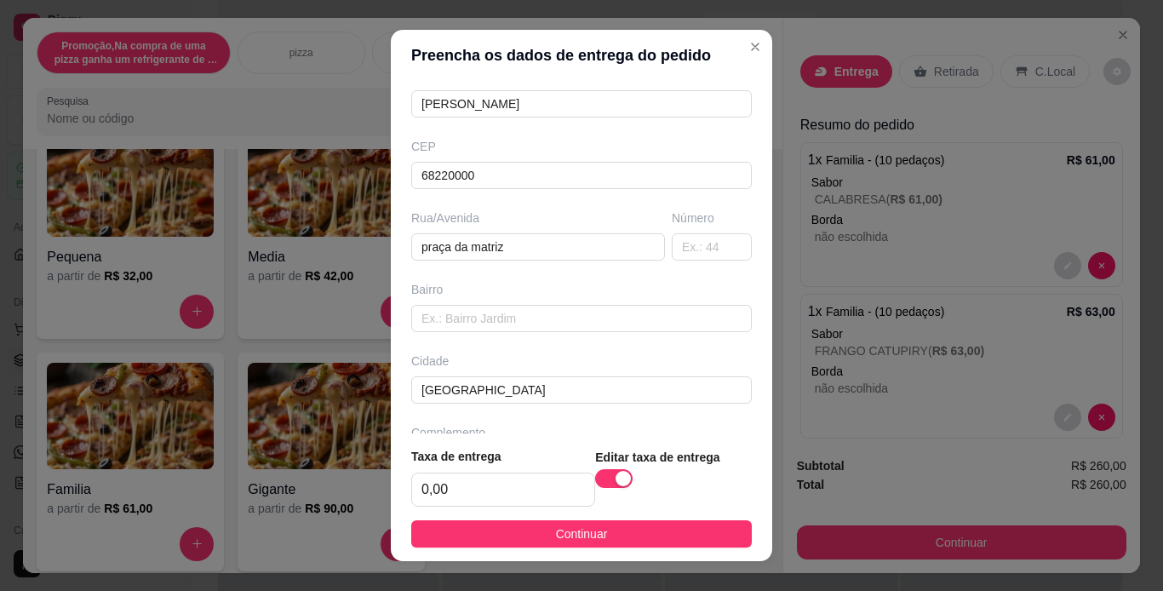
scroll to position [170, 0]
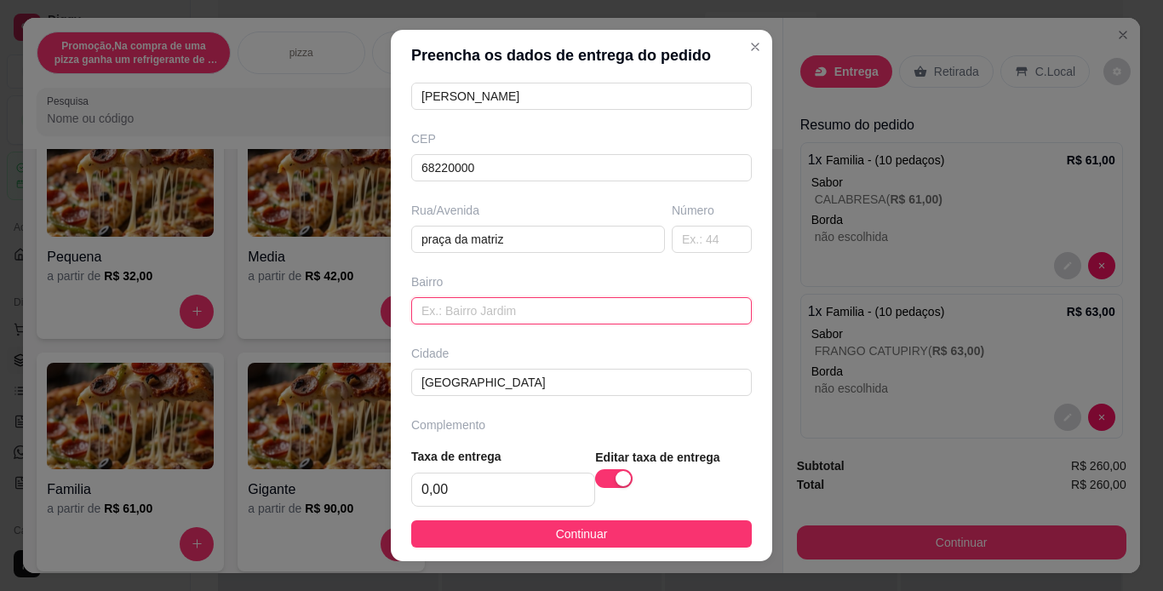
click at [612, 318] on input "text" at bounding box center [581, 310] width 341 height 27
type input "cidade alta"
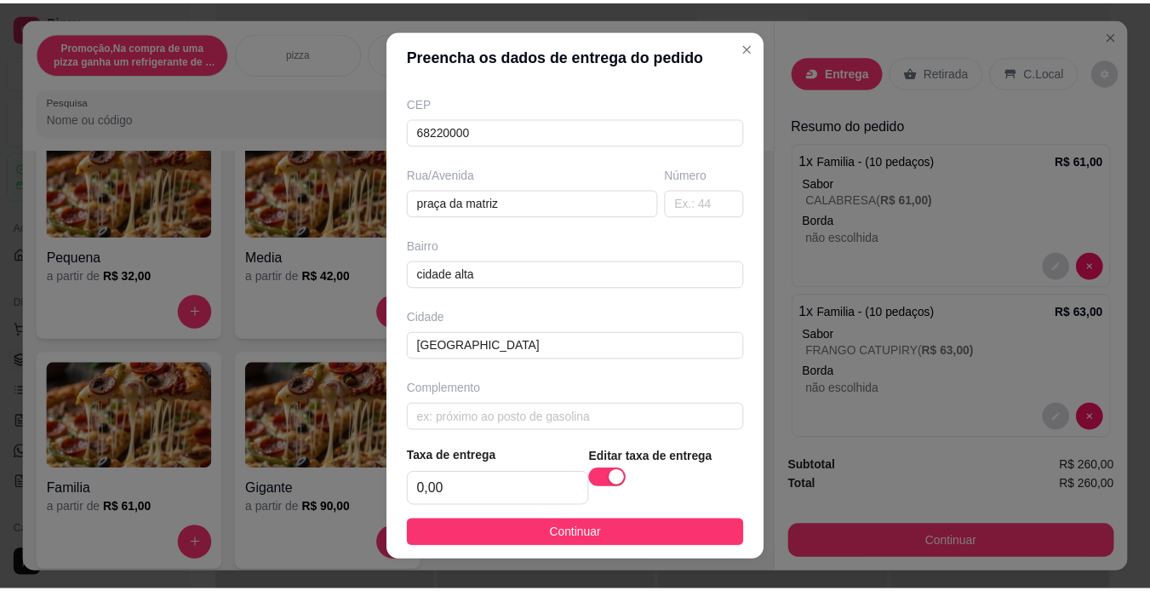
scroll to position [221, 0]
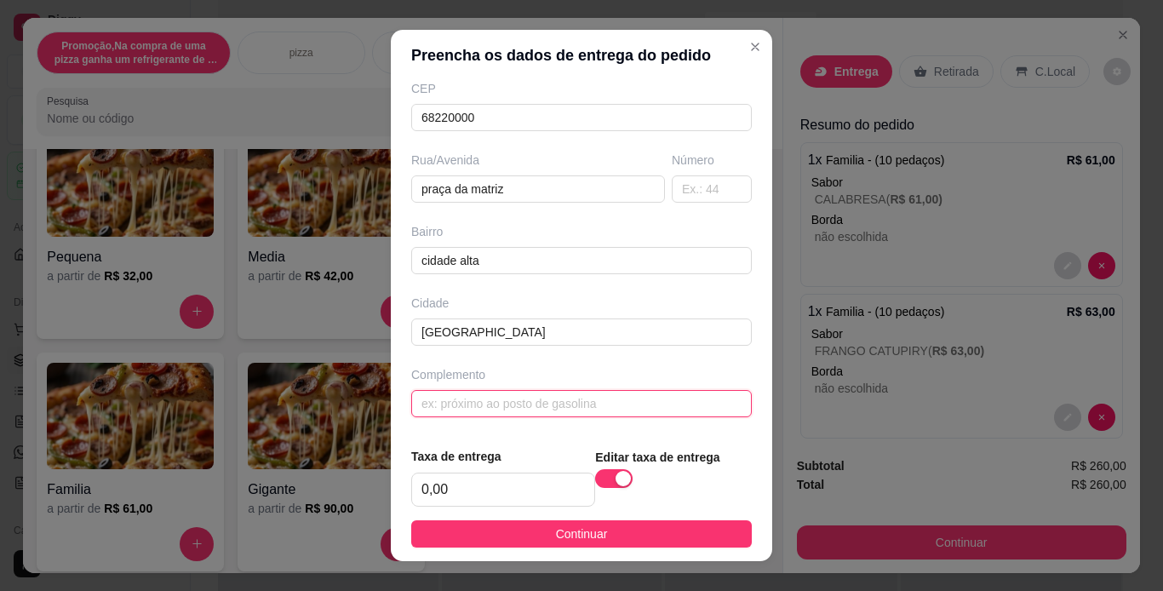
click at [645, 401] on input "text" at bounding box center [581, 403] width 341 height 27
type input "no arruda"
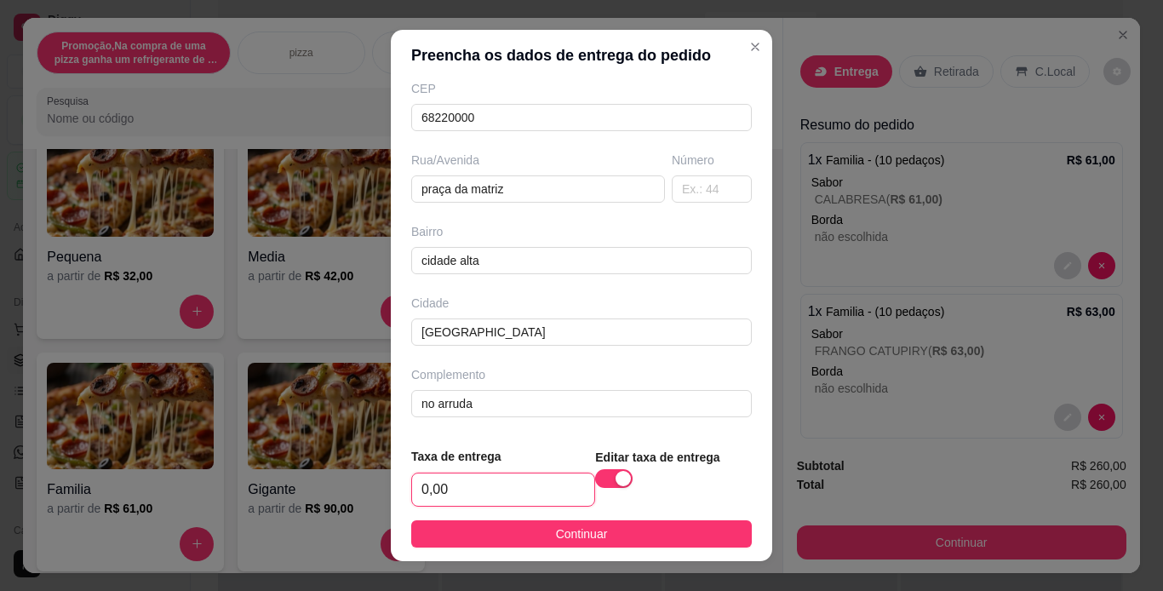
click at [553, 491] on input "0,00" at bounding box center [503, 489] width 182 height 32
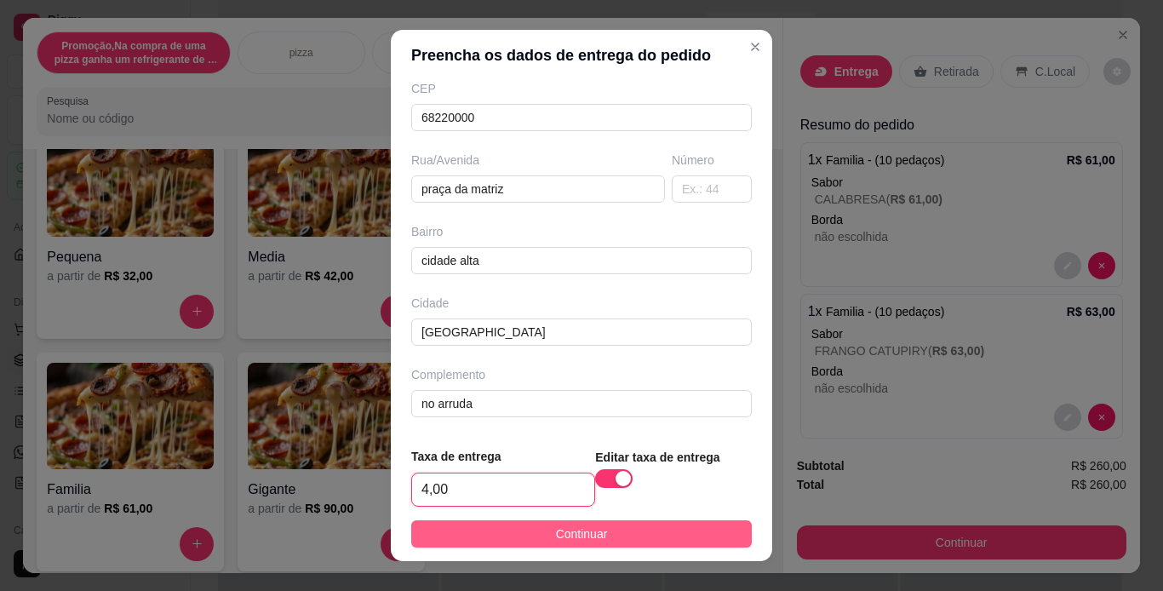
type input "4,00"
click at [617, 531] on button "Continuar" at bounding box center [581, 533] width 341 height 27
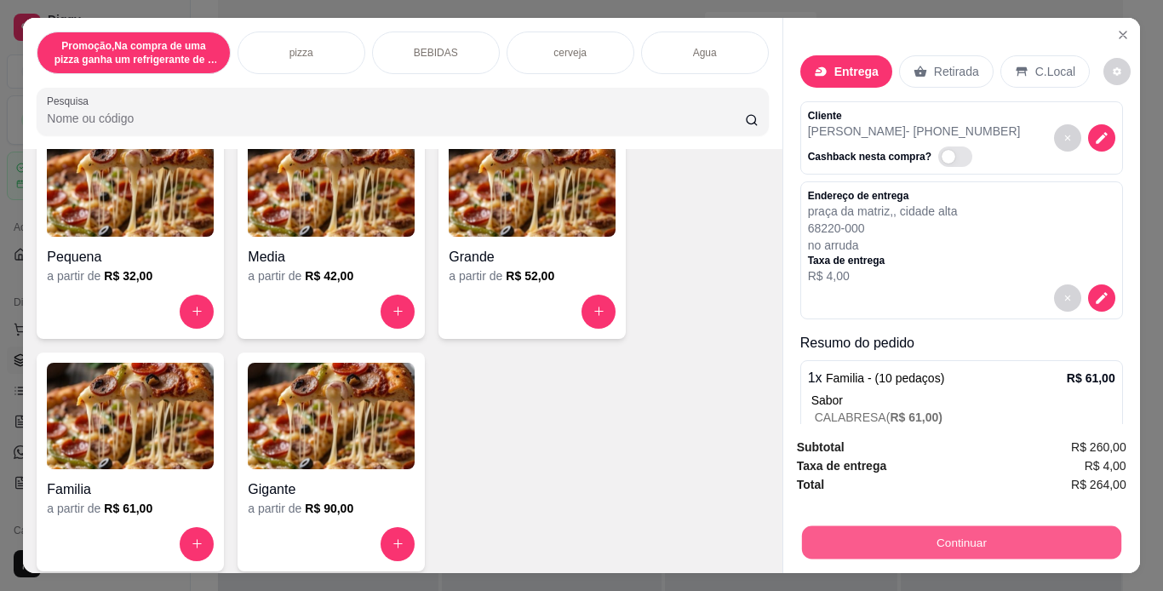
click at [1045, 532] on button "Continuar" at bounding box center [960, 542] width 319 height 33
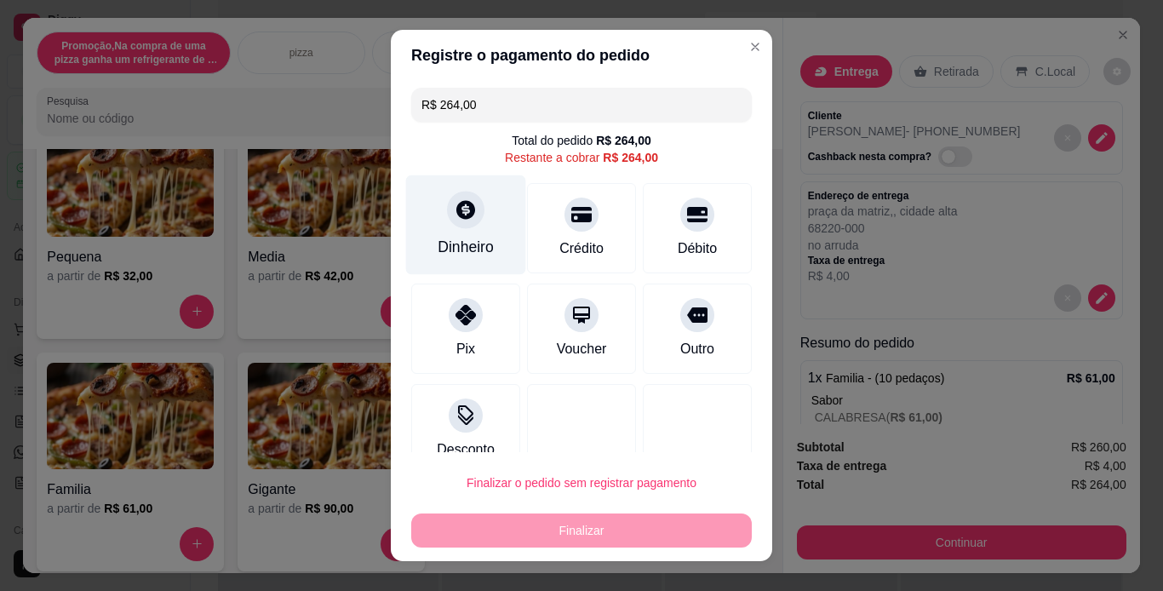
click at [447, 225] on div at bounding box center [465, 209] width 37 height 37
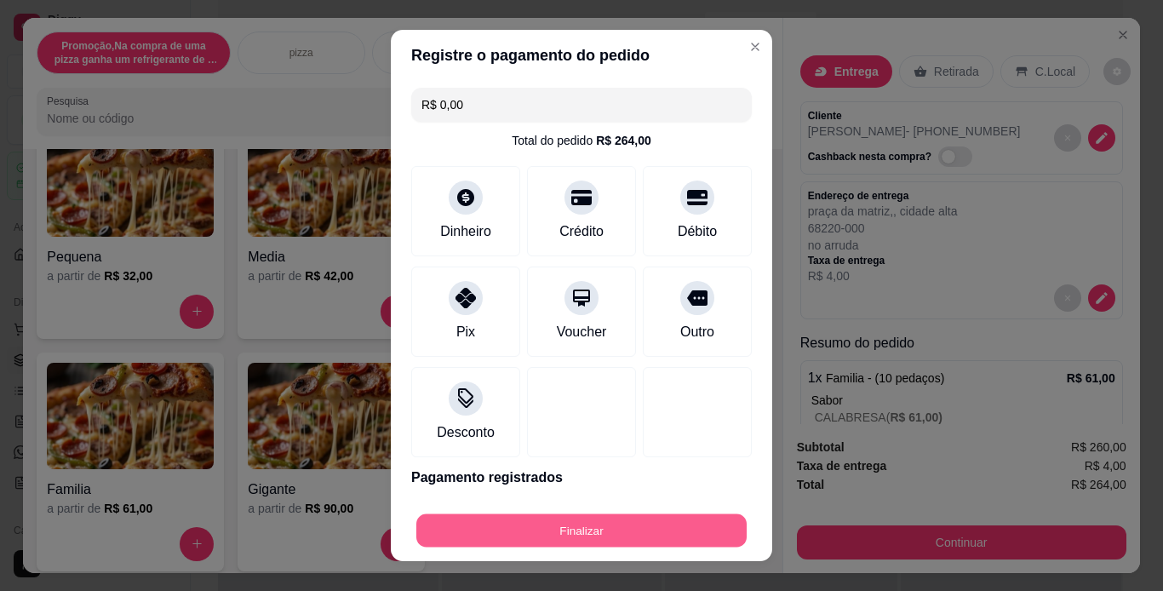
click at [643, 536] on button "Finalizar" at bounding box center [581, 530] width 330 height 33
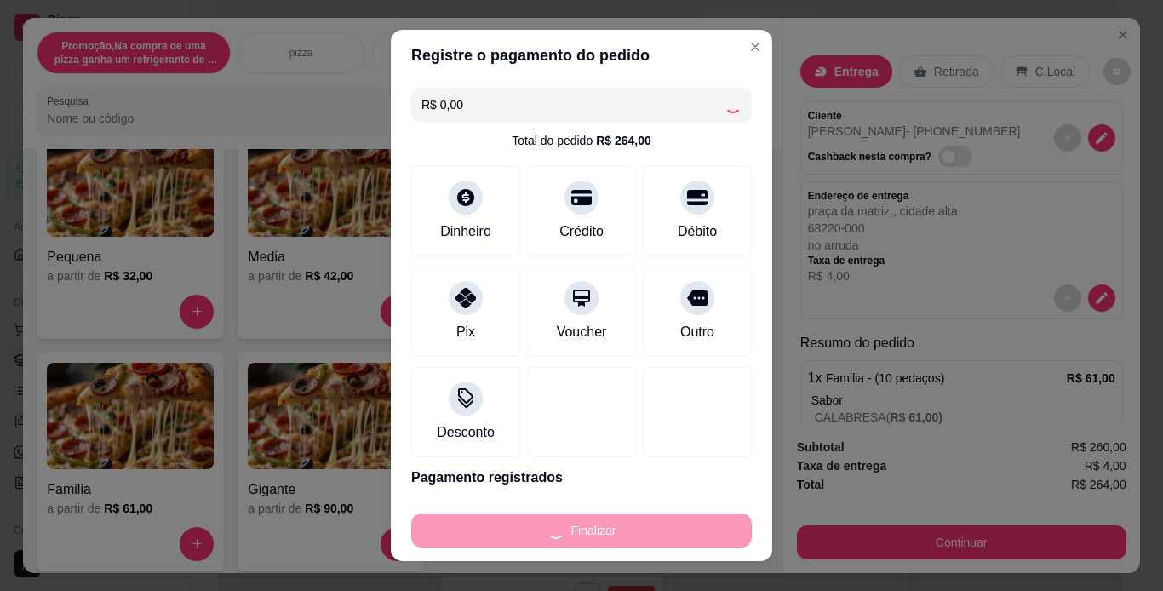
type input "-R$ 264,00"
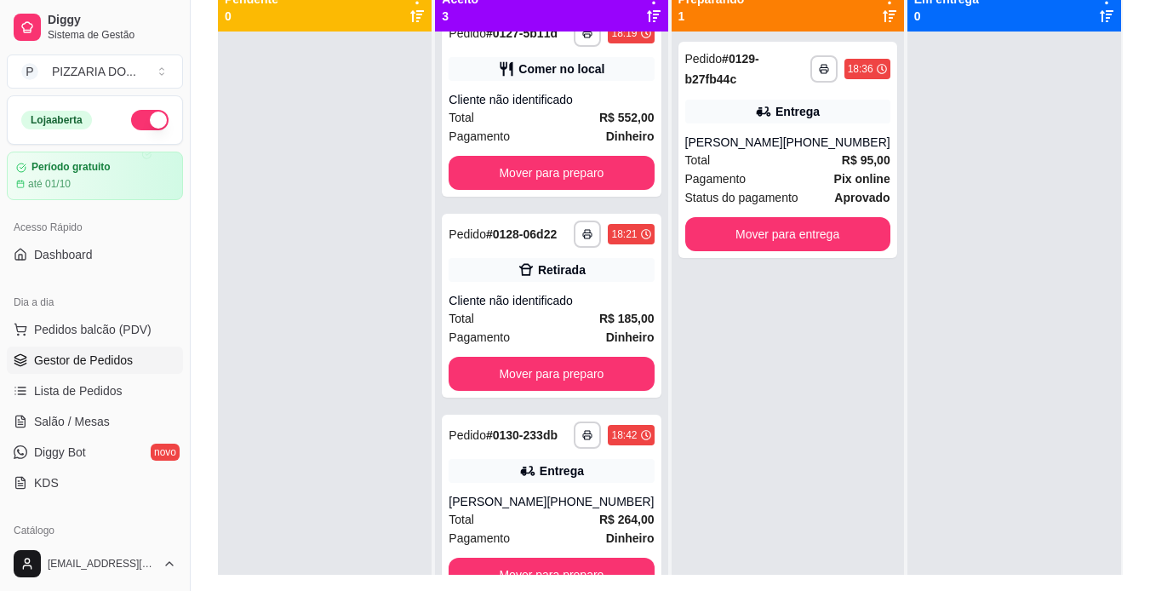
scroll to position [208, 0]
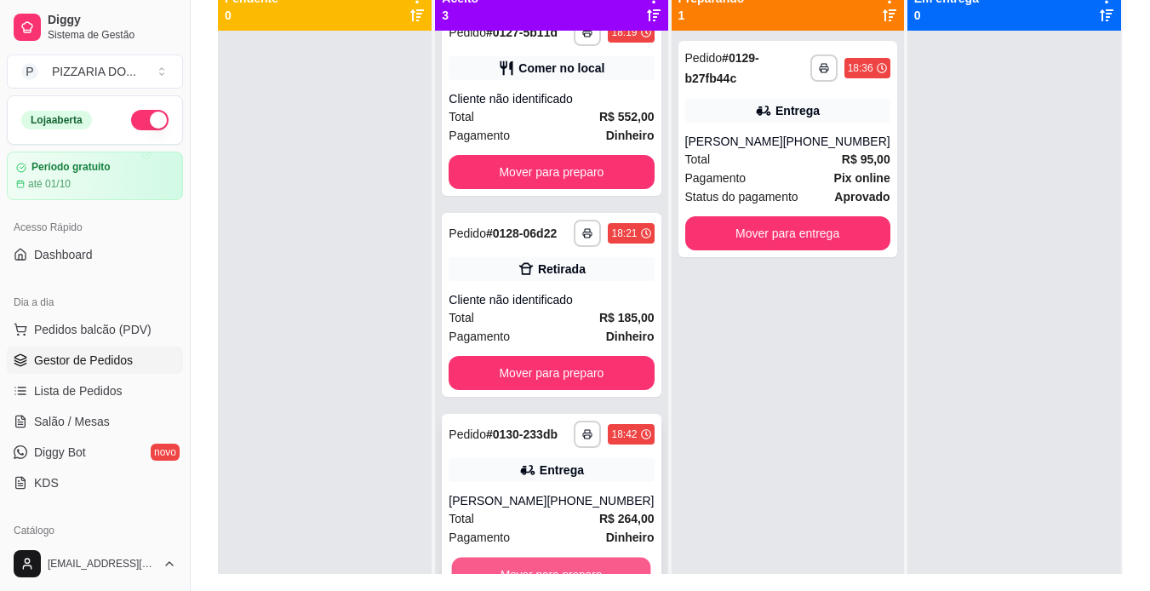
click at [614, 558] on button "Mover para preparo" at bounding box center [551, 574] width 199 height 33
click at [605, 565] on button "Mover para preparo" at bounding box center [551, 574] width 199 height 33
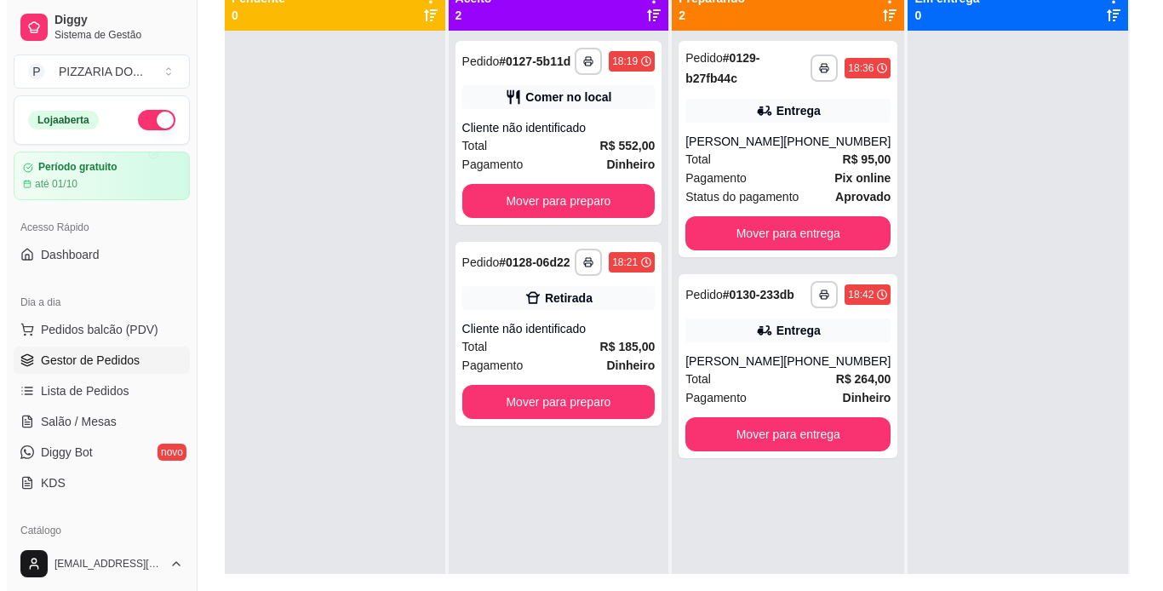
scroll to position [0, 0]
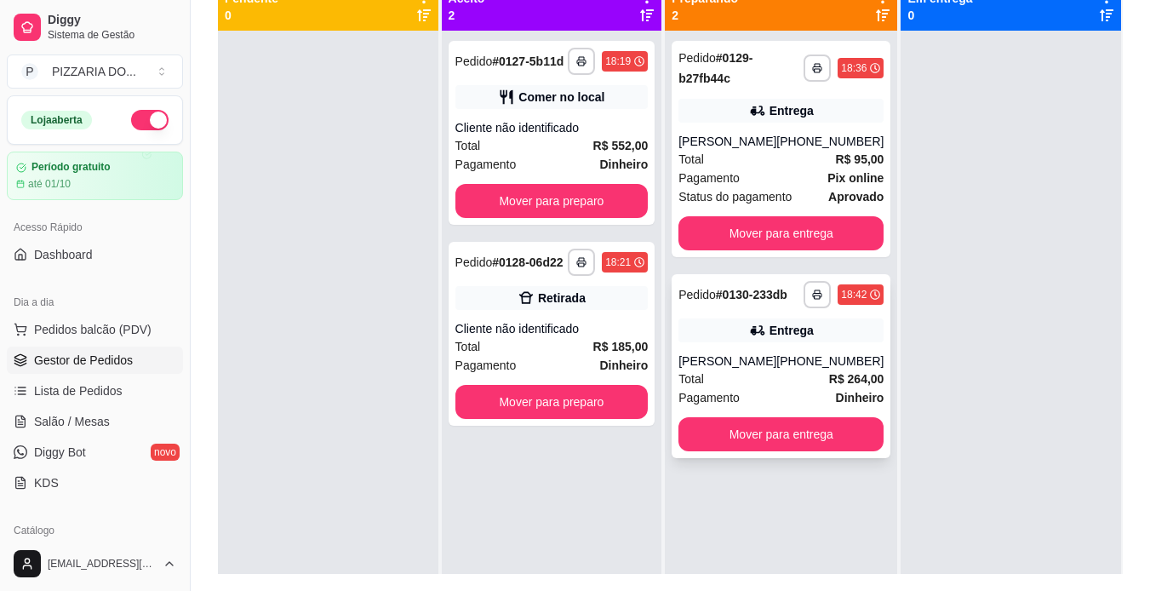
click at [772, 387] on div "Total R$ 264,00" at bounding box center [781, 379] width 205 height 19
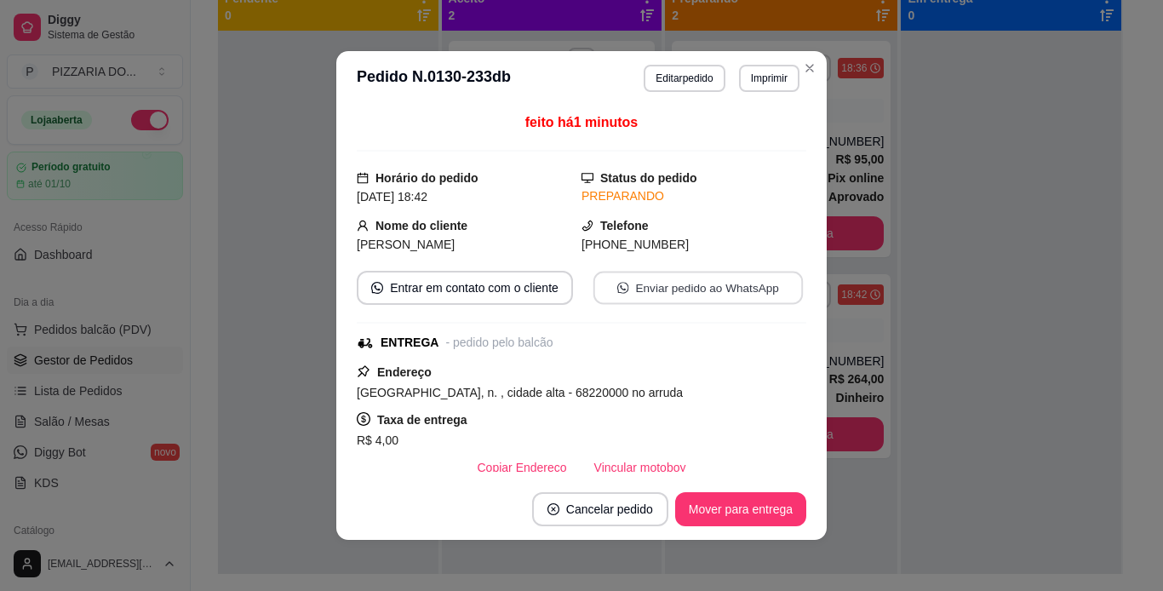
click at [664, 298] on button "Enviar pedido ao WhatsApp" at bounding box center [698, 288] width 209 height 33
click at [519, 298] on button "Entrar em contato com o cliente" at bounding box center [464, 288] width 209 height 33
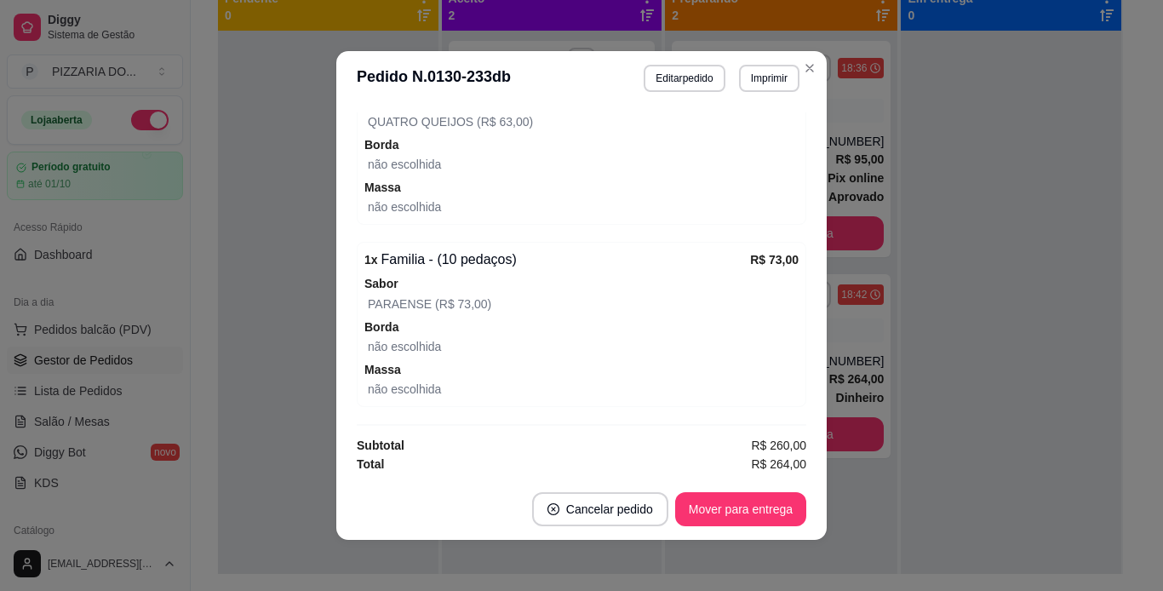
scroll to position [927, 0]
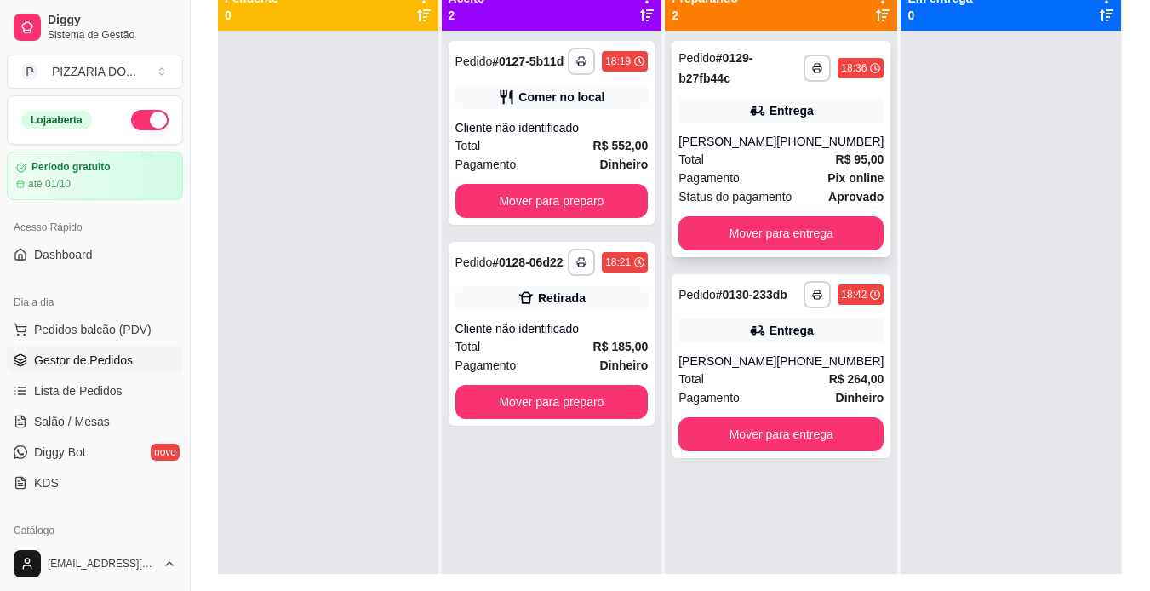
click at [800, 150] on div "[PHONE_NUMBER]" at bounding box center [830, 141] width 107 height 17
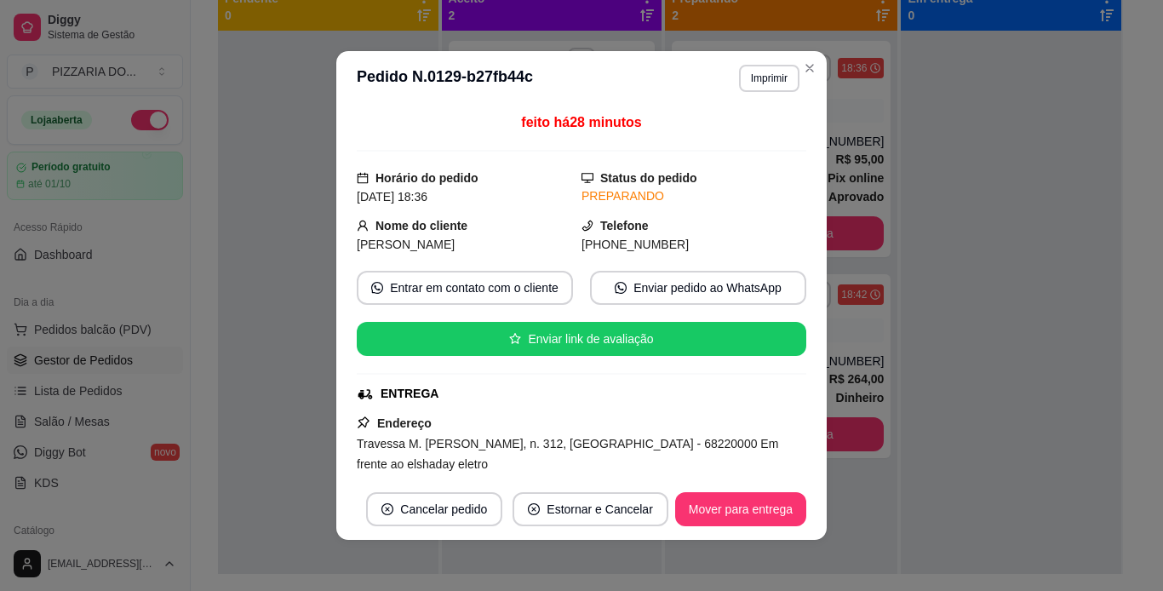
click at [560, 437] on span "Travessa M. [PERSON_NAME], n. 312, [GEOGRAPHIC_DATA] - 68220000 Em frente ao el…" at bounding box center [568, 454] width 422 height 34
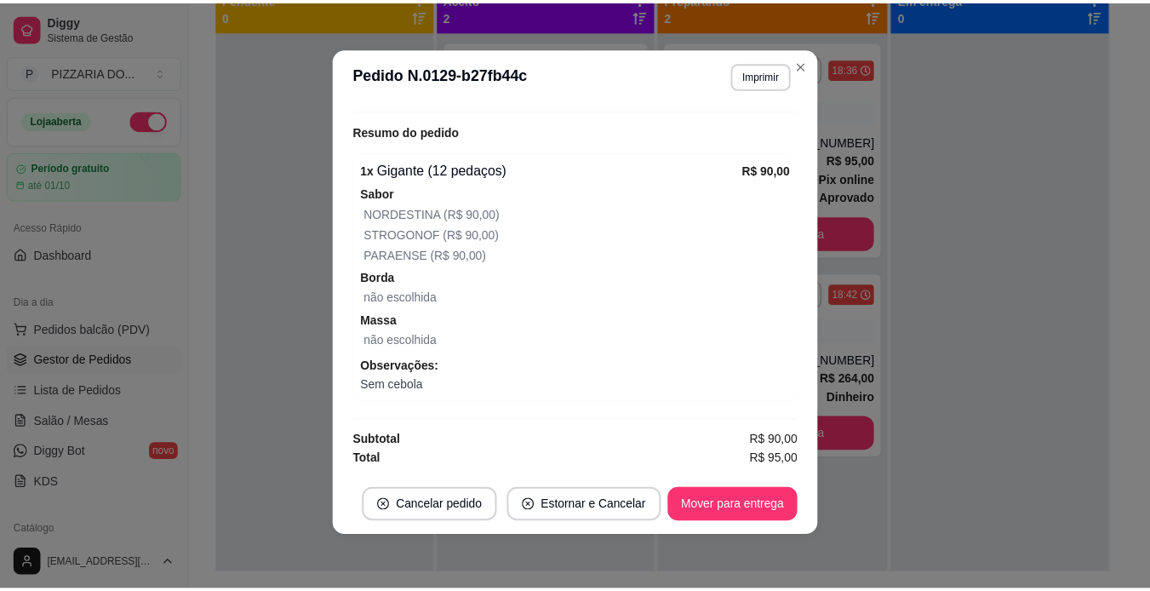
scroll to position [223, 0]
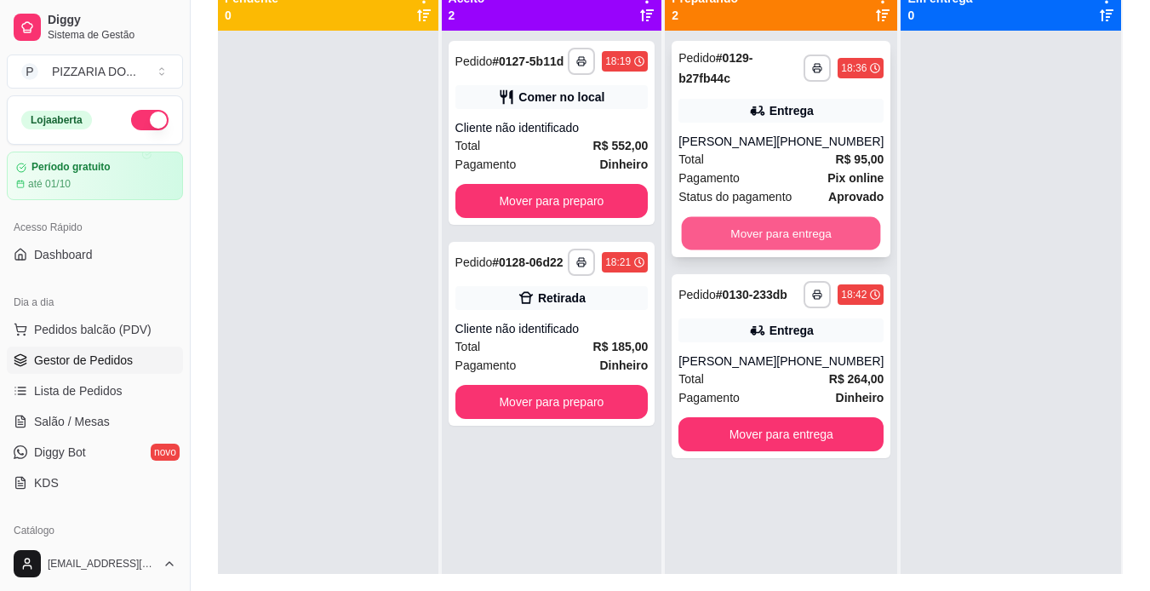
click at [755, 246] on button "Mover para entrega" at bounding box center [781, 233] width 199 height 33
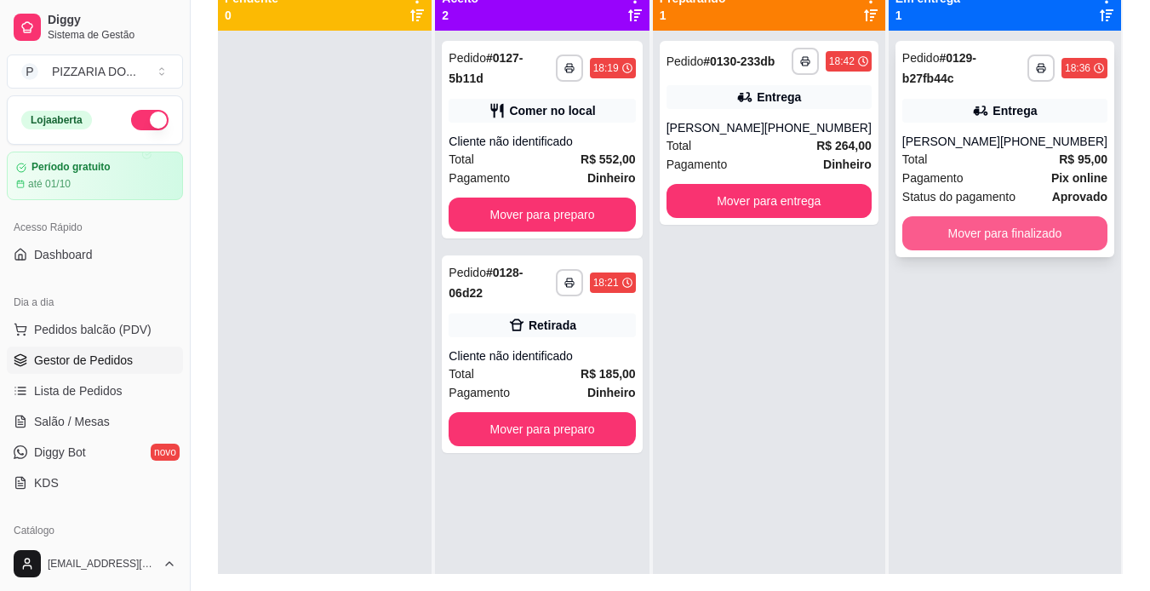
click at [966, 250] on button "Mover para finalizado" at bounding box center [1005, 233] width 205 height 34
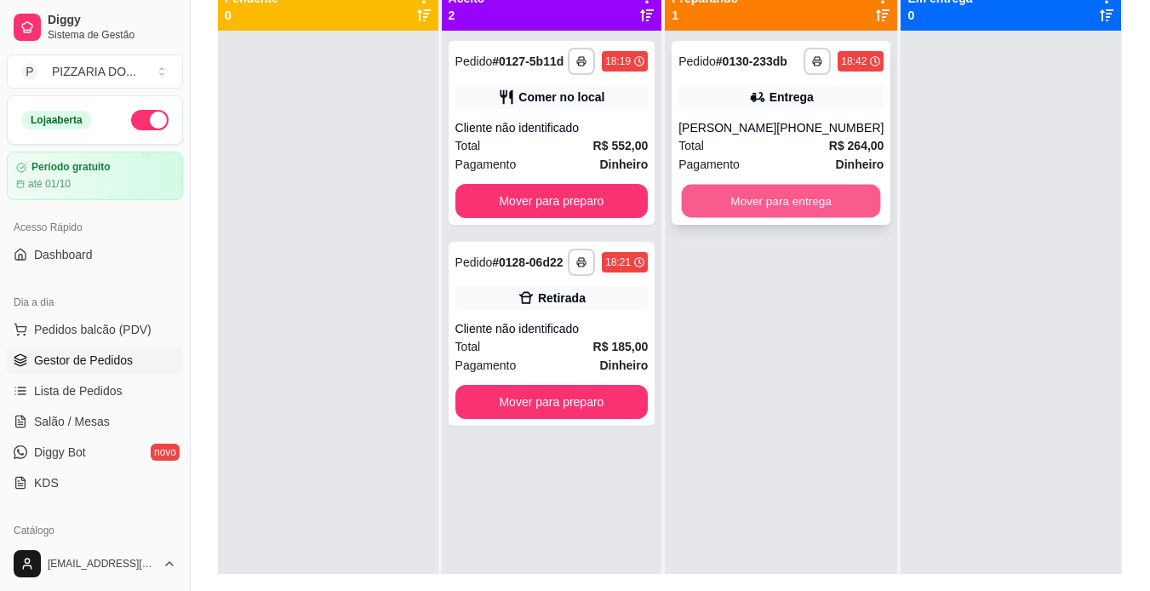
click at [808, 189] on button "Mover para entrega" at bounding box center [781, 201] width 199 height 33
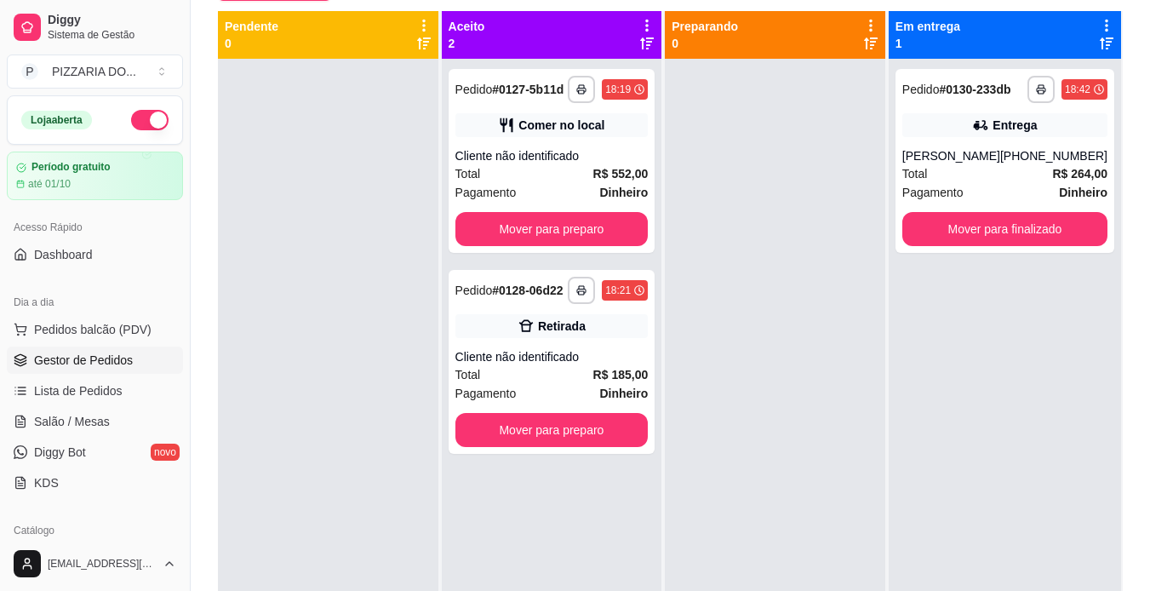
scroll to position [175, 0]
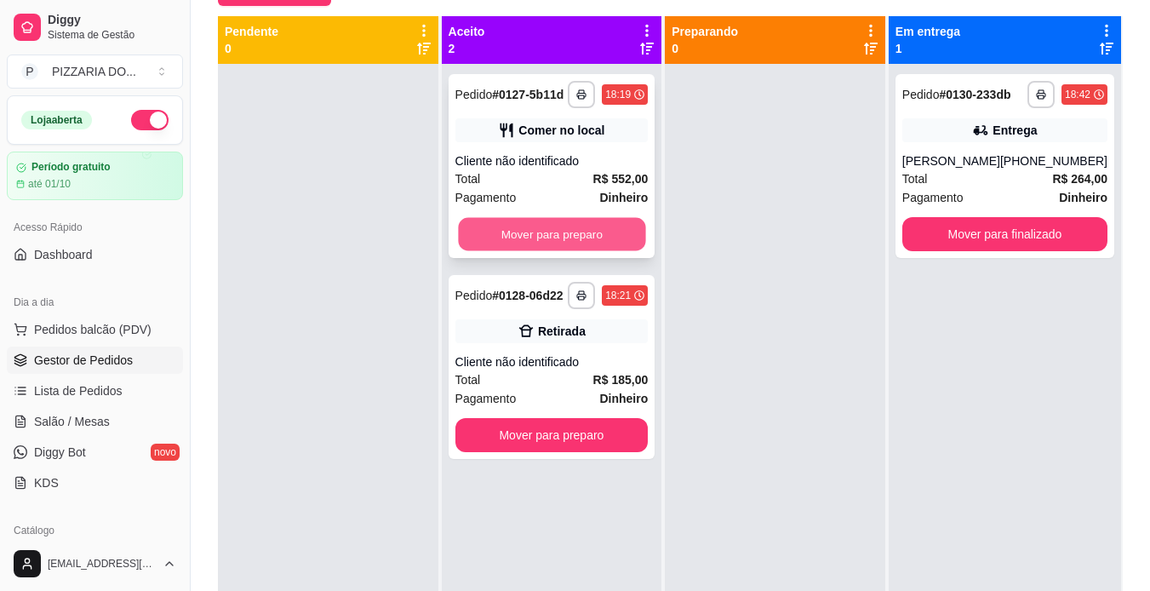
click at [561, 233] on button "Mover para preparo" at bounding box center [551, 234] width 187 height 33
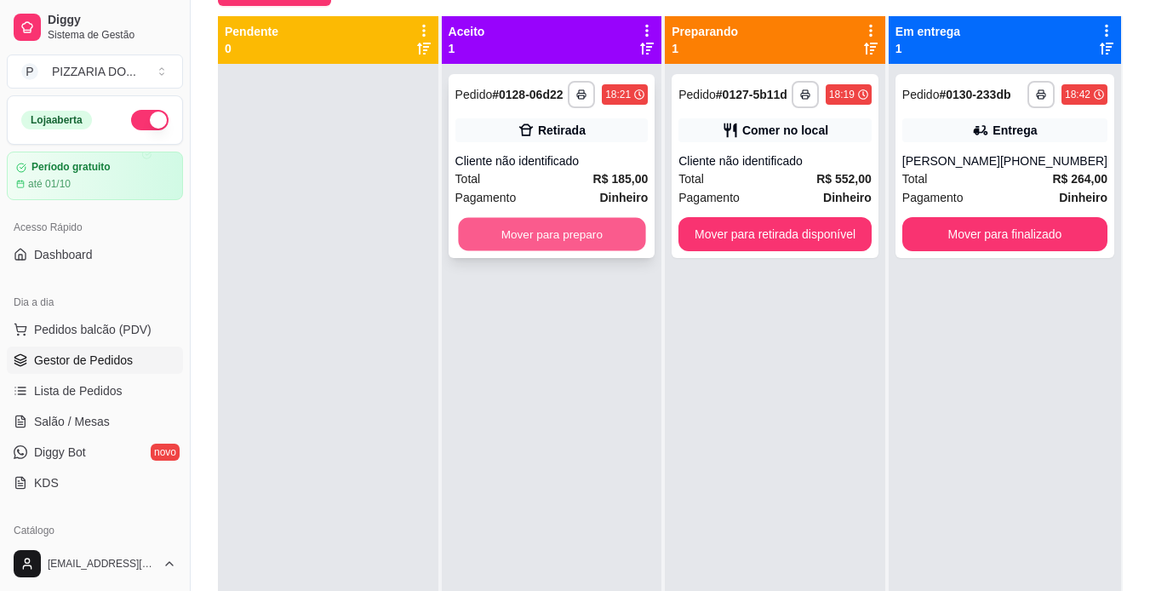
click at [592, 244] on button "Mover para preparo" at bounding box center [551, 234] width 187 height 33
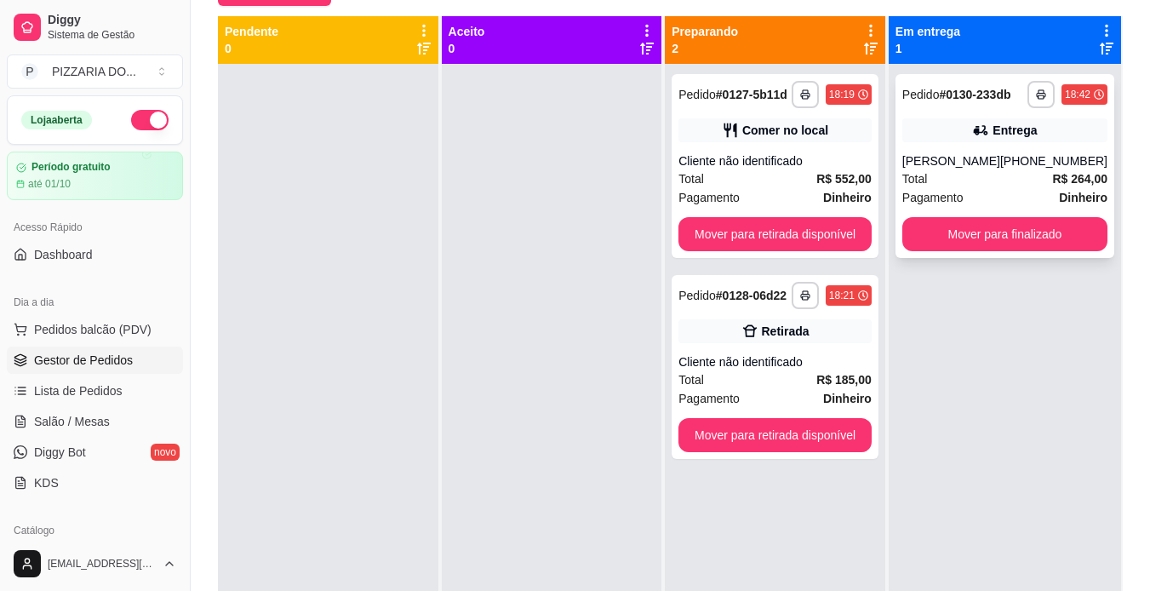
click at [1000, 196] on div "Pagamento Dinheiro" at bounding box center [1005, 197] width 205 height 19
click at [996, 234] on button "Mover para finalizado" at bounding box center [1004, 234] width 199 height 33
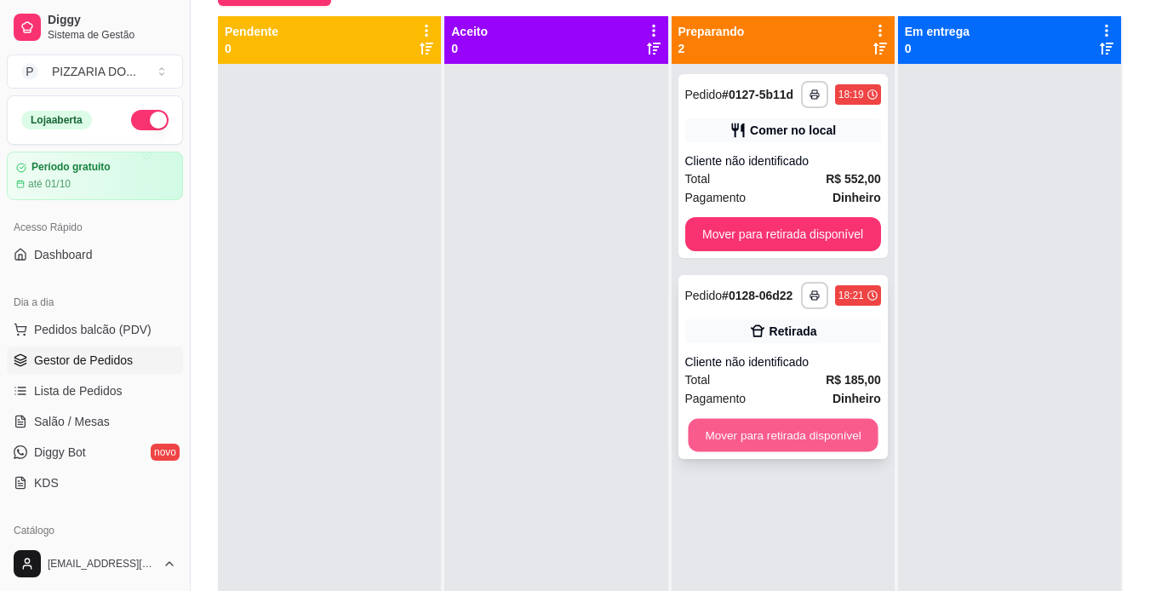
click at [839, 441] on button "Mover para retirada disponível" at bounding box center [783, 435] width 190 height 33
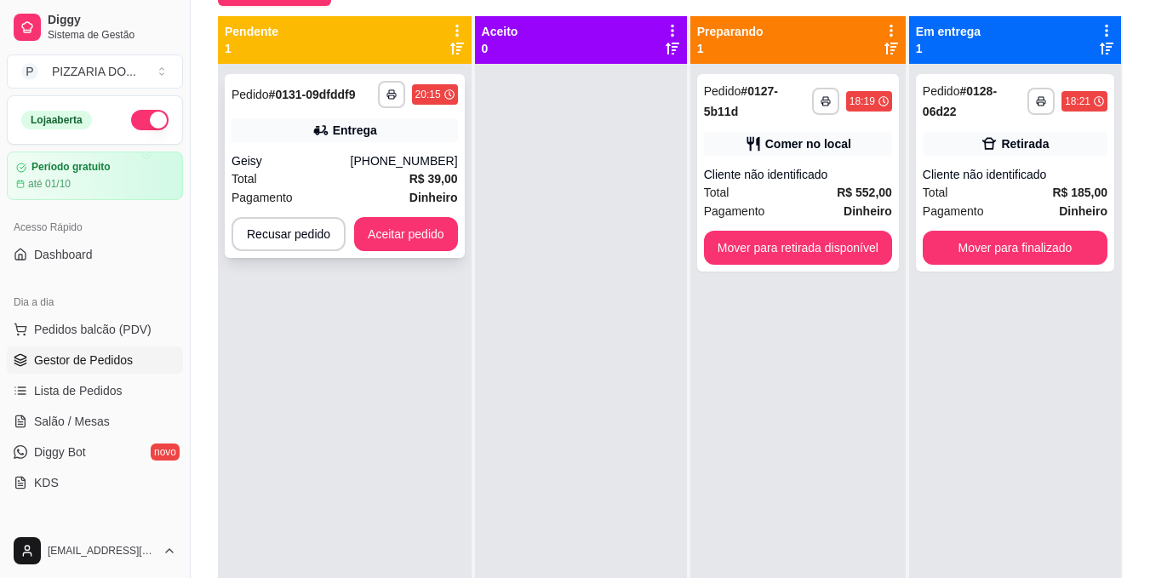
click at [416, 183] on strong "R$ 39,00" at bounding box center [434, 179] width 49 height 14
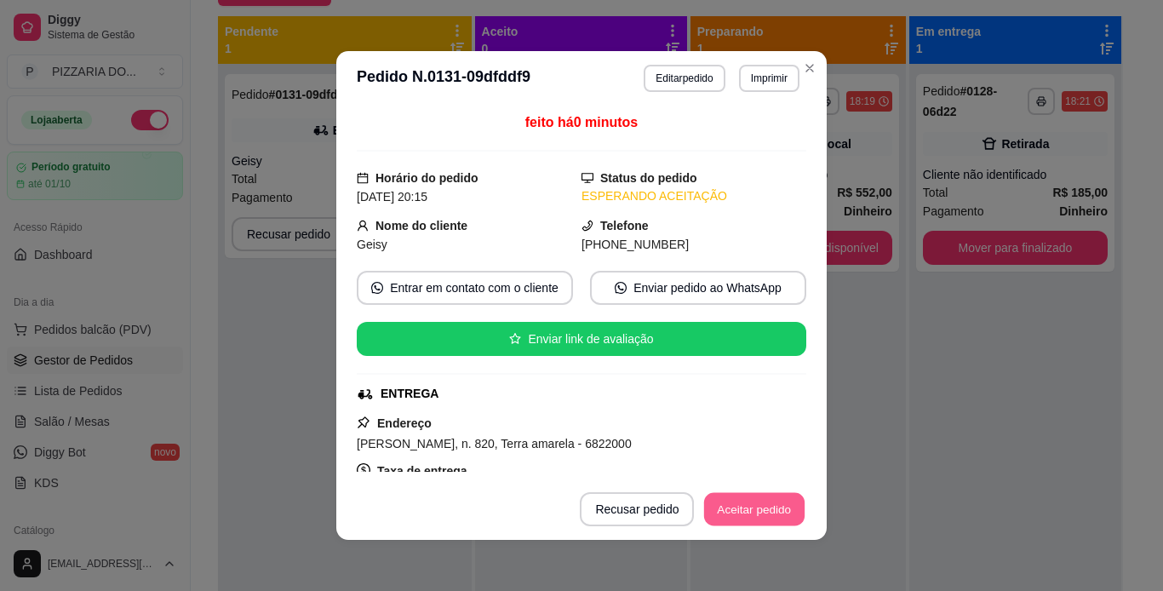
click at [778, 510] on button "Aceitar pedido" at bounding box center [754, 509] width 100 height 33
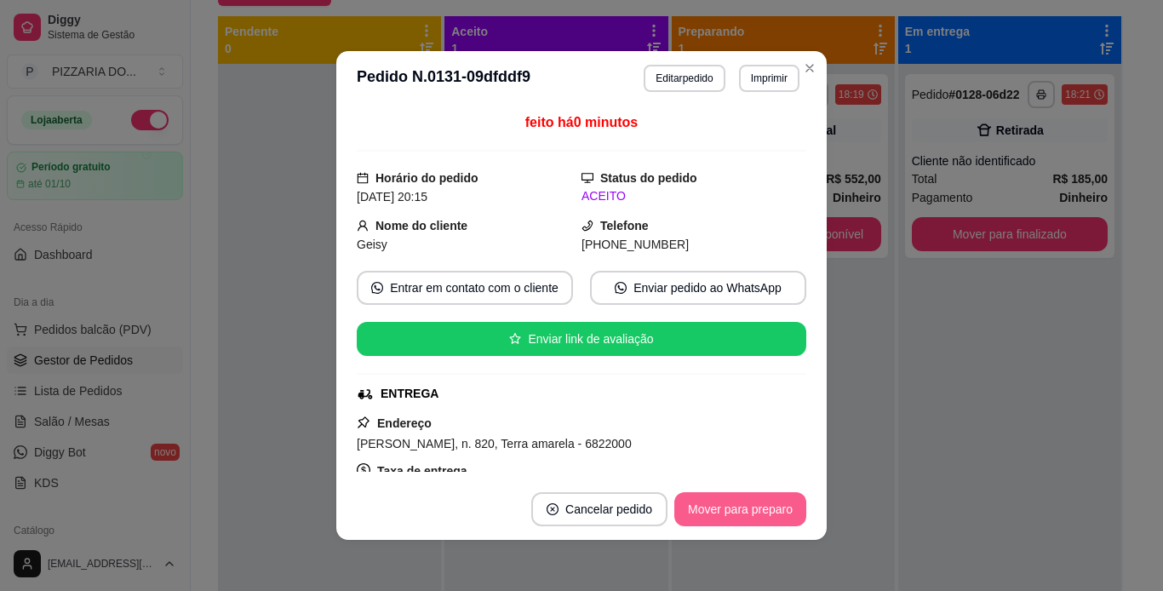
click at [762, 519] on button "Mover para preparo" at bounding box center [740, 509] width 132 height 34
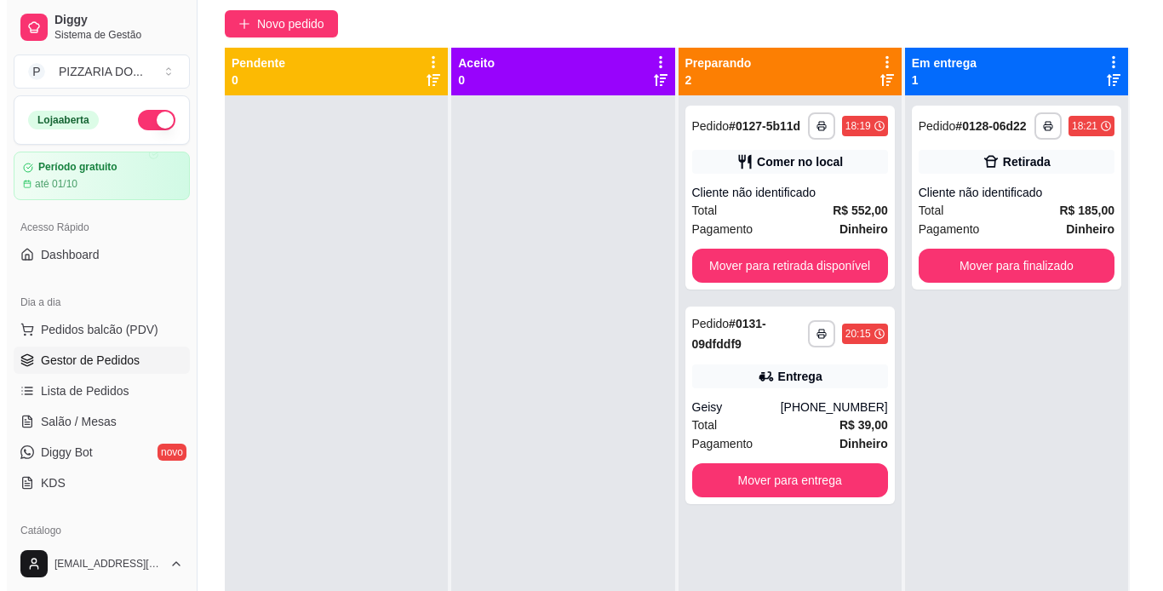
scroll to position [141, 0]
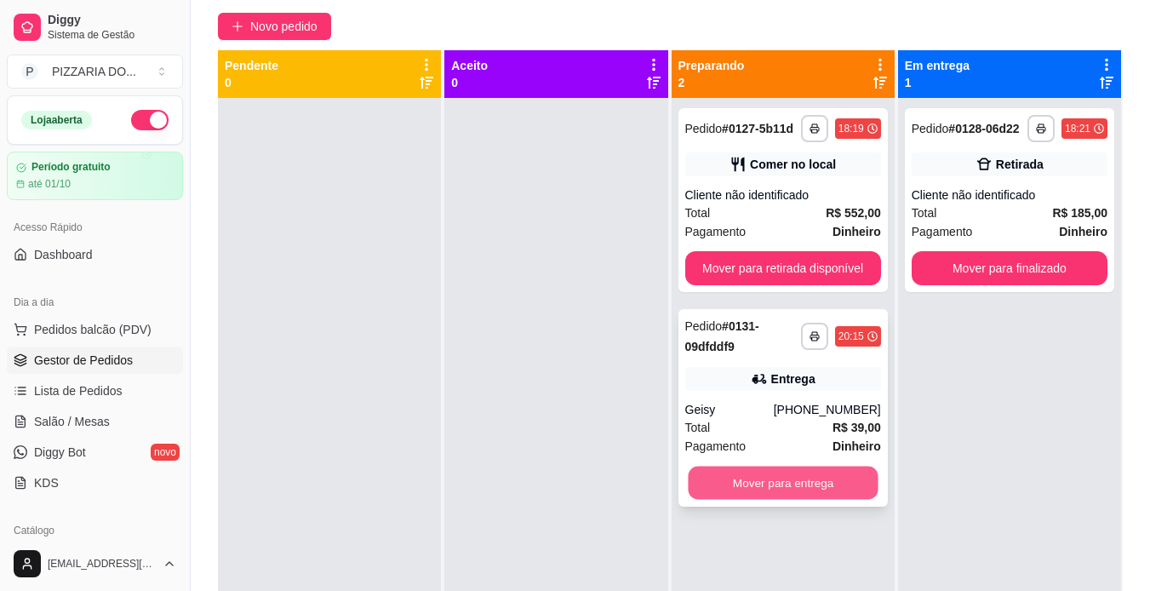
click at [829, 486] on button "Mover para entrega" at bounding box center [783, 483] width 190 height 33
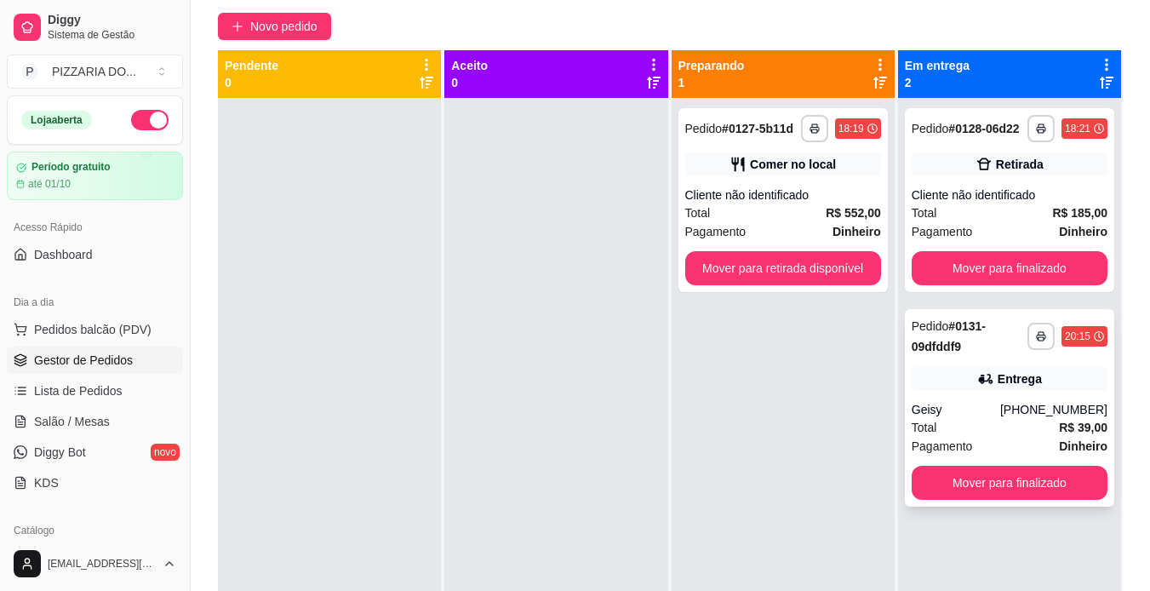
click at [996, 438] on div "Pagamento Dinheiro" at bounding box center [1010, 446] width 196 height 19
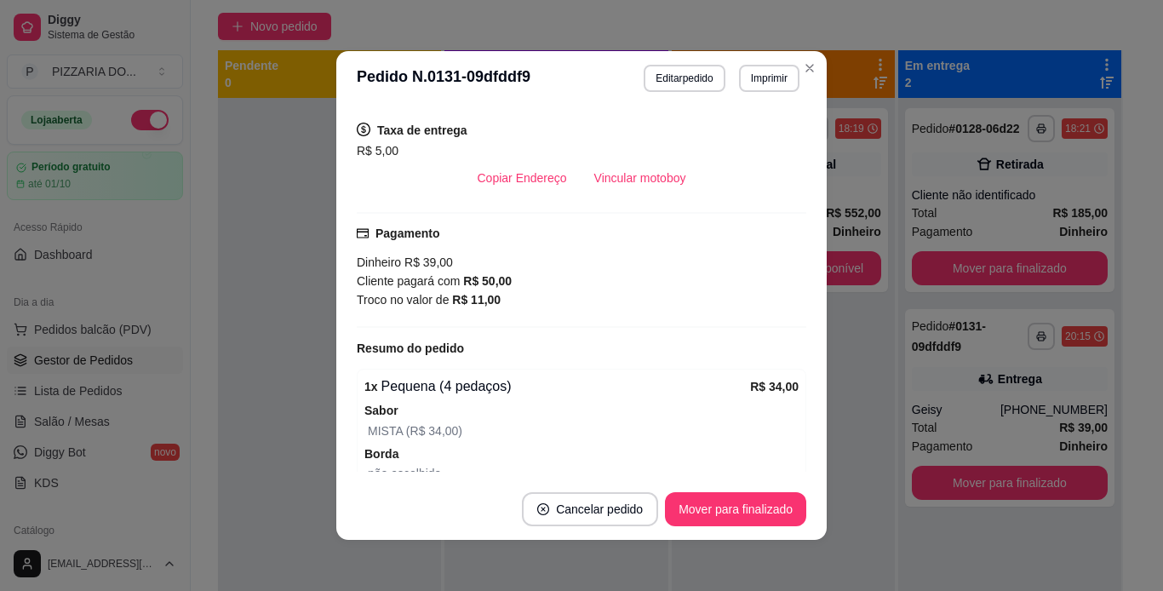
scroll to position [375, 0]
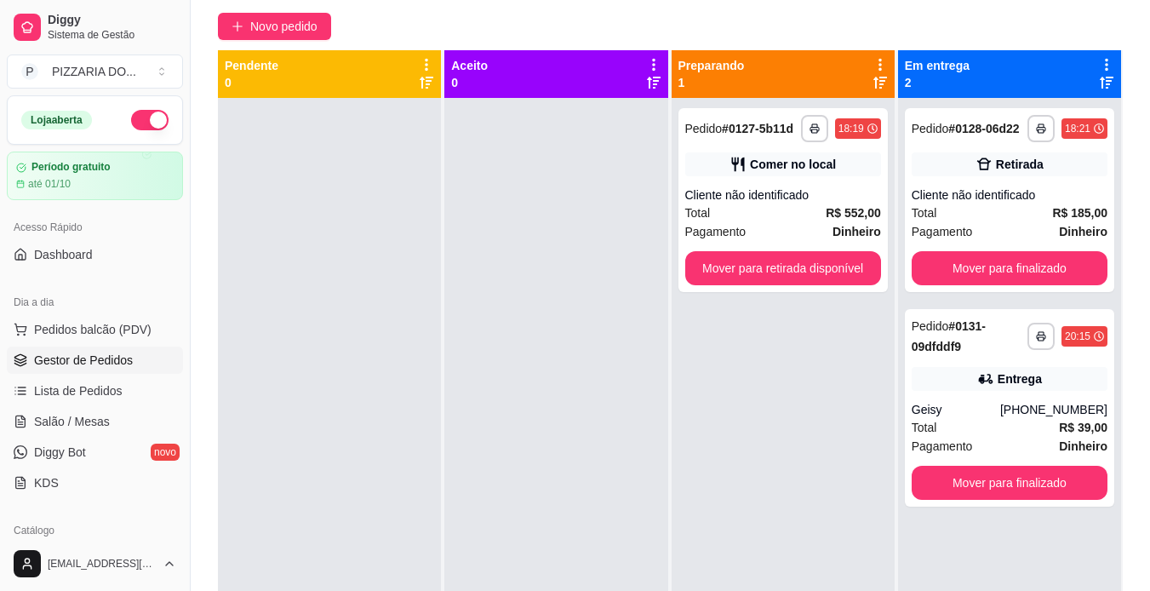
click at [987, 292] on div "**********" at bounding box center [1009, 393] width 223 height 591
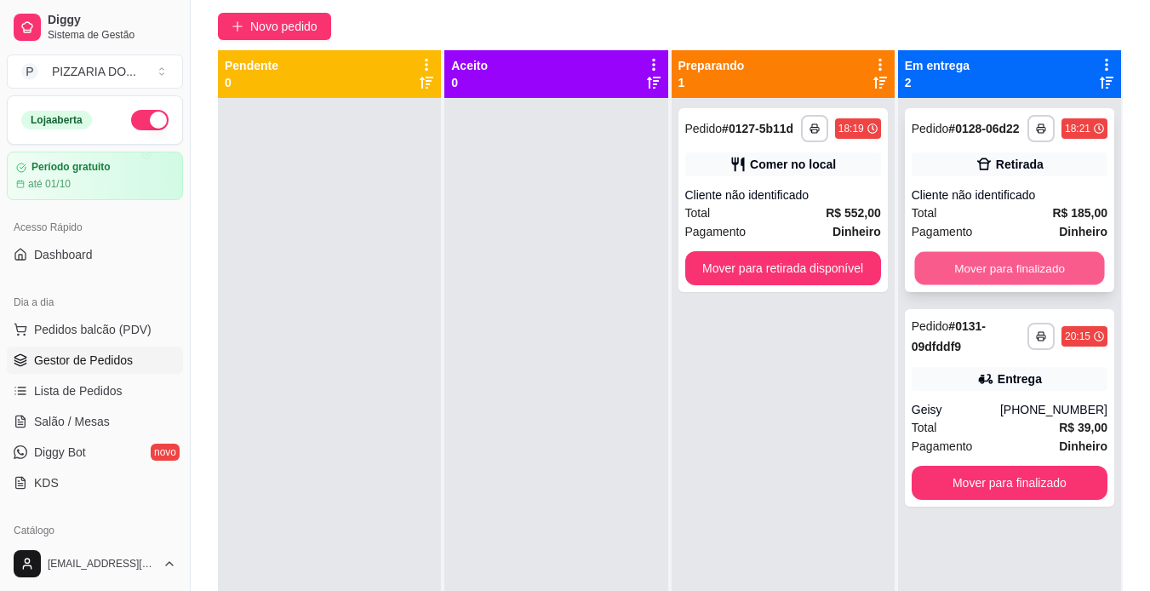
click at [1024, 273] on button "Mover para finalizado" at bounding box center [1010, 268] width 190 height 33
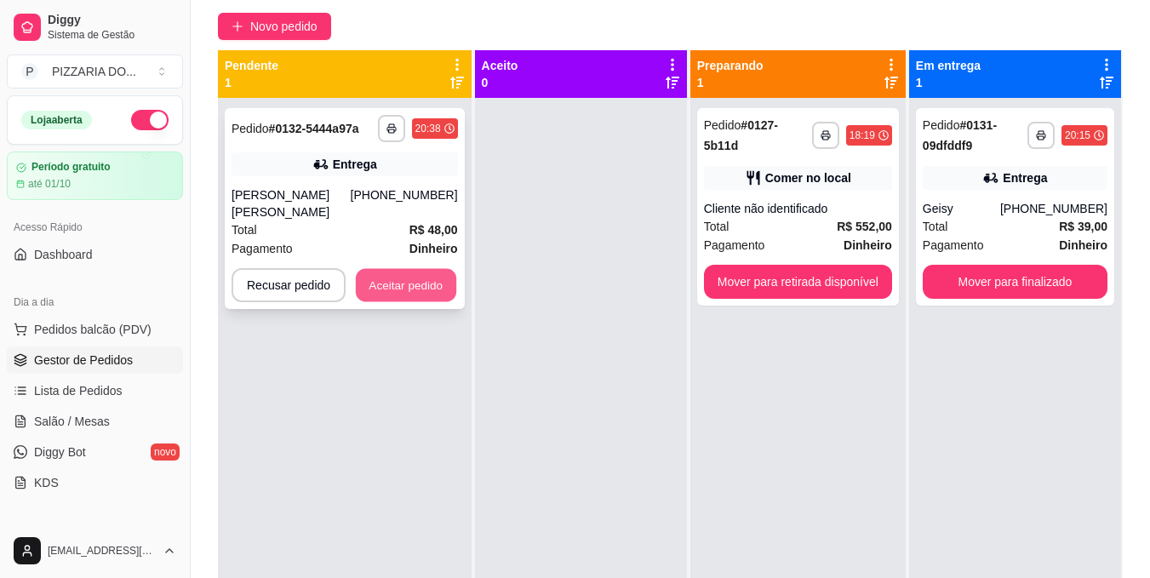
click at [418, 278] on button "Aceitar pedido" at bounding box center [406, 285] width 100 height 33
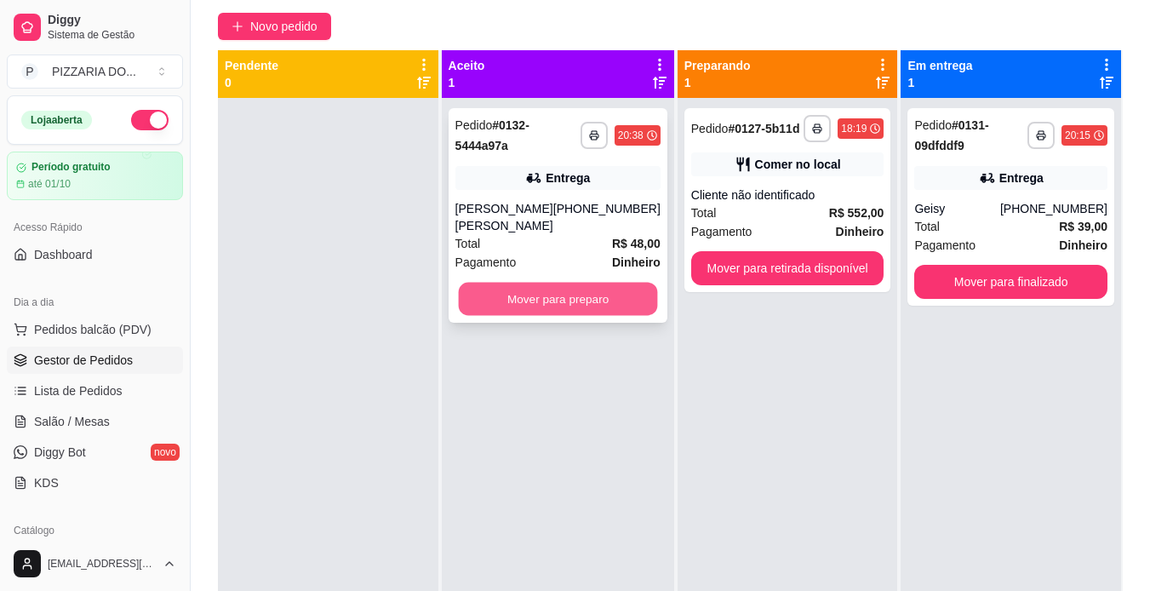
click at [612, 300] on button "Mover para preparo" at bounding box center [557, 299] width 199 height 33
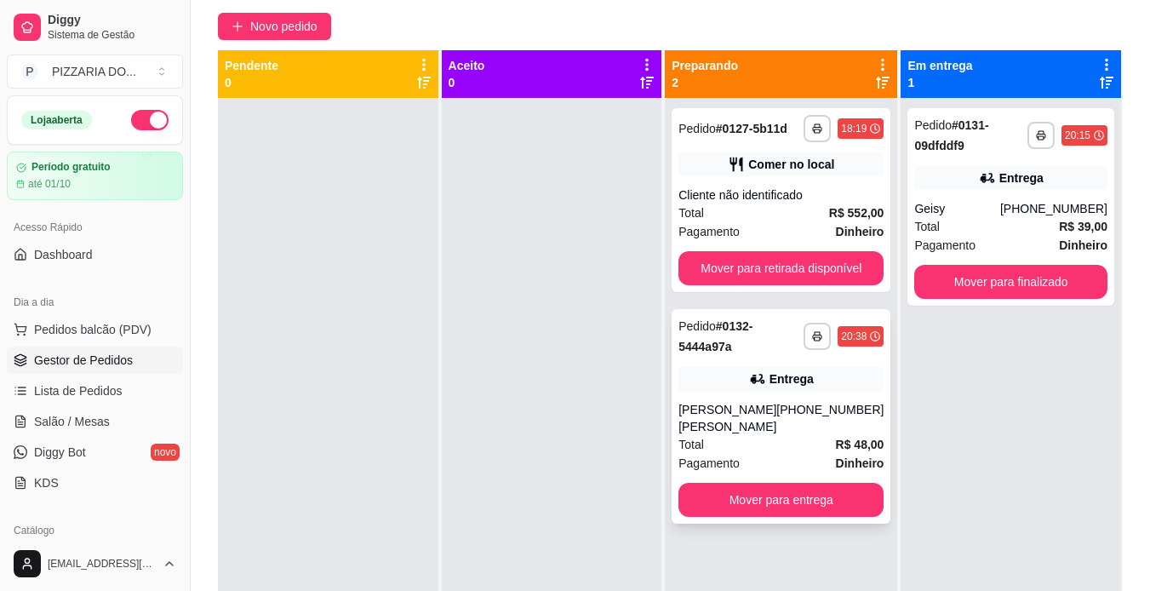
click at [797, 446] on div "Total R$ 48,00" at bounding box center [781, 444] width 205 height 19
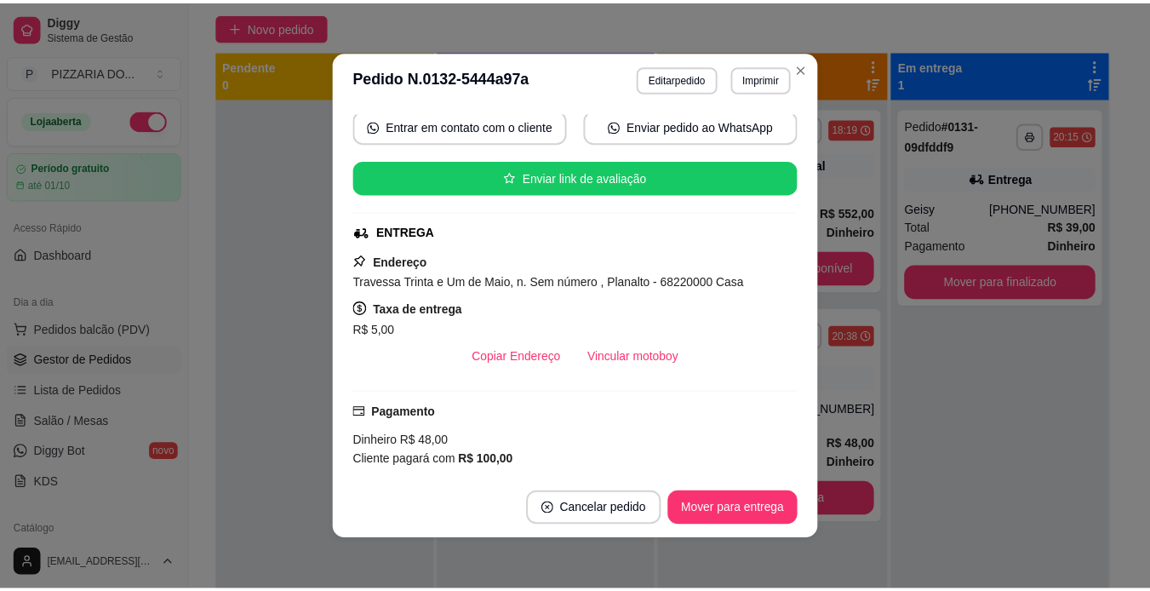
scroll to position [0, 0]
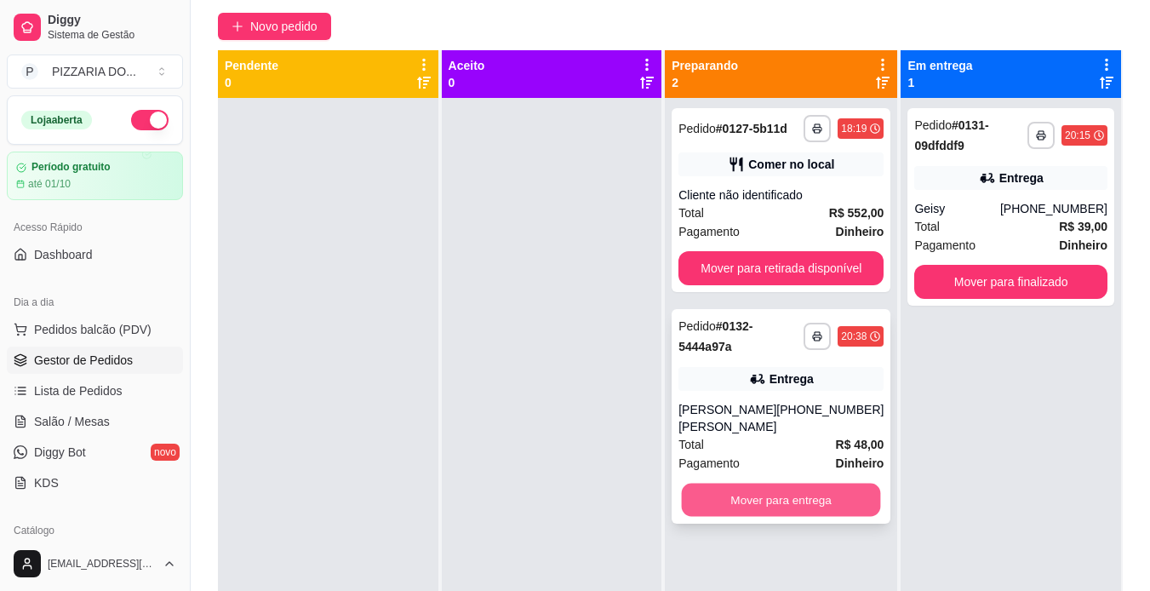
click at [831, 501] on button "Mover para entrega" at bounding box center [781, 500] width 199 height 33
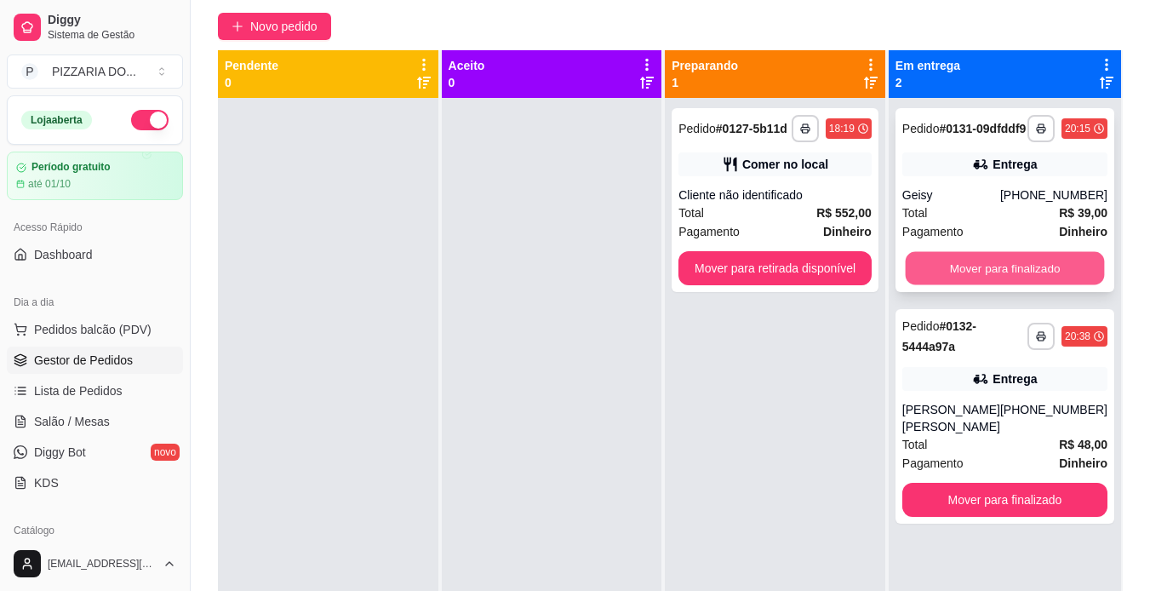
click at [1052, 268] on button "Mover para finalizado" at bounding box center [1004, 268] width 199 height 33
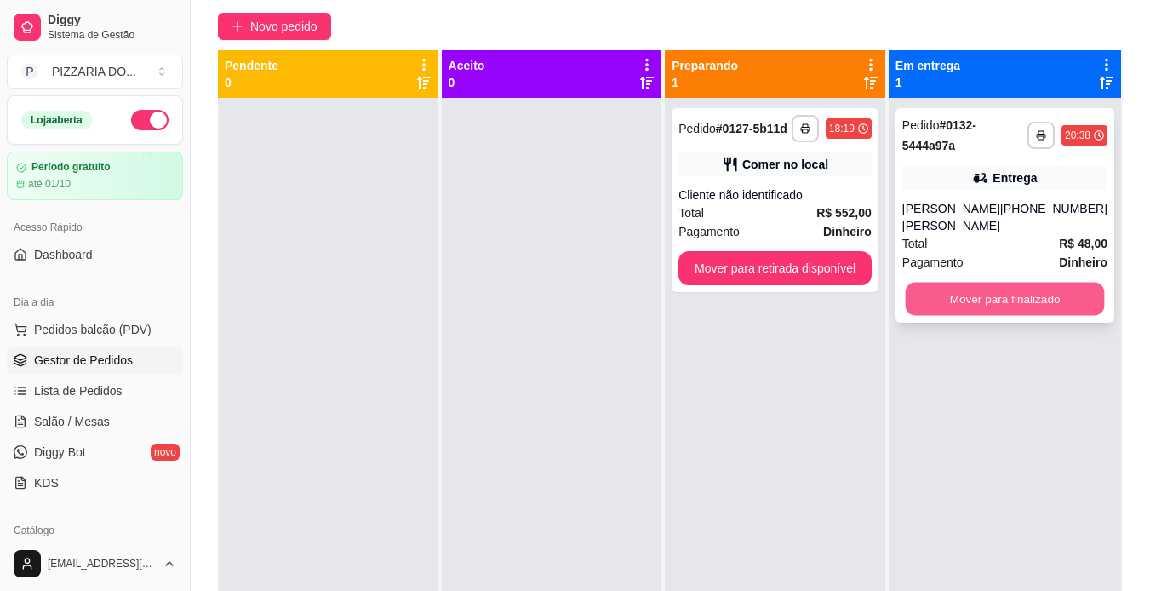
click at [1032, 301] on button "Mover para finalizado" at bounding box center [1004, 299] width 199 height 33
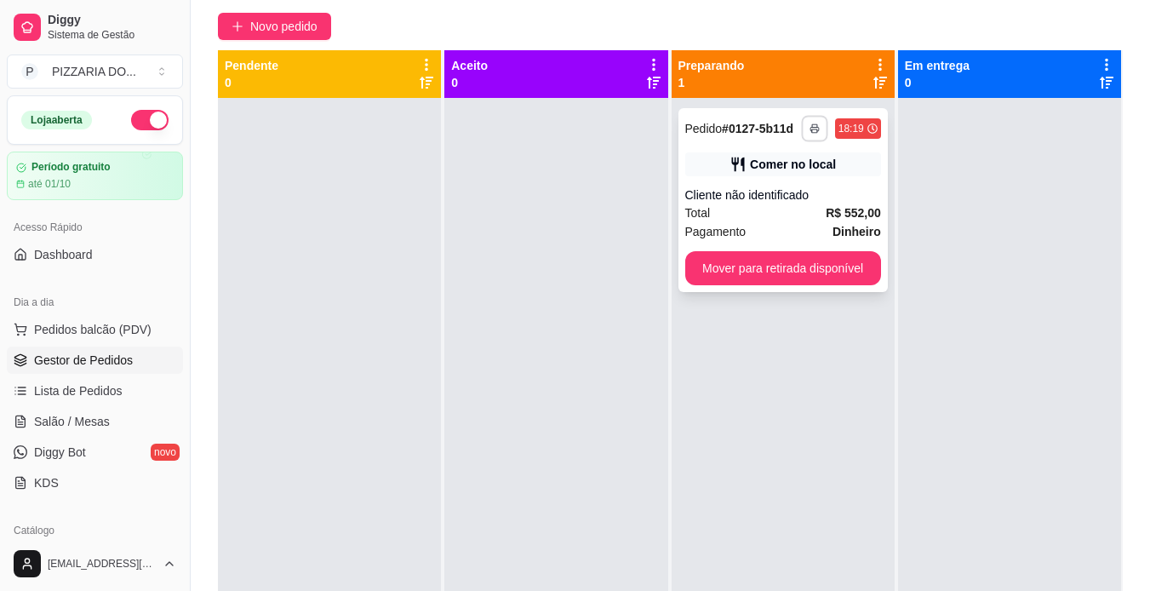
click at [809, 134] on button "button" at bounding box center [814, 128] width 26 height 26
click at [777, 186] on button "IMPRESSORA" at bounding box center [759, 188] width 119 height 26
click at [785, 271] on button "Mover para retirada disponível" at bounding box center [783, 268] width 190 height 33
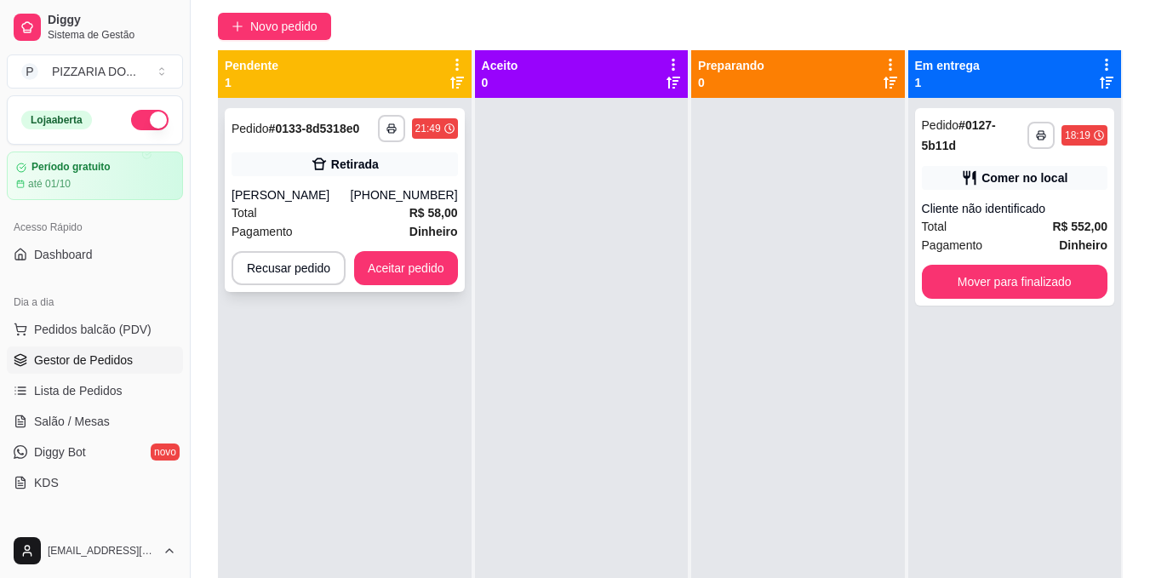
click at [408, 207] on div "Total R$ 58,00" at bounding box center [345, 213] width 227 height 19
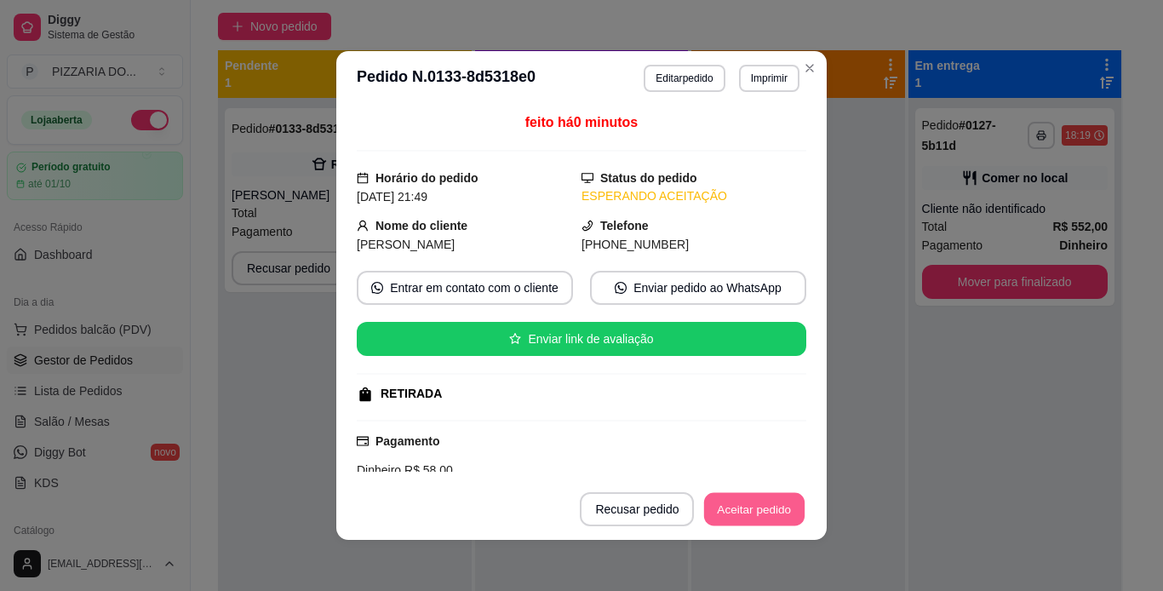
click at [761, 513] on button "Aceitar pedido" at bounding box center [754, 509] width 100 height 33
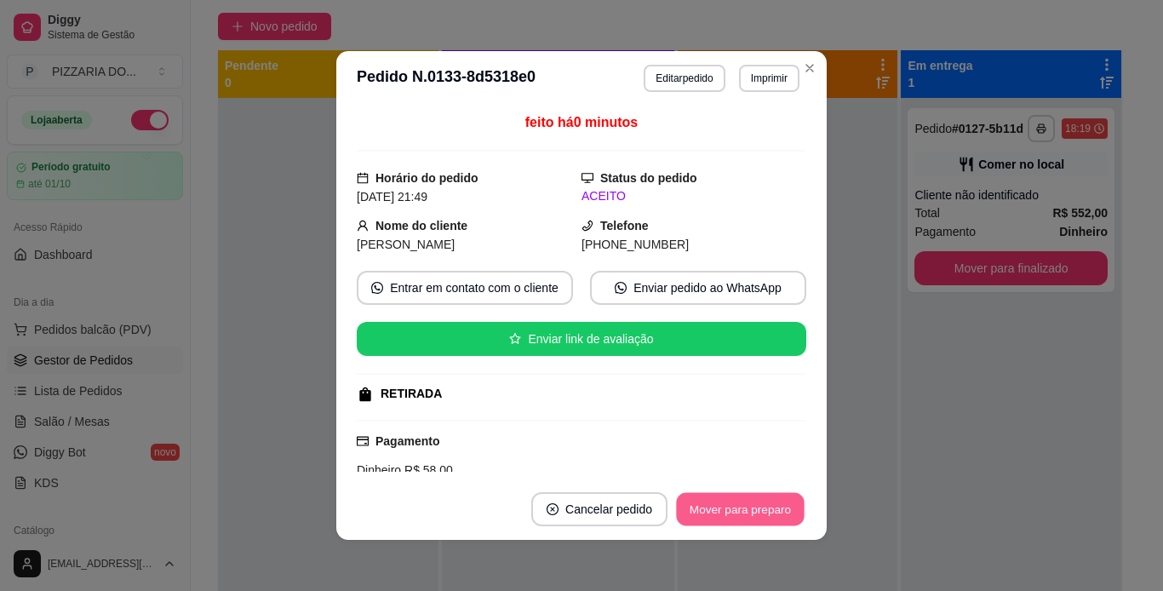
click at [777, 516] on button "Mover para preparo" at bounding box center [740, 509] width 128 height 33
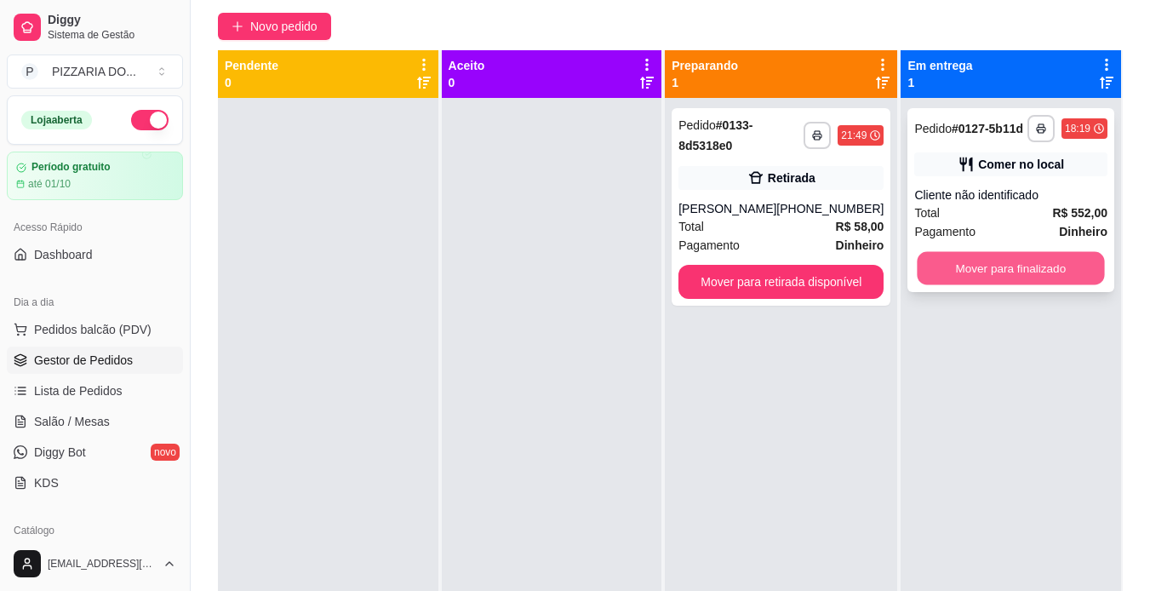
click at [957, 270] on button "Mover para finalizado" at bounding box center [1011, 268] width 187 height 33
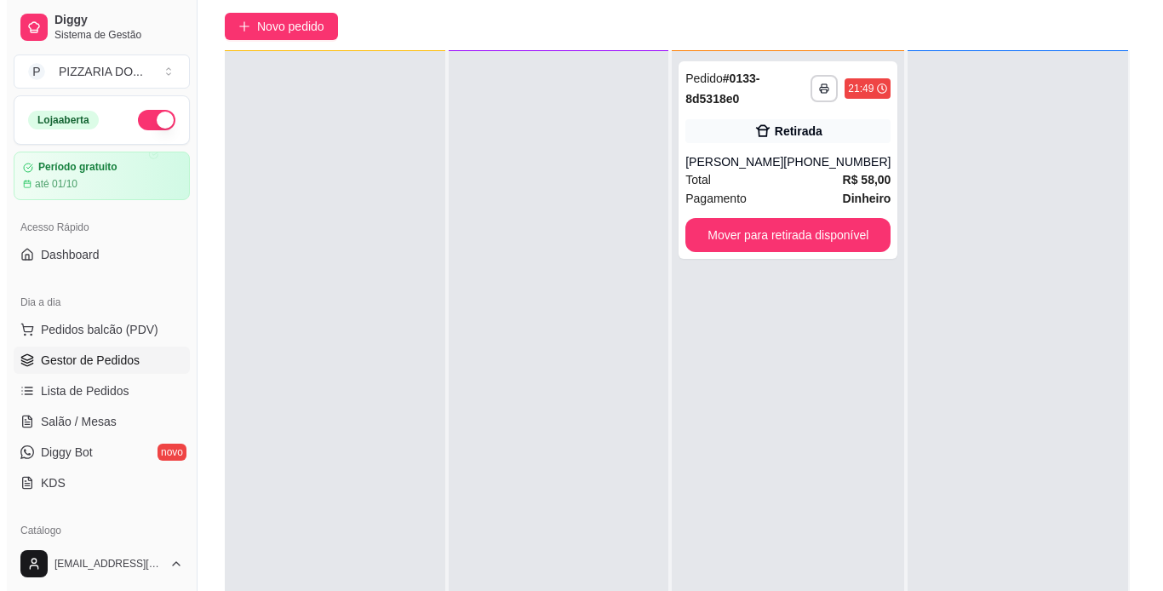
scroll to position [48, 0]
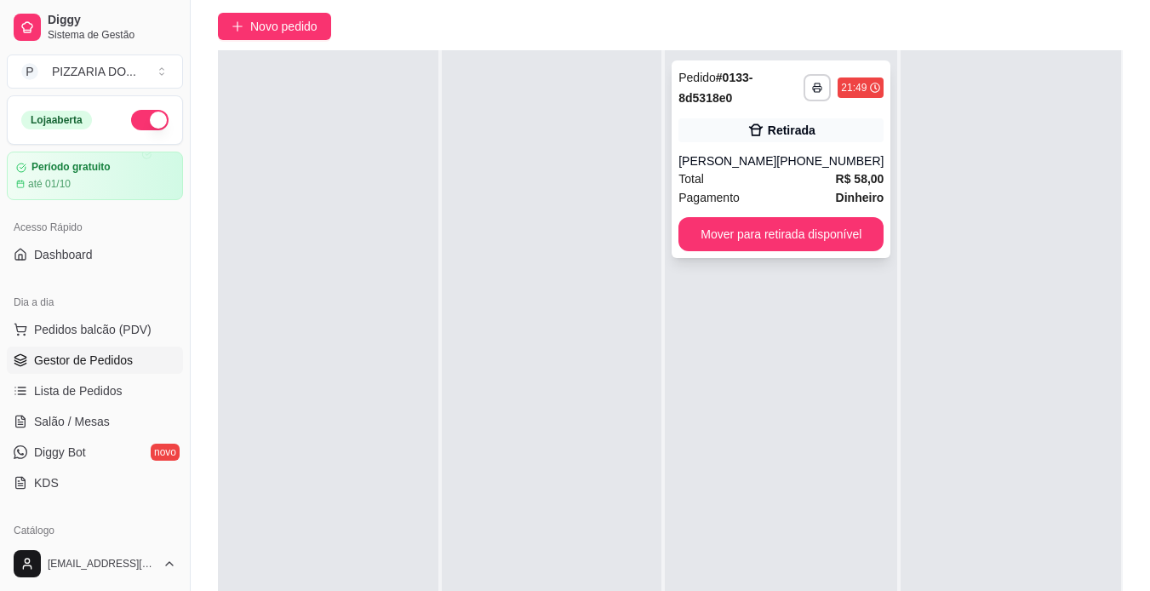
click at [800, 188] on div "Pagamento Dinheiro" at bounding box center [781, 197] width 205 height 19
click at [863, 185] on strong "R$ 58,00" at bounding box center [860, 179] width 49 height 14
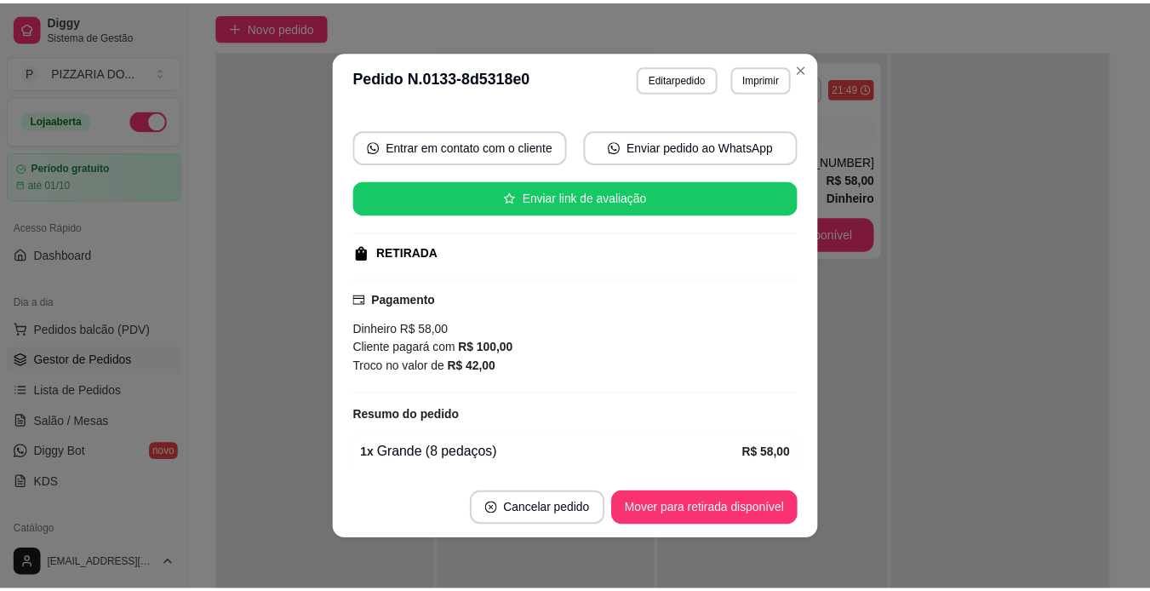
scroll to position [0, 0]
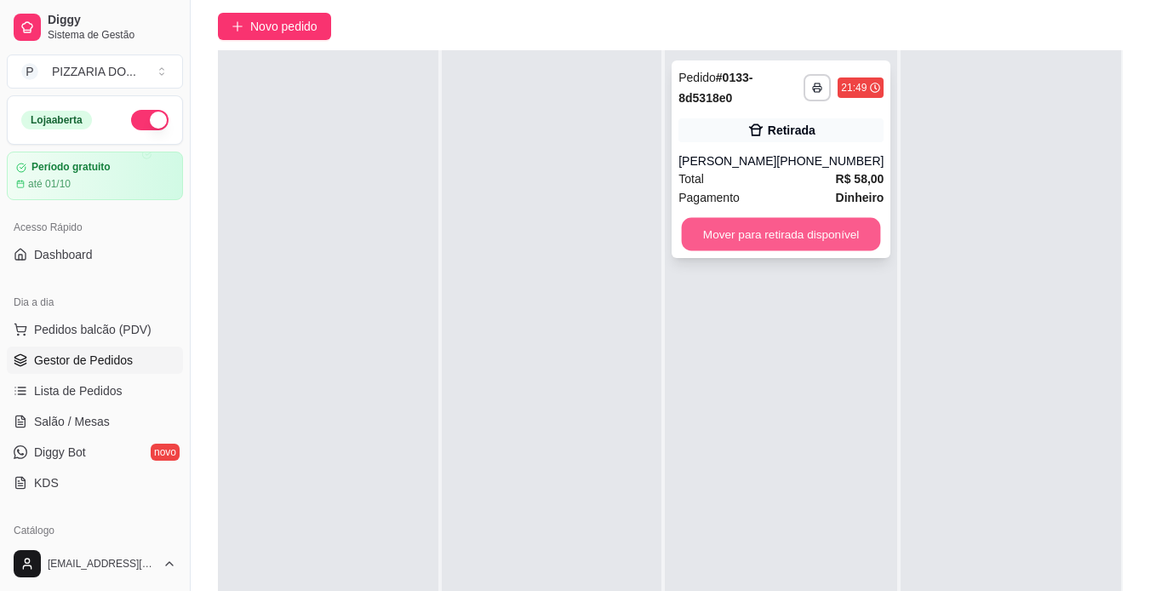
click at [759, 229] on button "Mover para retirada disponível" at bounding box center [781, 234] width 199 height 33
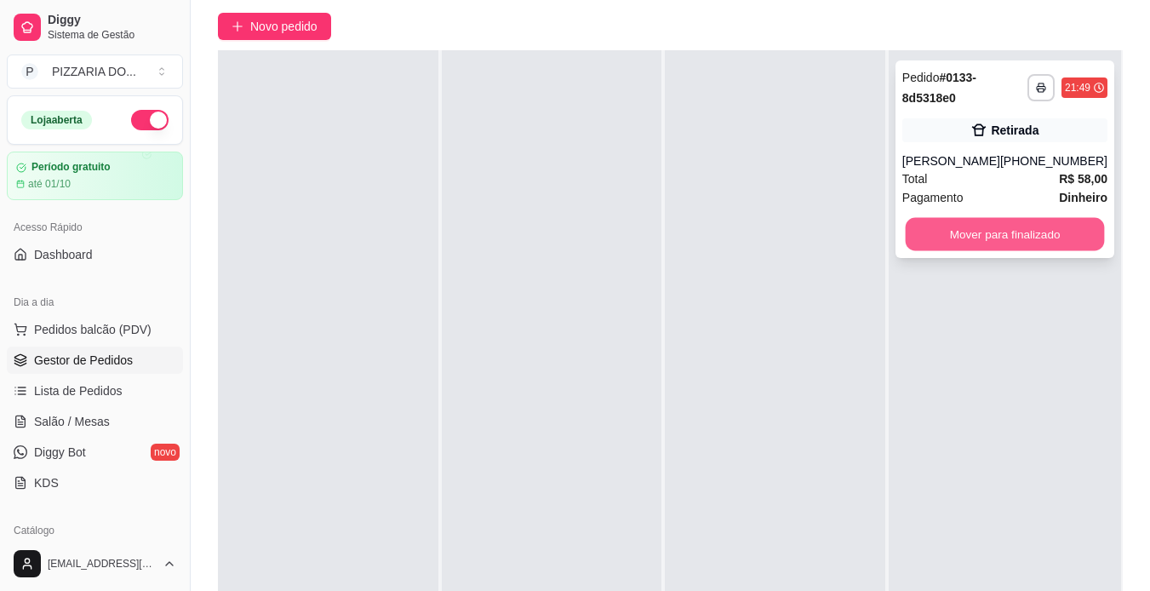
click at [947, 230] on button "Mover para finalizado" at bounding box center [1004, 234] width 199 height 33
